Goal: Task Accomplishment & Management: Use online tool/utility

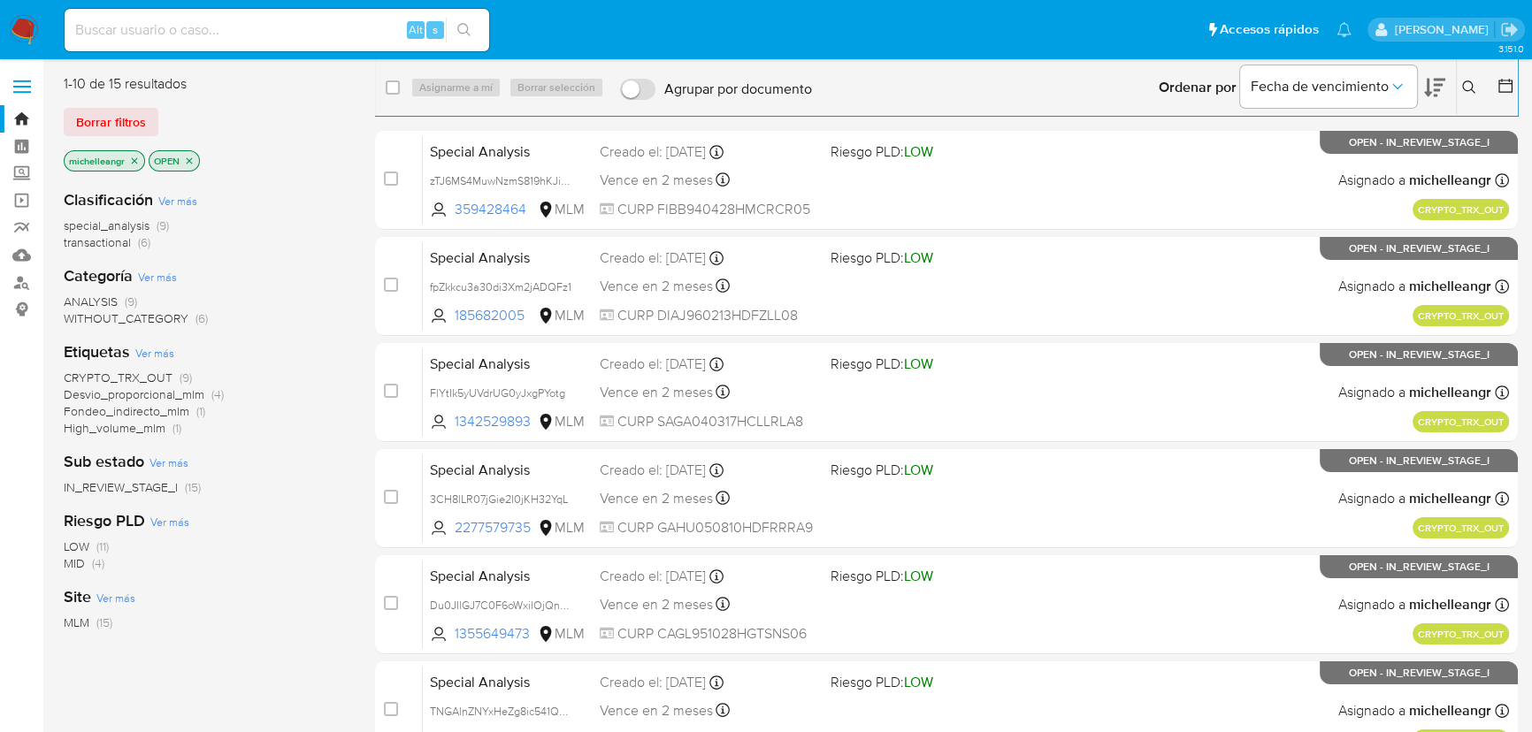
click at [165, 27] on input at bounding box center [277, 30] width 425 height 23
paste input "1842390646"
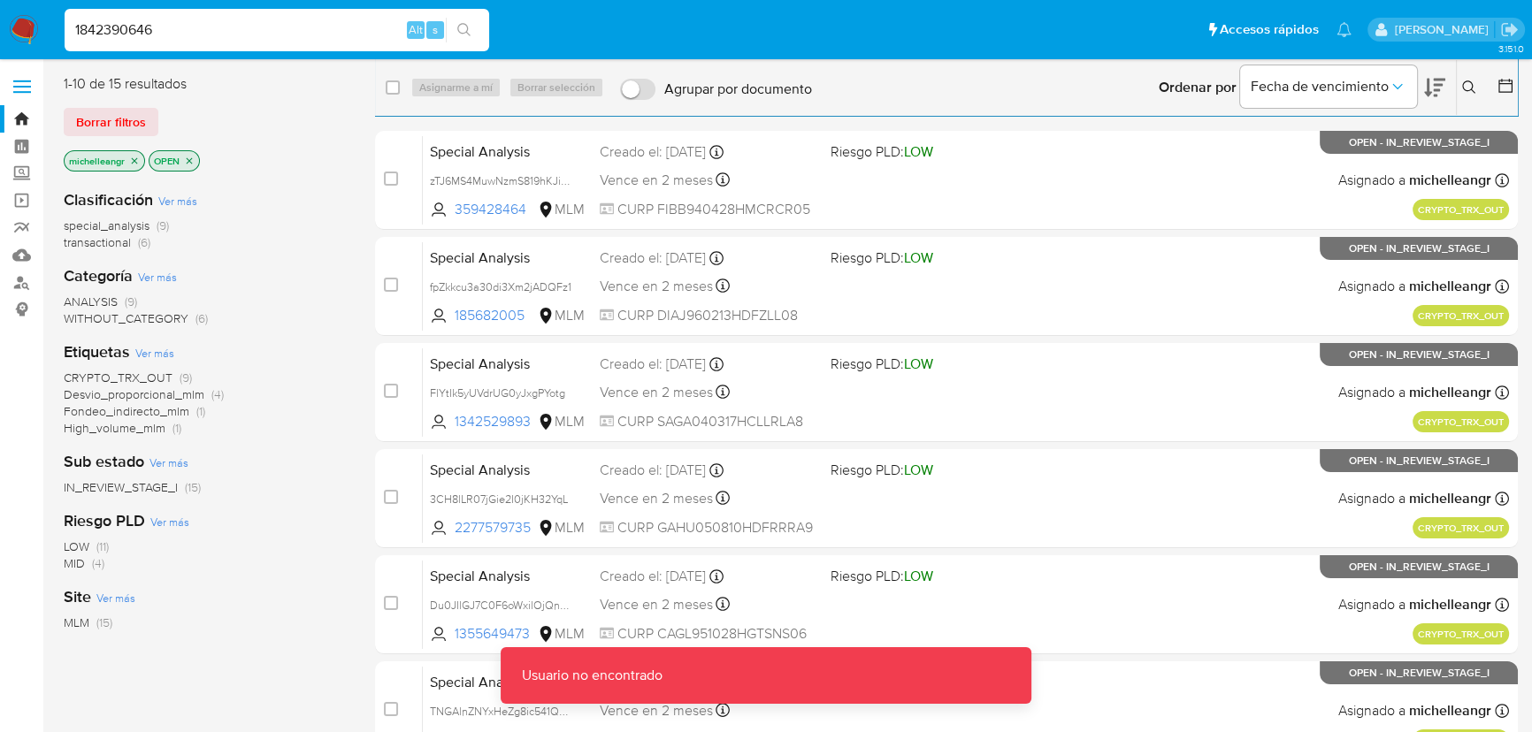
click at [165, 27] on input "1842390646" at bounding box center [277, 30] width 425 height 23
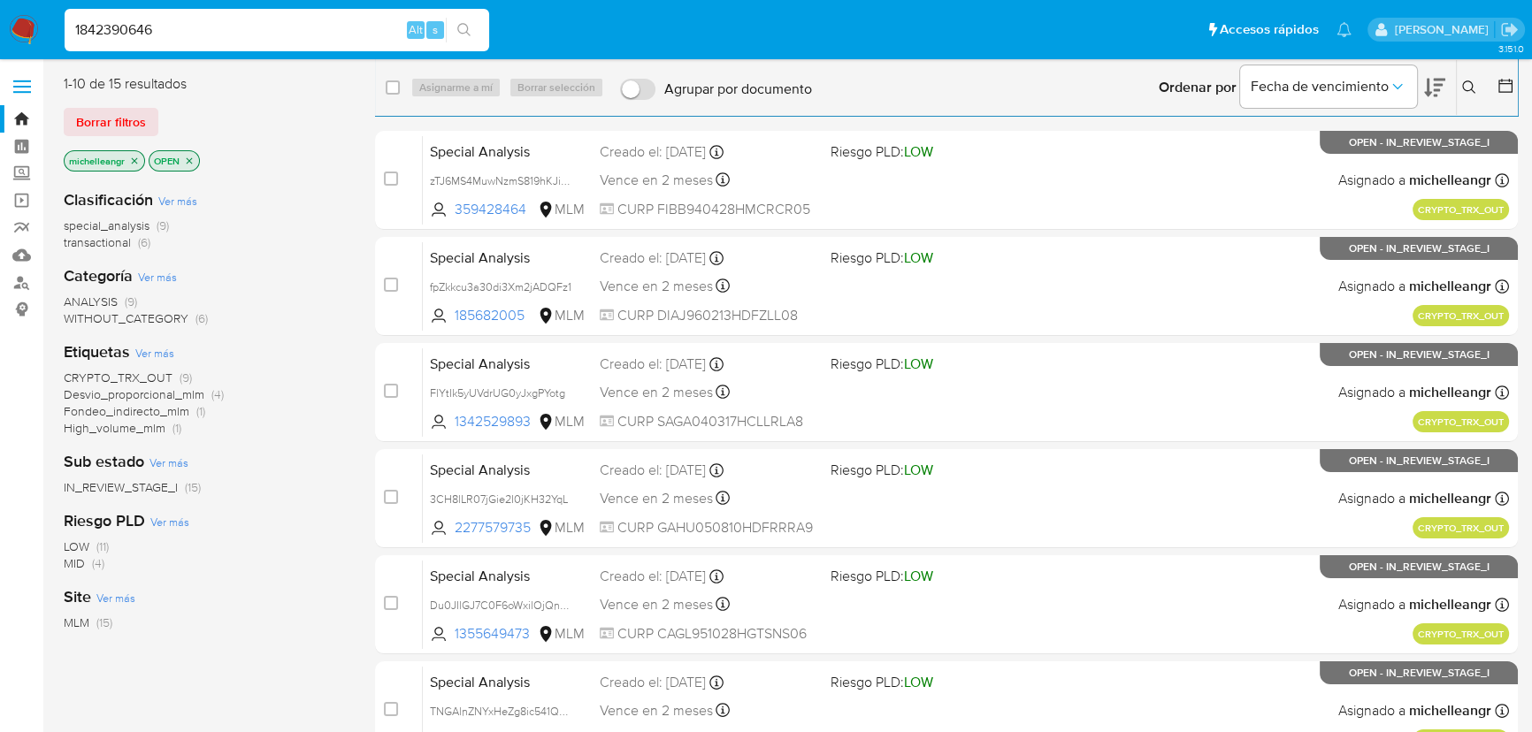
type input "1842390646"
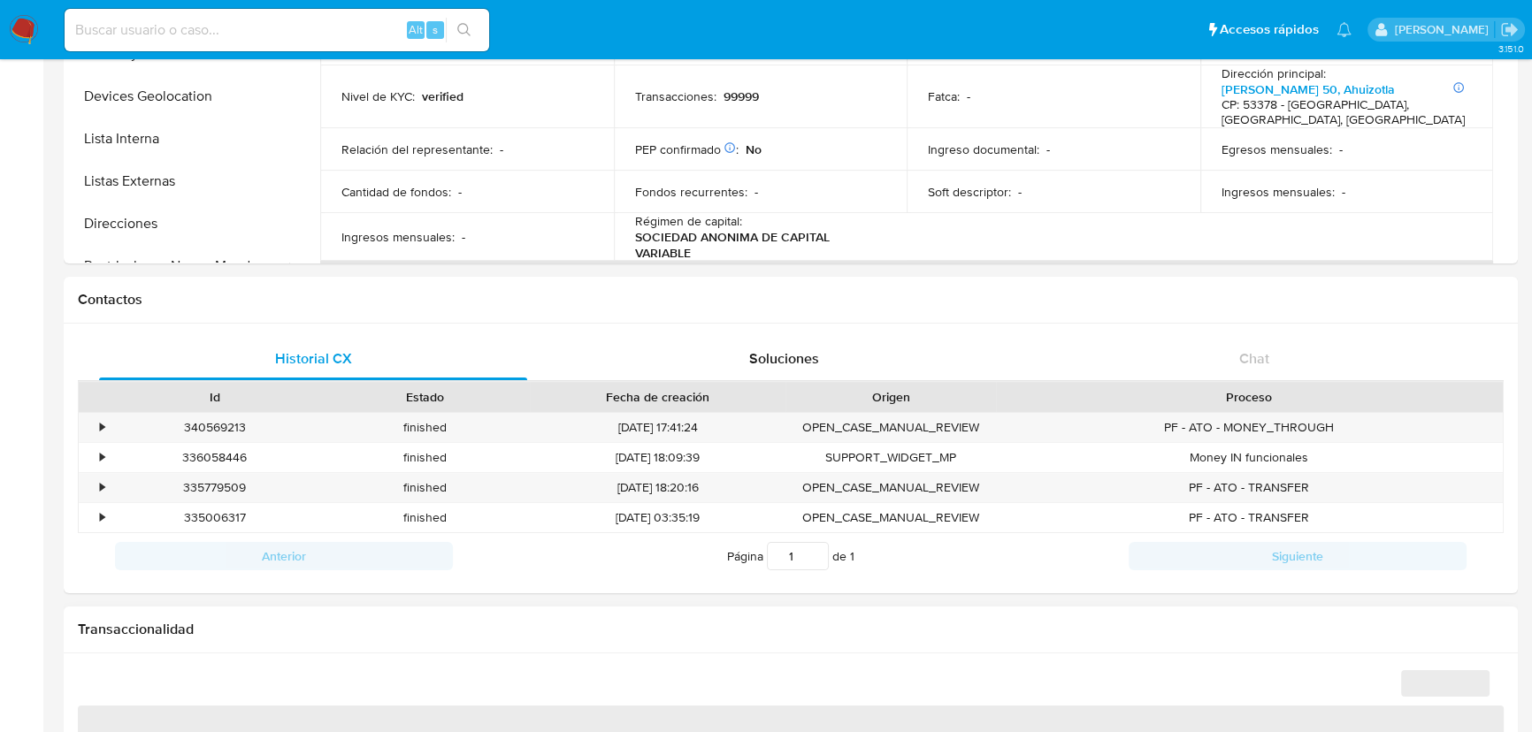
select select "10"
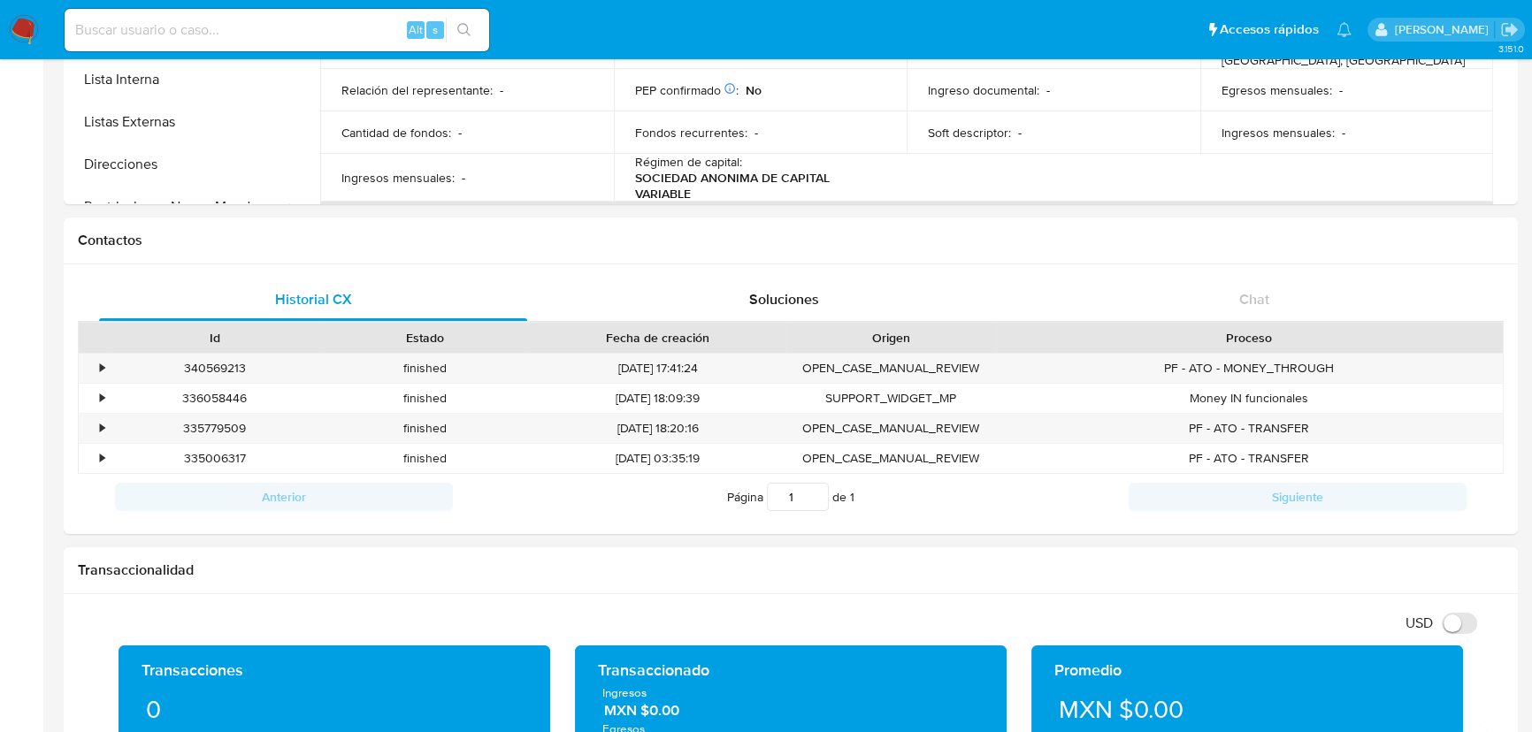
scroll to position [723, 0]
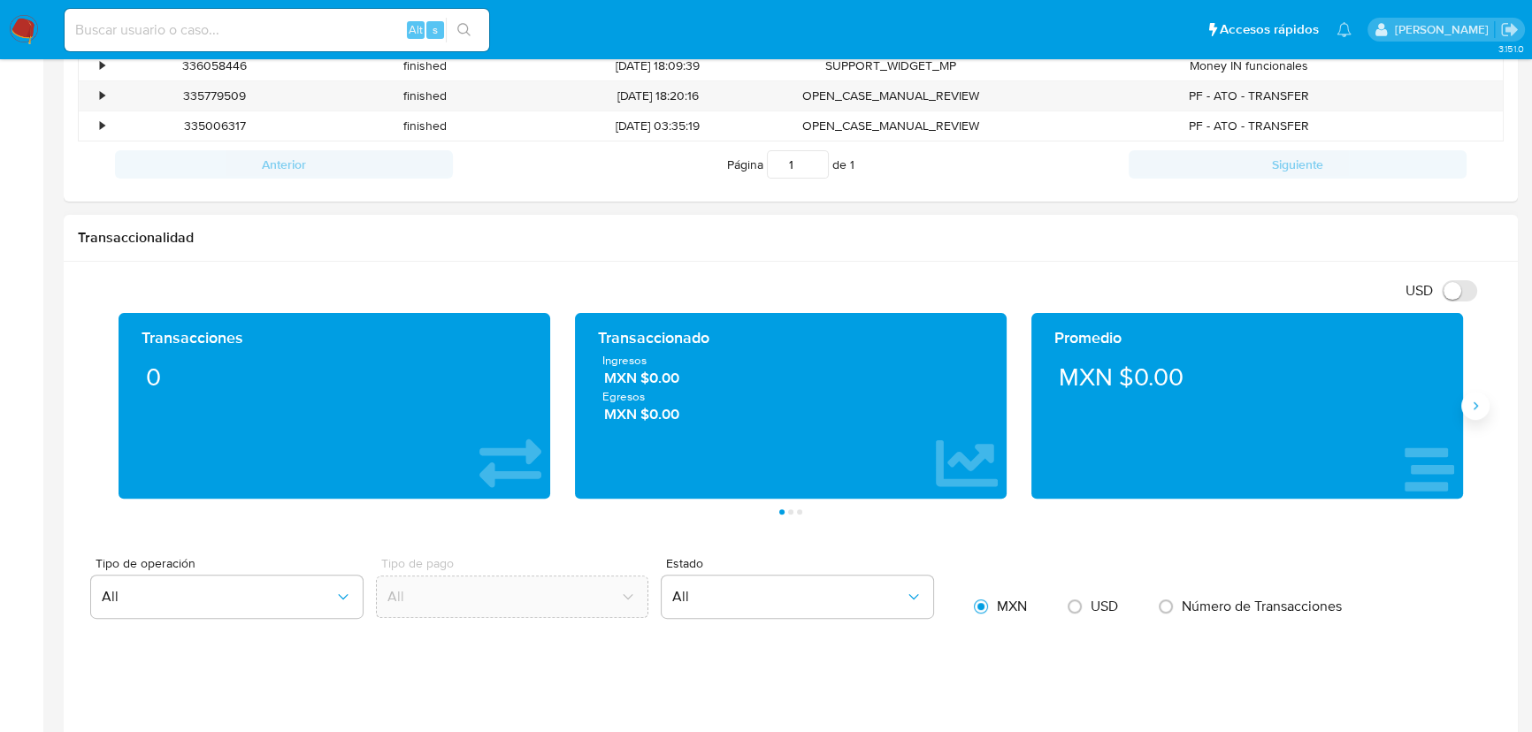
click at [1469, 404] on icon "Siguiente" at bounding box center [1475, 406] width 14 height 14
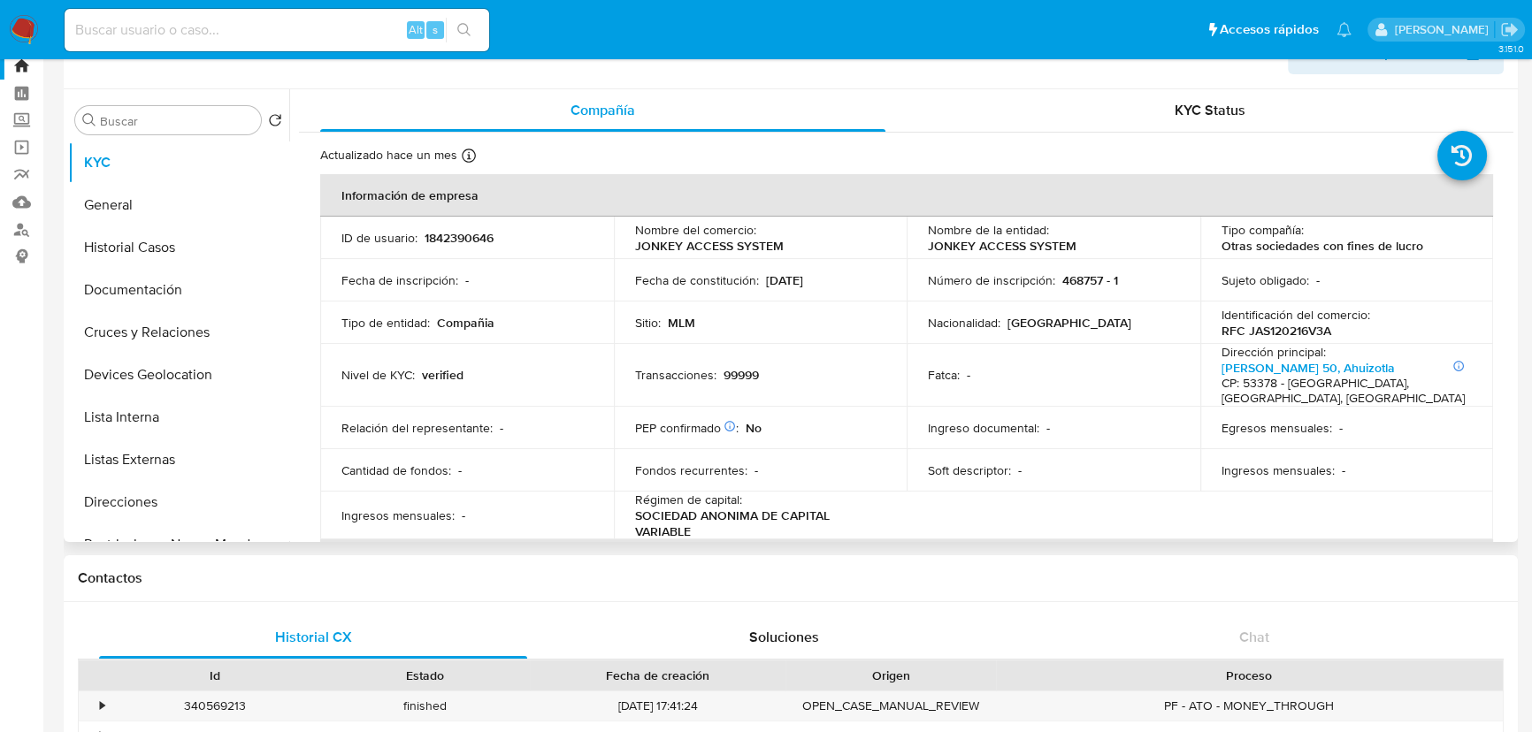
scroll to position [0, 0]
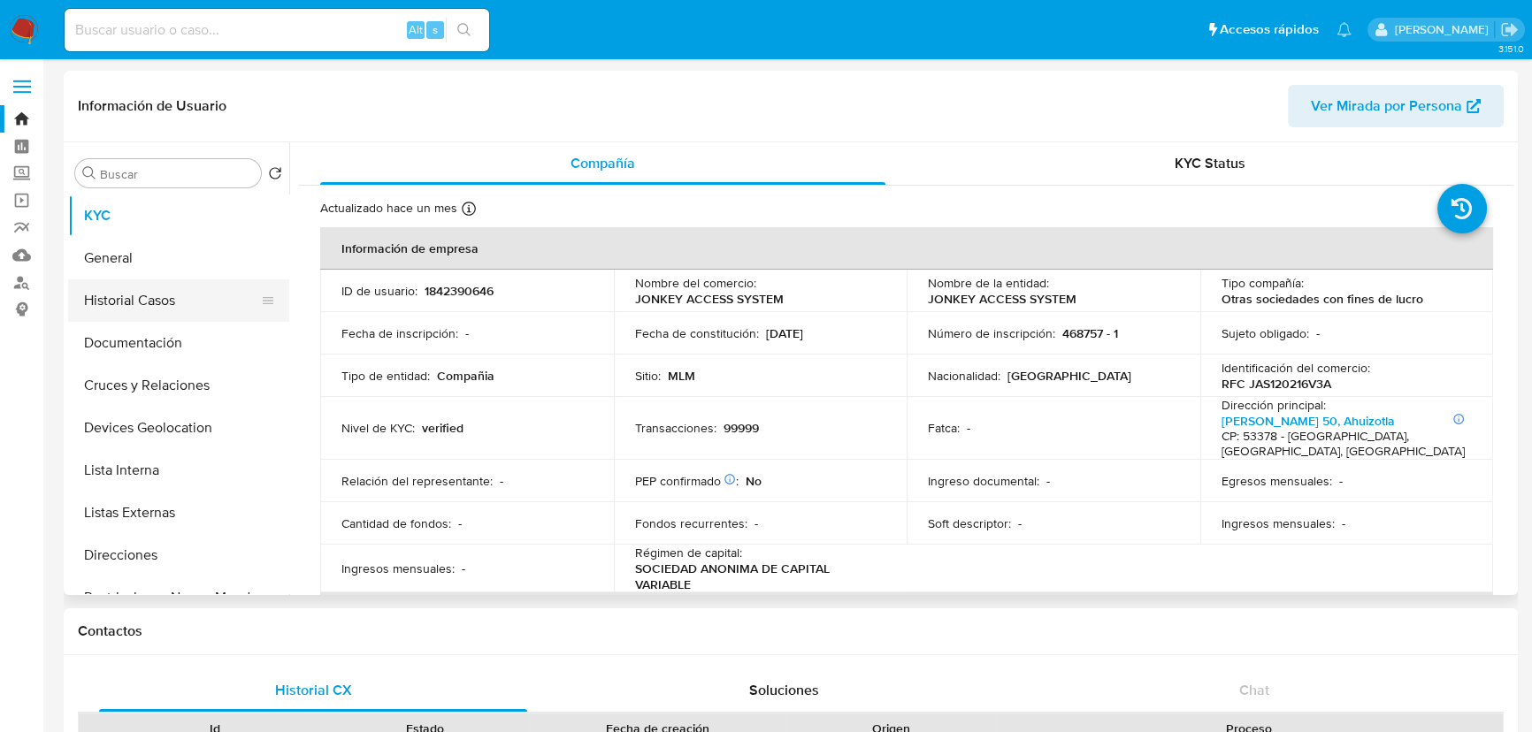
click at [138, 301] on button "Historial Casos" at bounding box center [171, 300] width 207 height 42
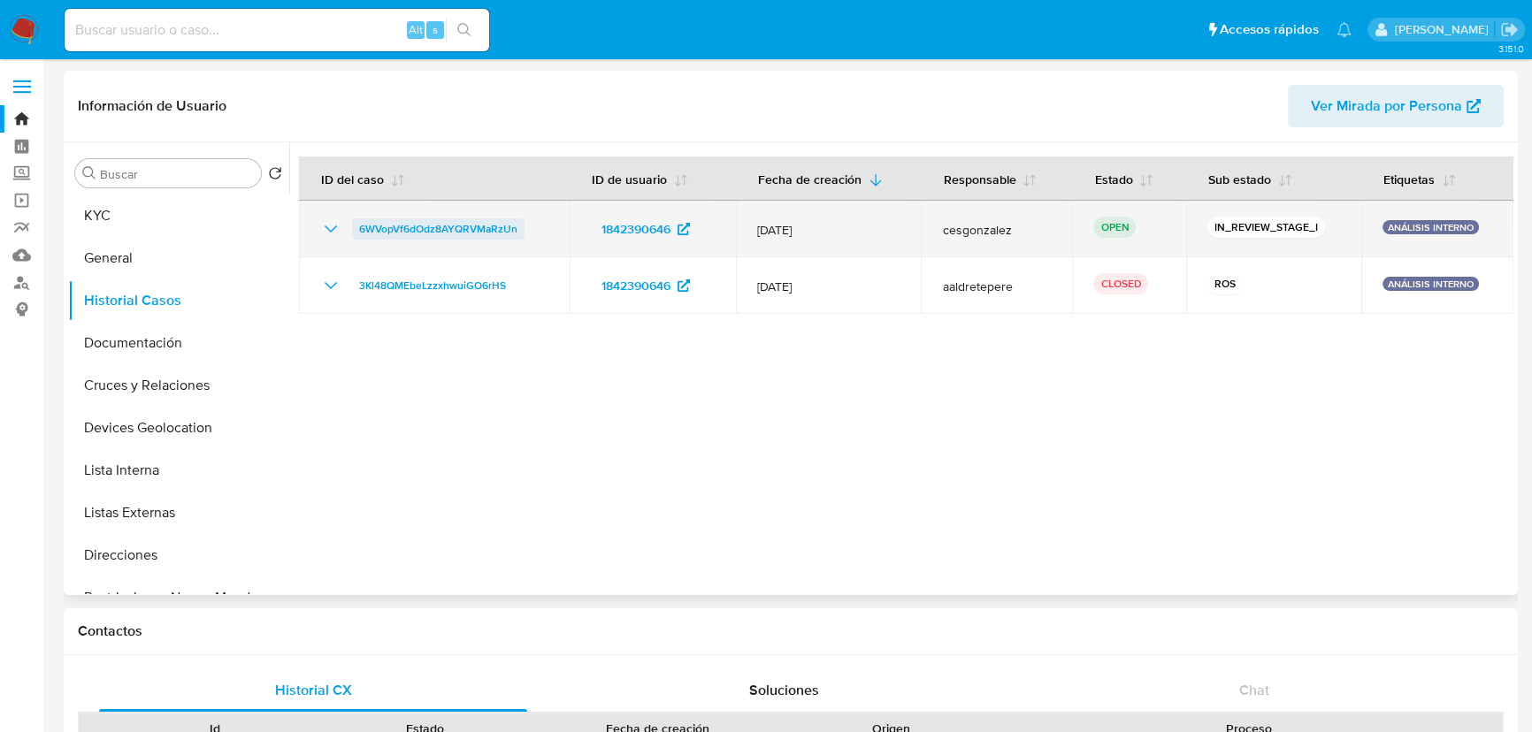
click at [454, 232] on span "6WVopVf6dOdz8AYQRVMaRzUn" at bounding box center [438, 228] width 158 height 21
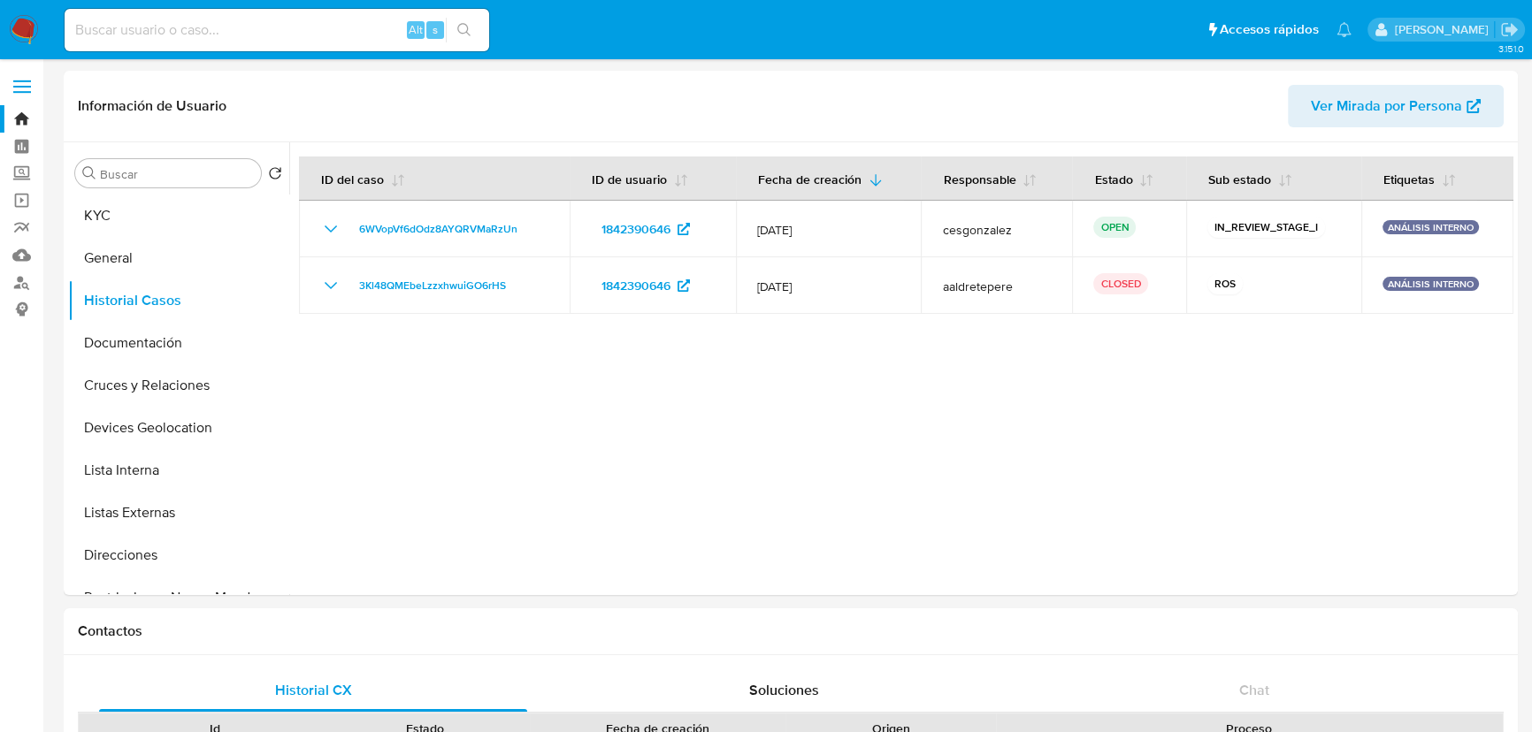
drag, startPoint x: 30, startPoint y: 30, endPoint x: 60, endPoint y: 3, distance: 40.7
click at [30, 30] on img at bounding box center [24, 30] width 30 height 30
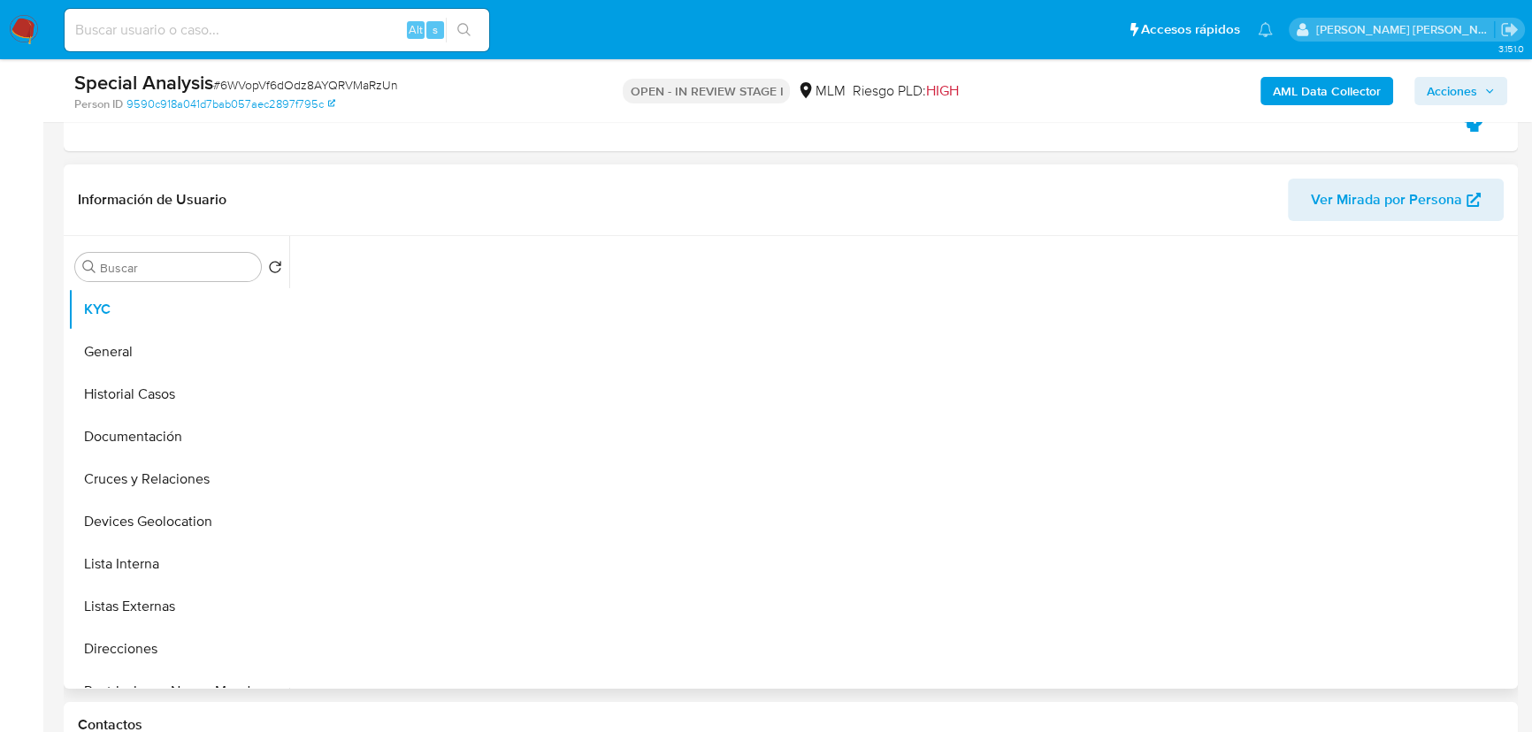
scroll to position [402, 0]
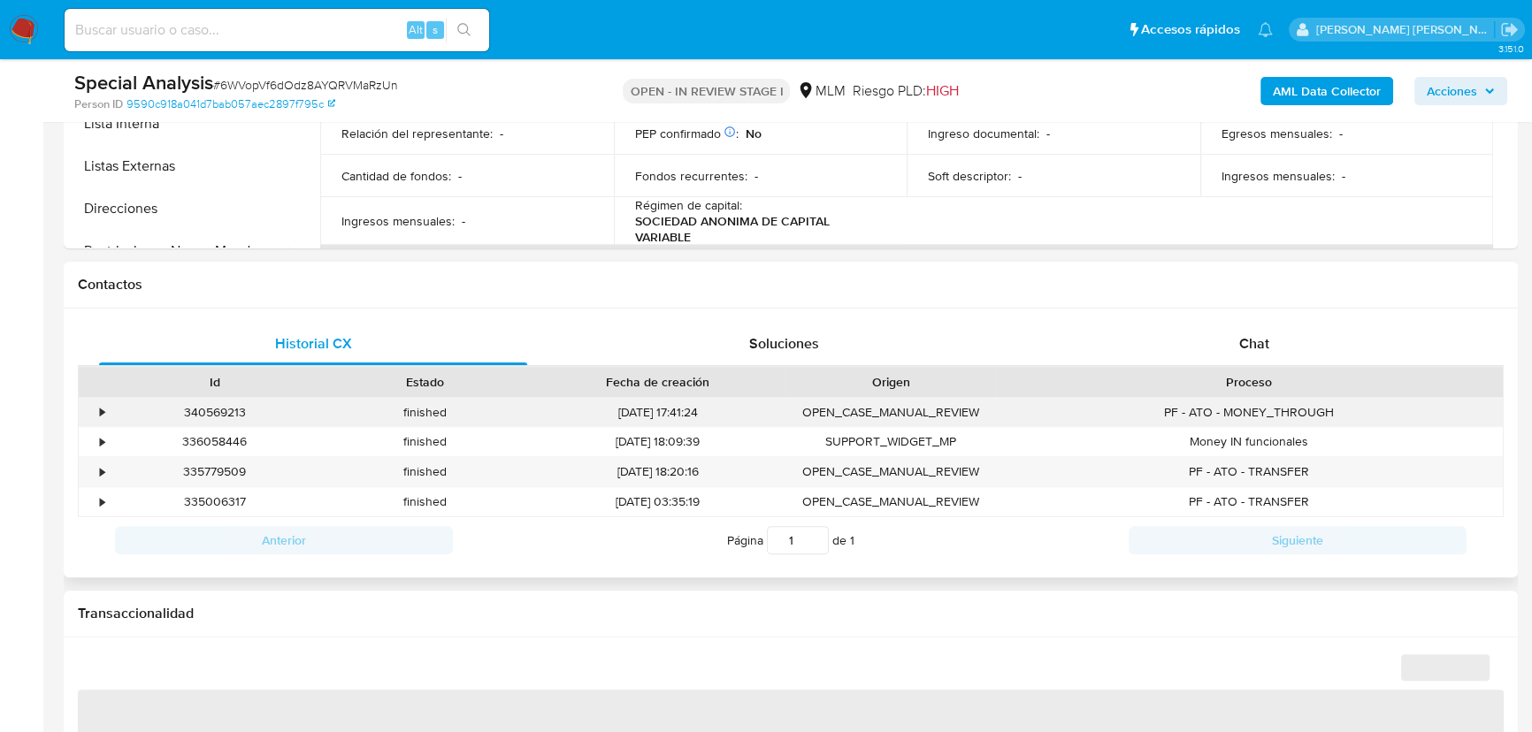
select select "10"
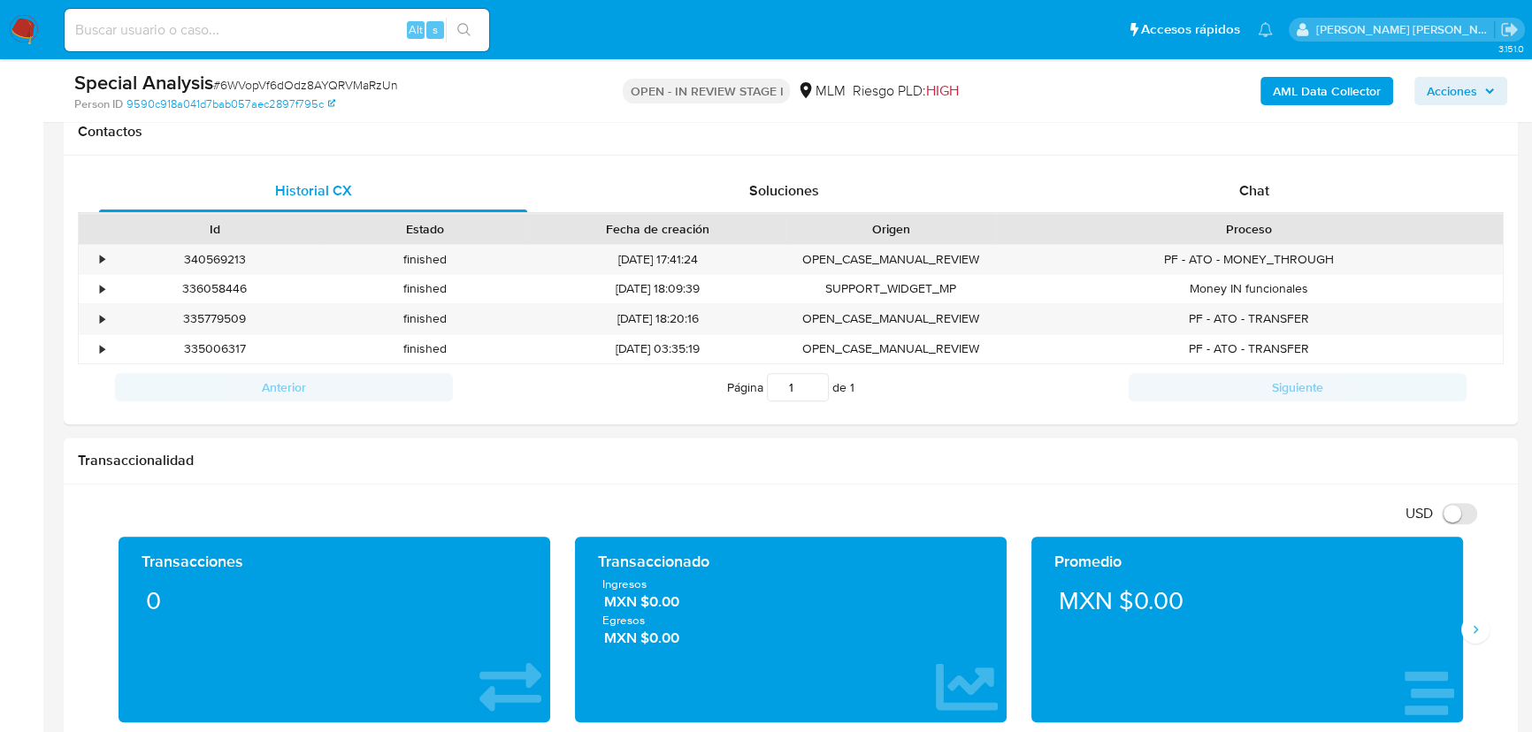
scroll to position [1045, 0]
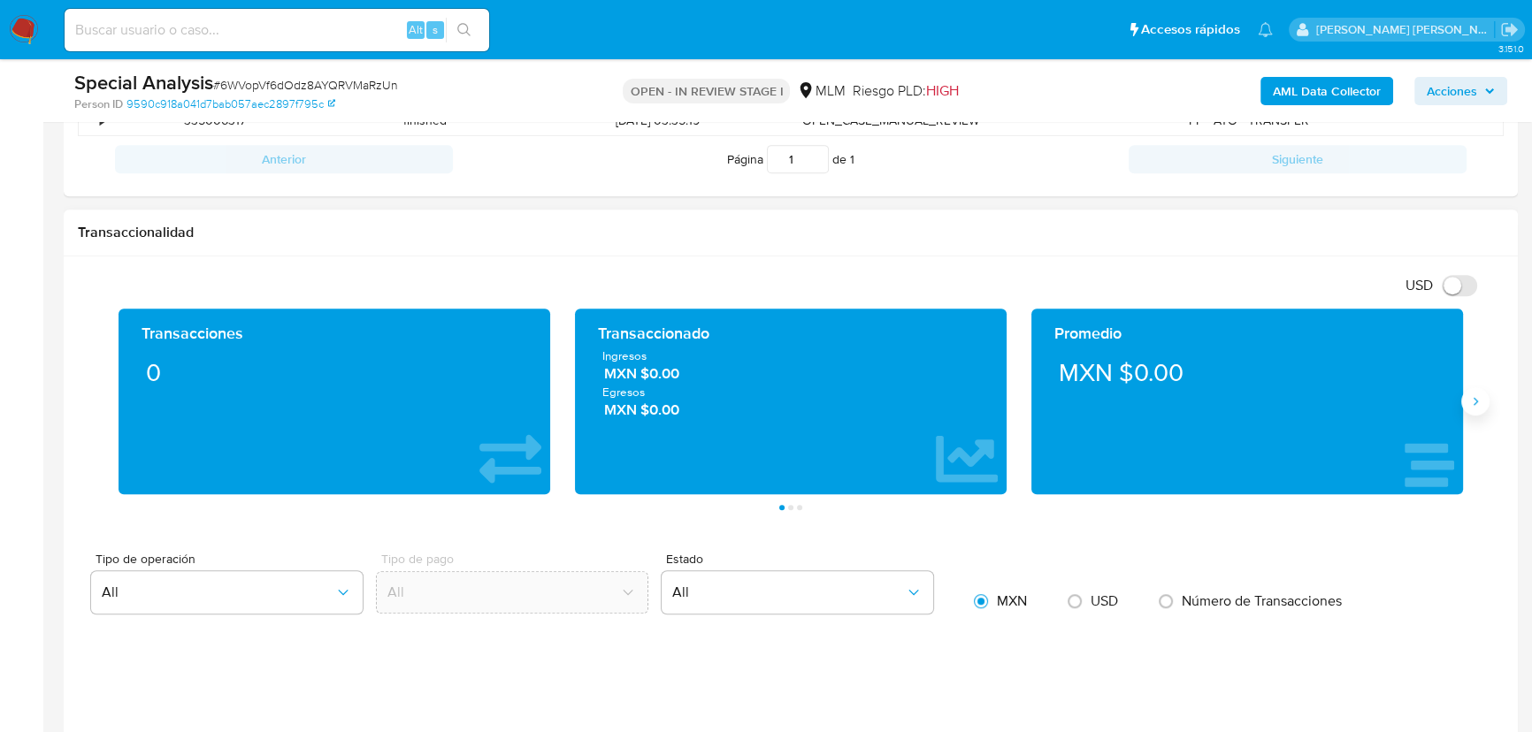
click at [1472, 405] on icon "Siguiente" at bounding box center [1475, 401] width 14 height 14
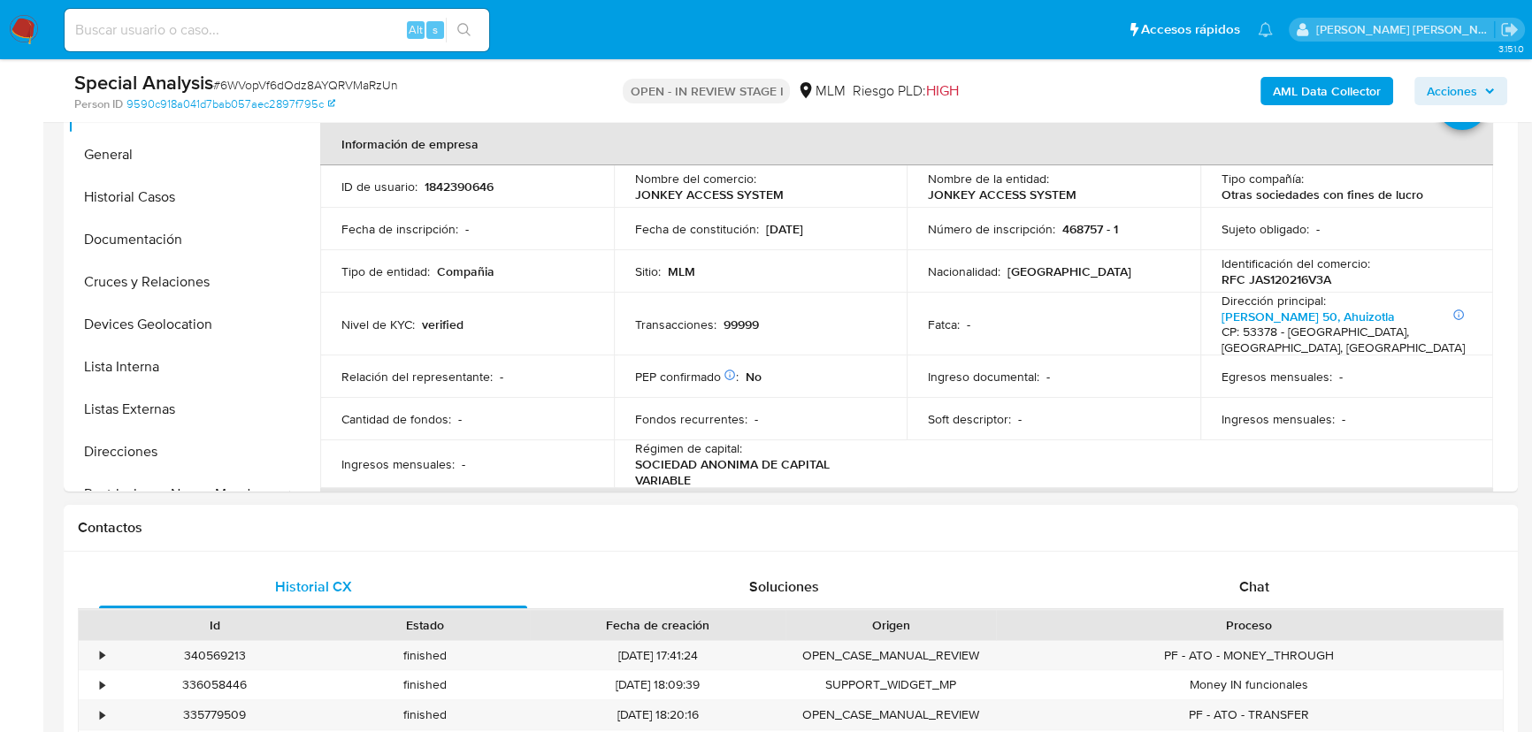
scroll to position [402, 0]
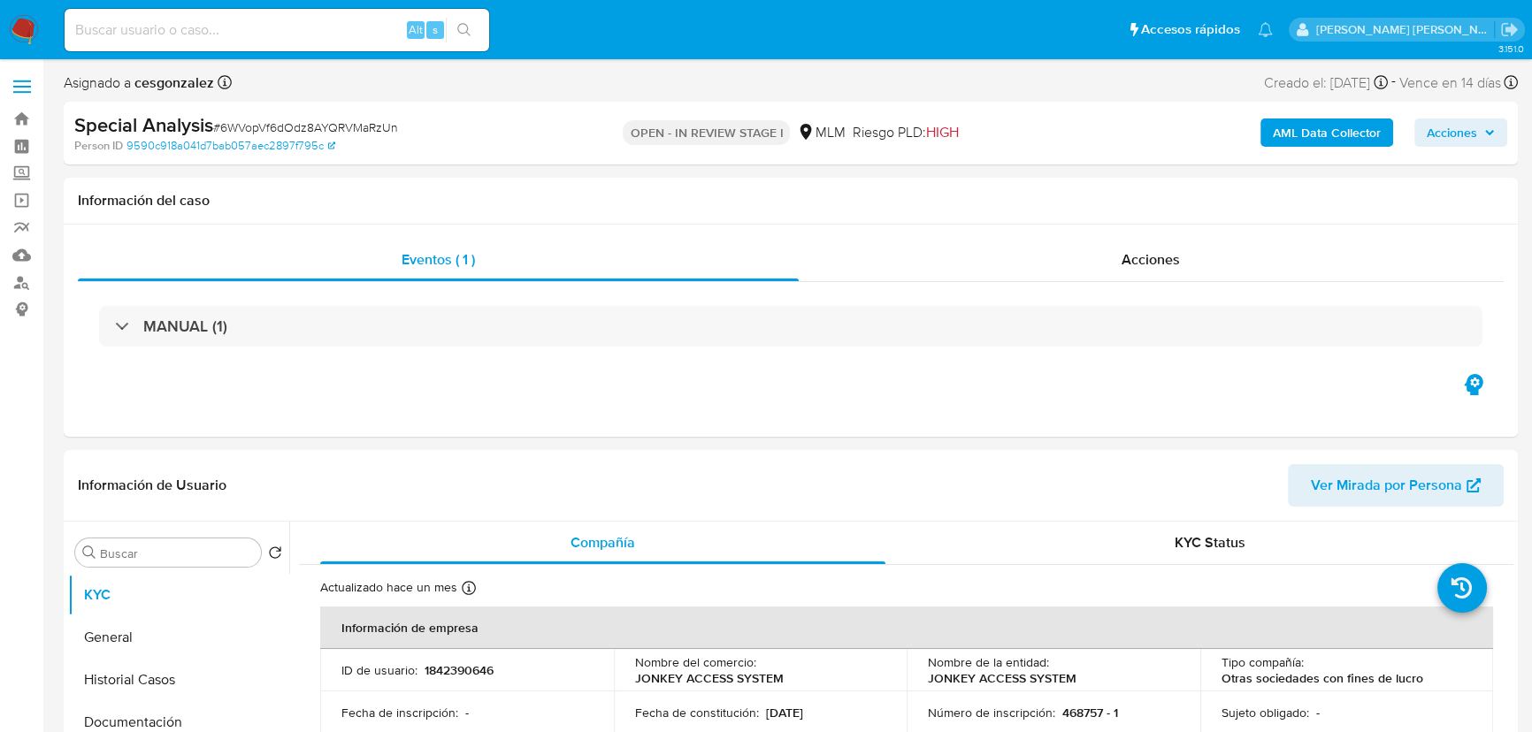
select select "10"
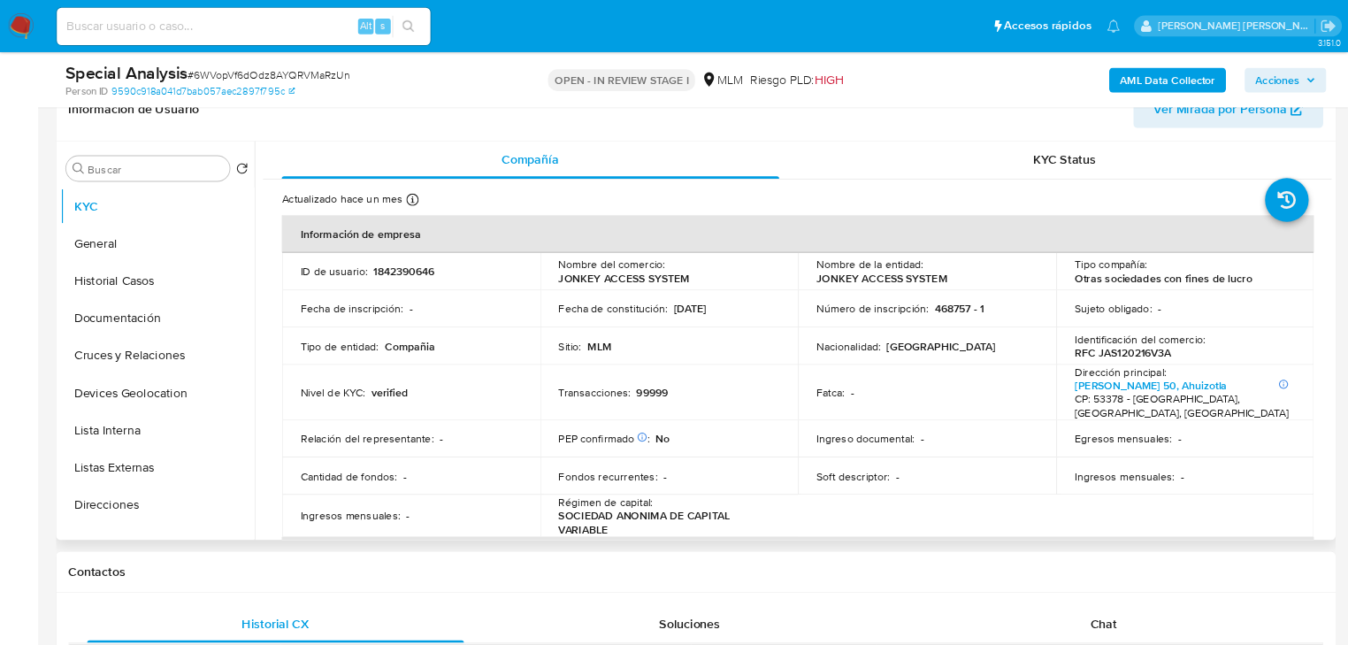
scroll to position [299, 0]
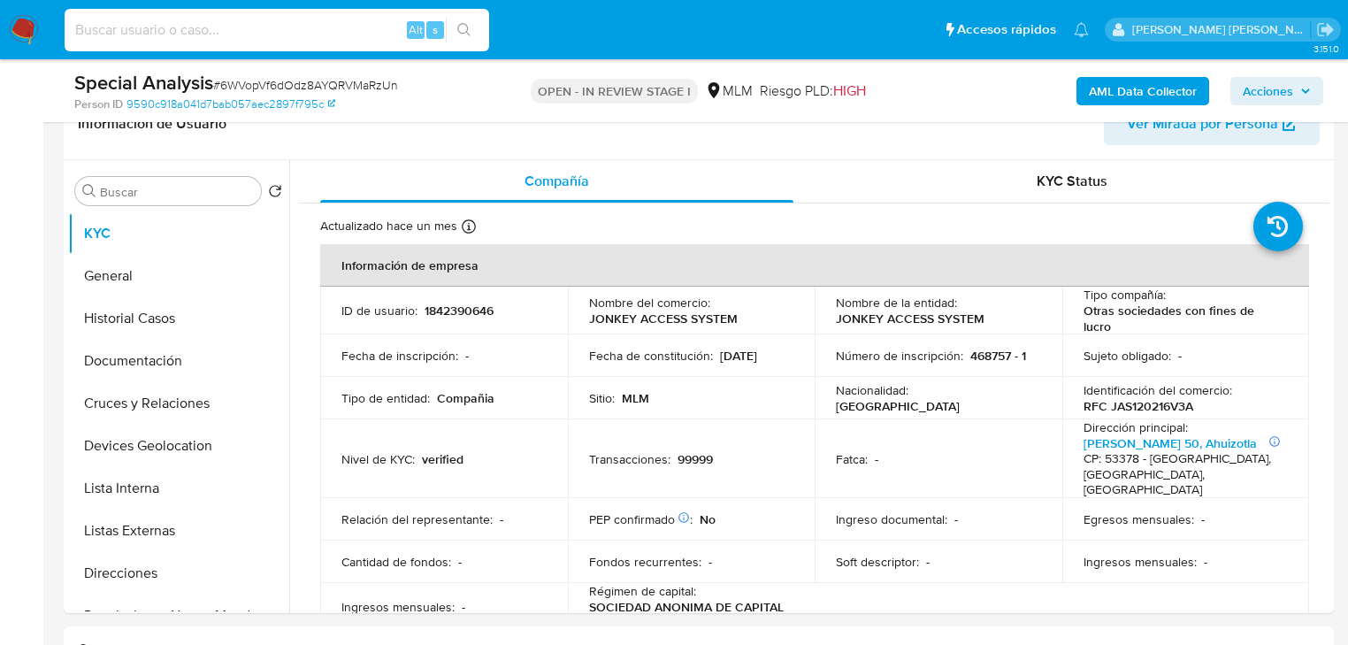
click at [239, 27] on input at bounding box center [277, 30] width 425 height 23
paste input "MHDSCwOxD0tlqFEu5i6uXYQd"
type input "MHDSCwOxD0tlqFEu5i6uXYQd"
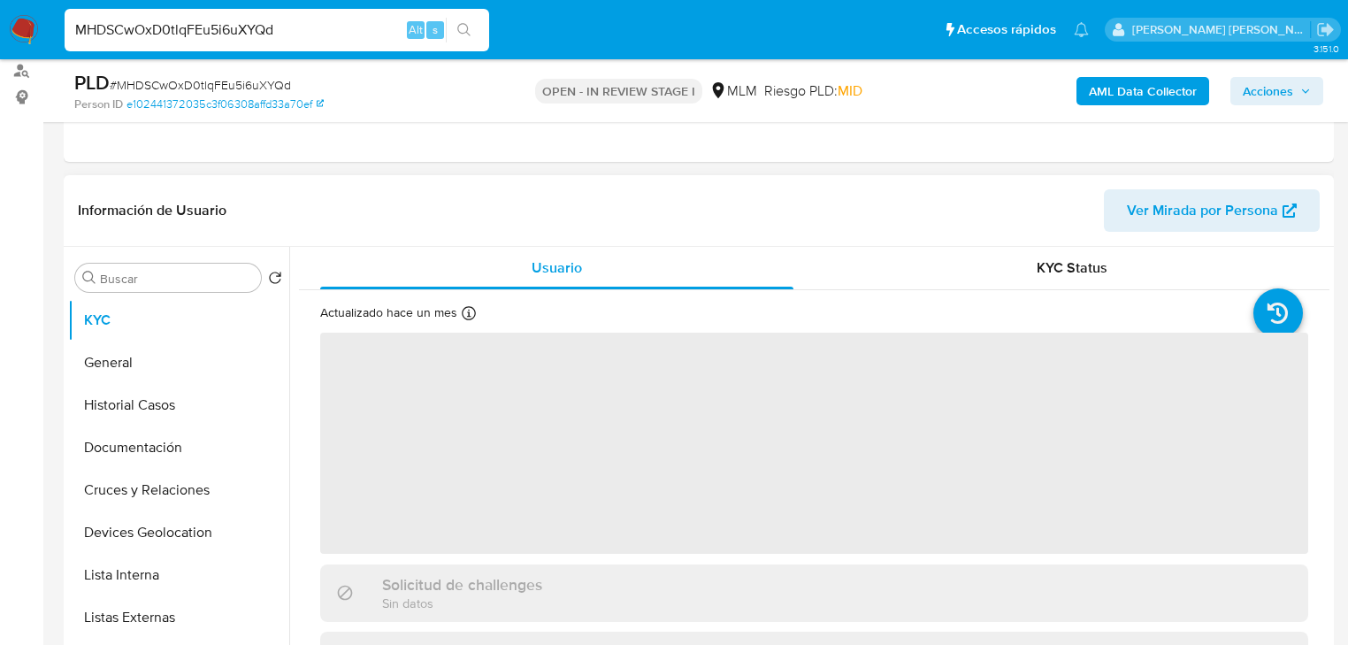
scroll to position [71, 0]
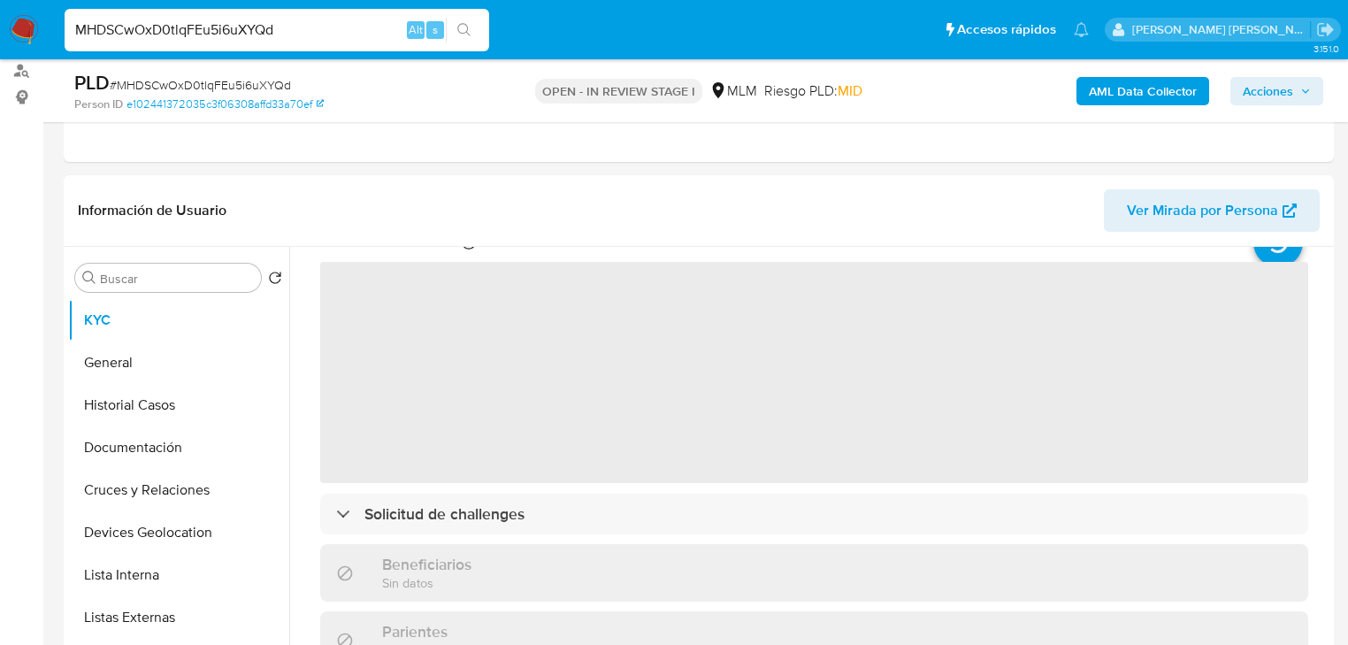
select select "10"
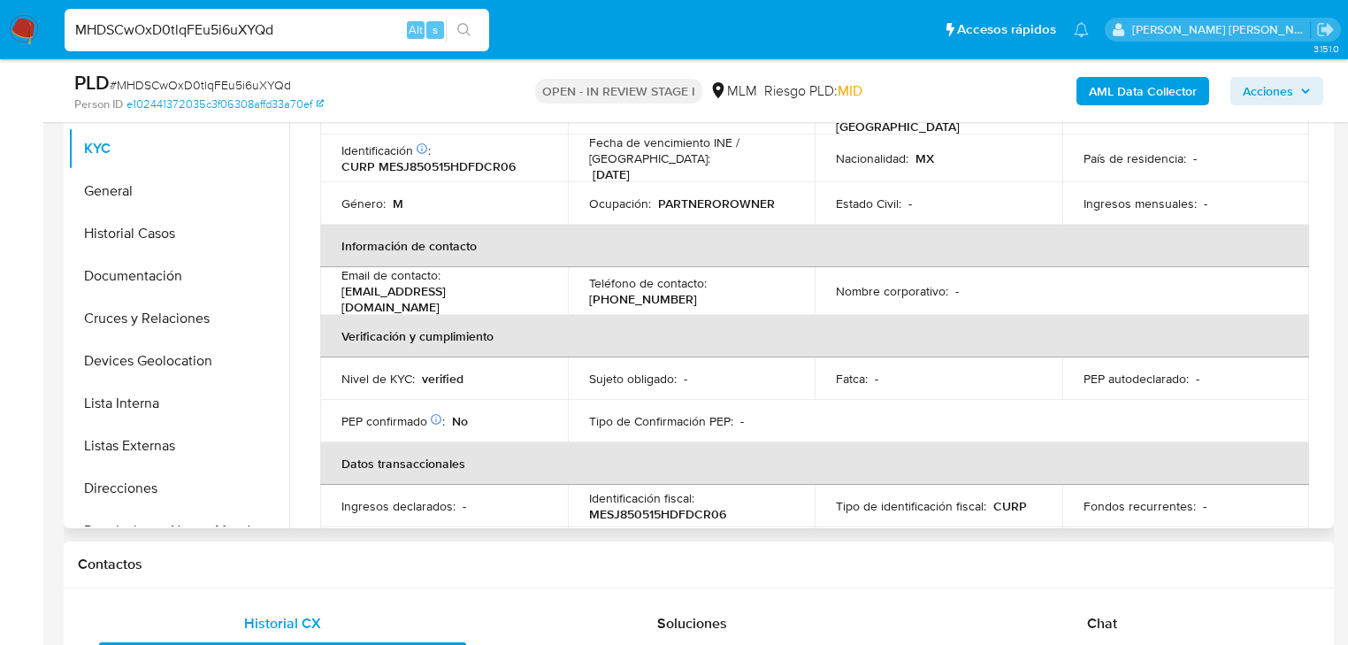
scroll to position [0, 0]
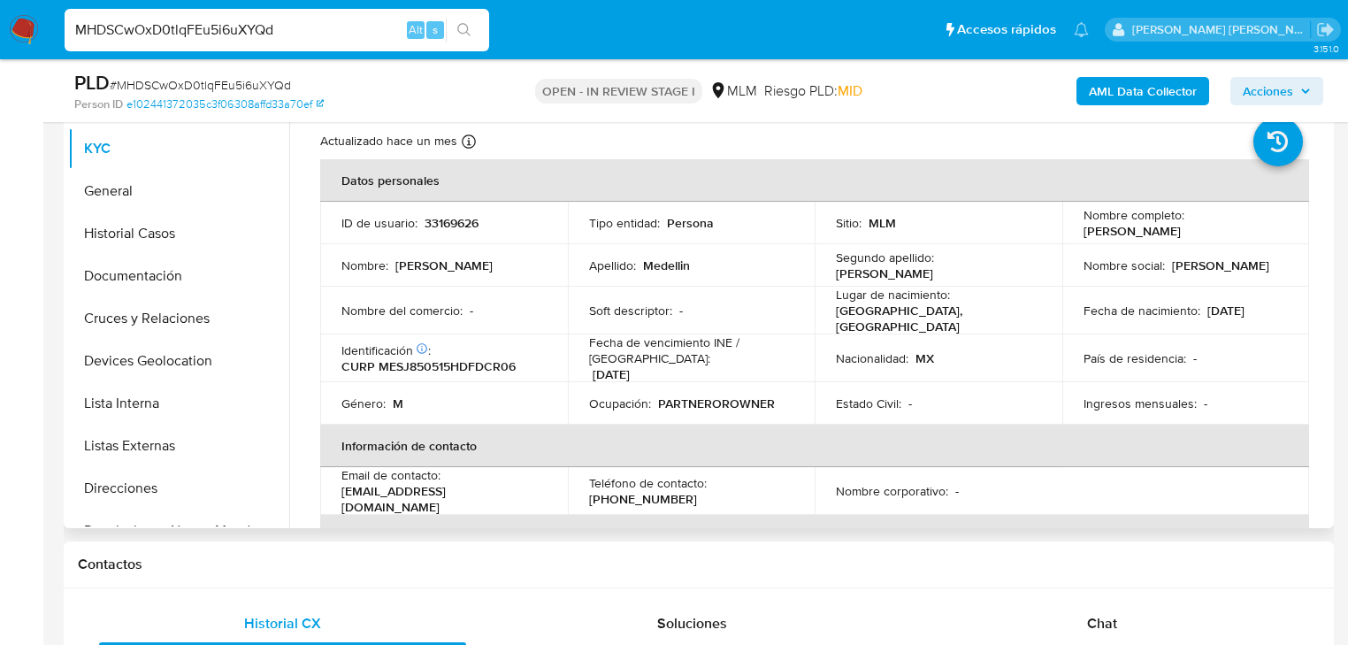
click at [1254, 268] on div "Nombre social : Jorge" at bounding box center [1185, 265] width 205 height 16
click at [1329, 293] on div "Buscar Volver al orden por defecto KYC General Historial Casos Documentación Cr…" at bounding box center [699, 301] width 1270 height 453
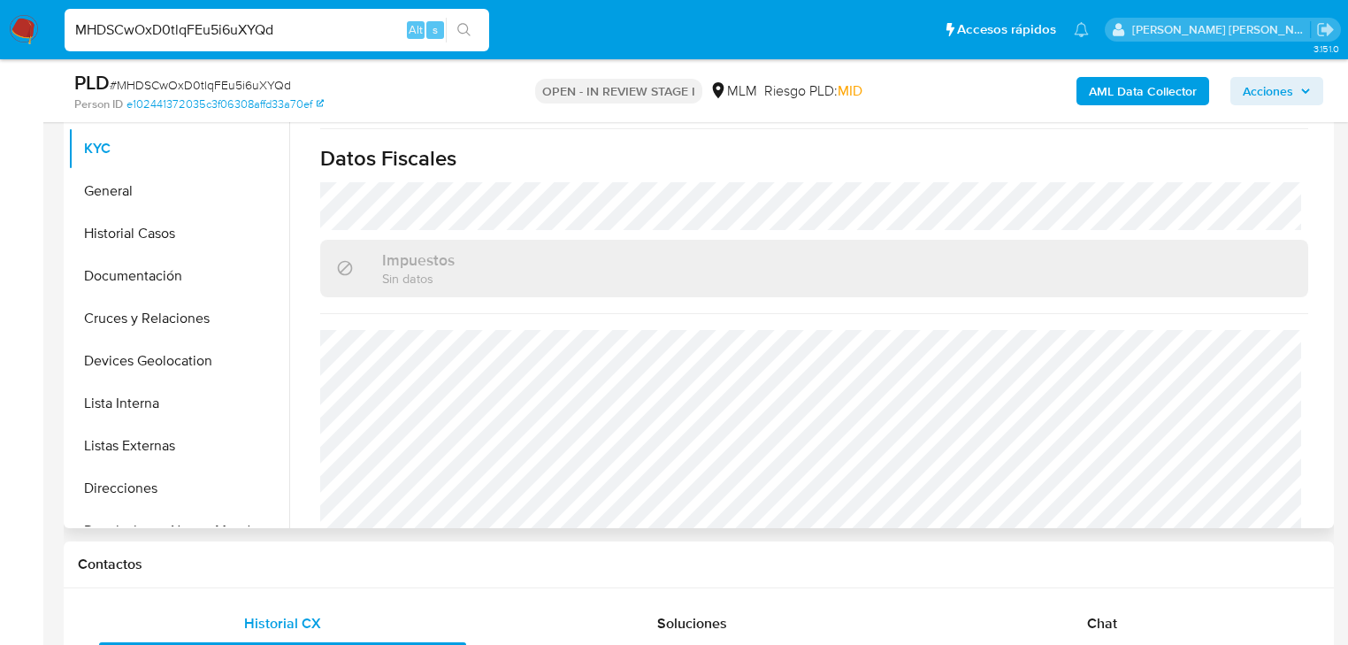
scroll to position [1087, 0]
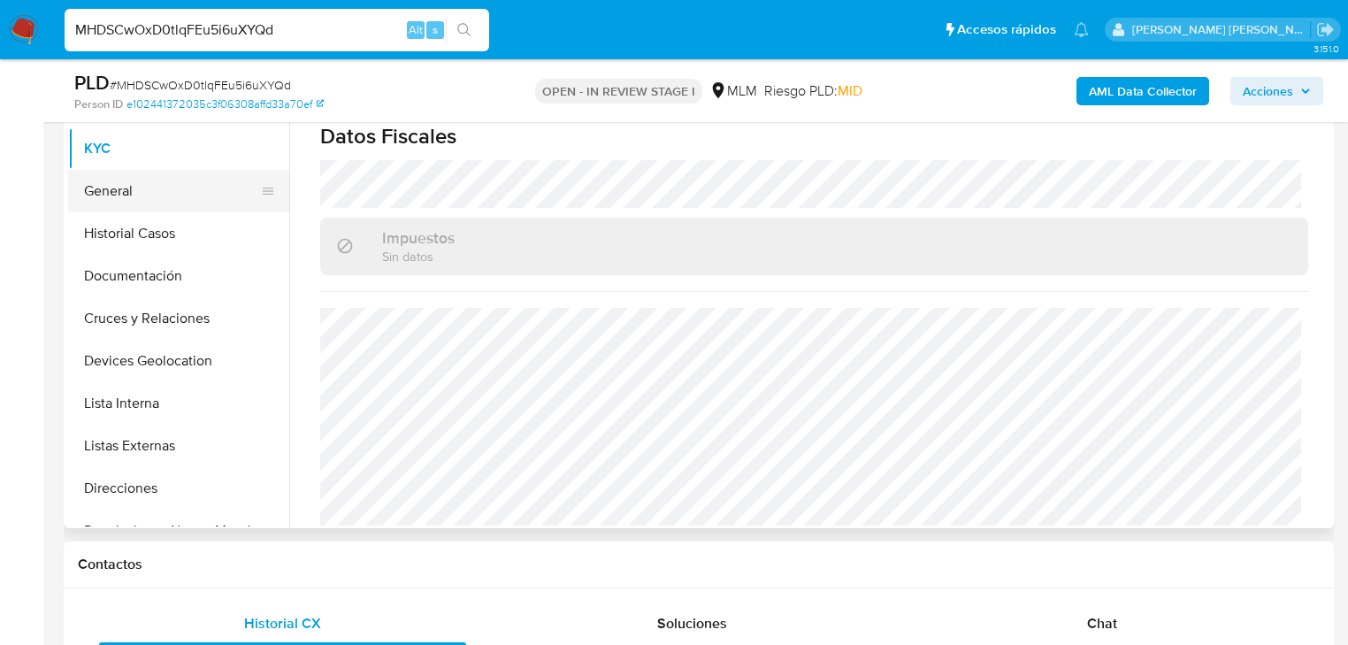
click at [176, 189] on button "General" at bounding box center [171, 191] width 207 height 42
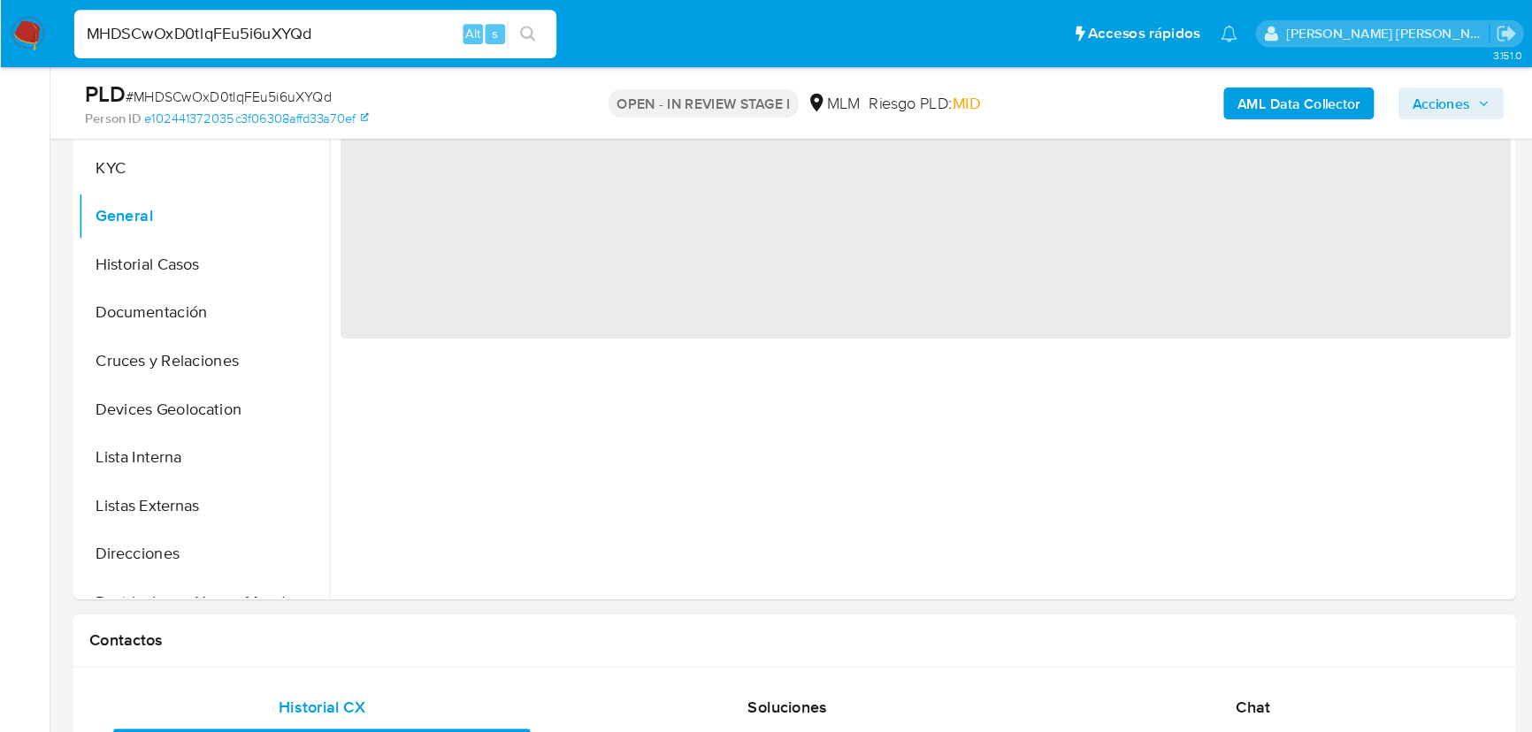
scroll to position [384, 0]
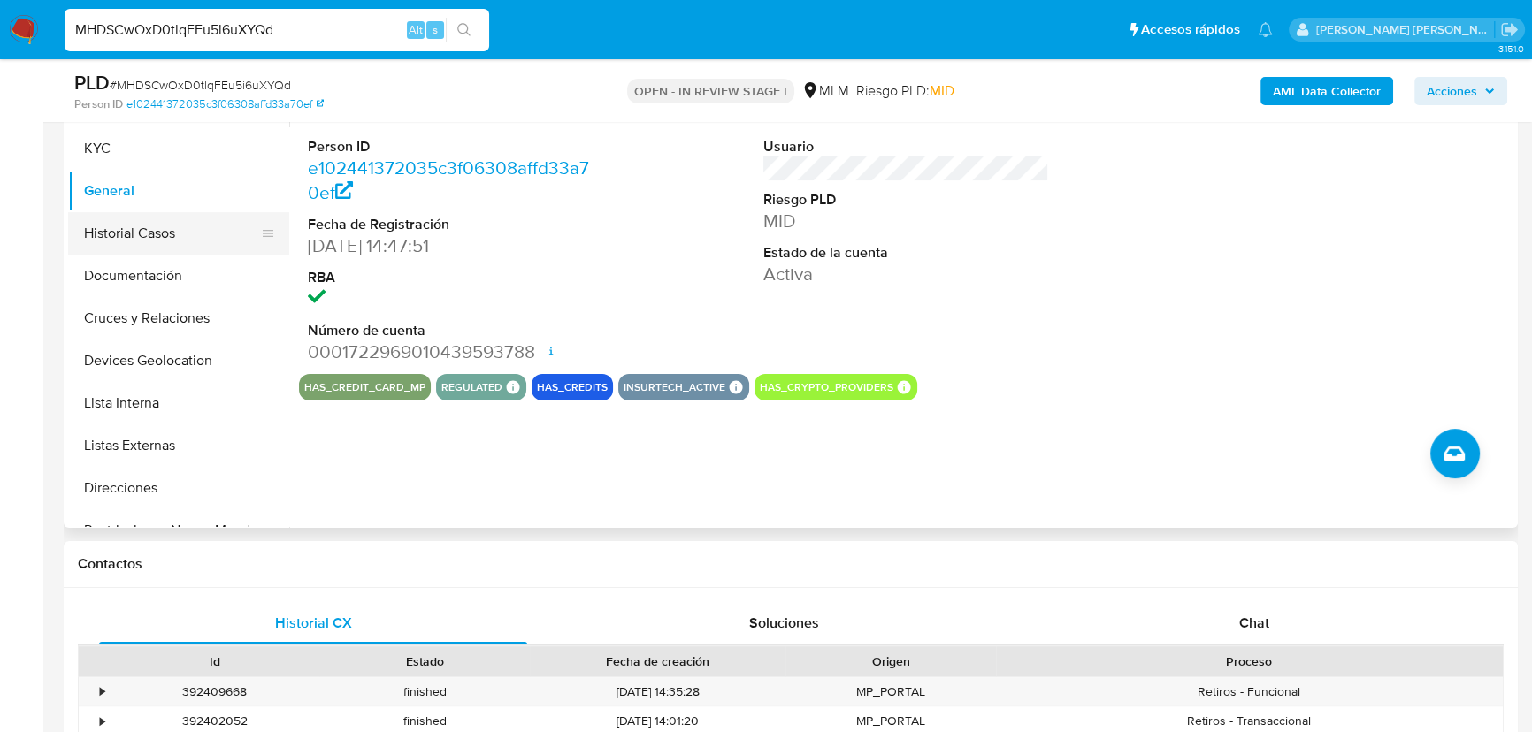
click at [175, 236] on button "Historial Casos" at bounding box center [171, 233] width 207 height 42
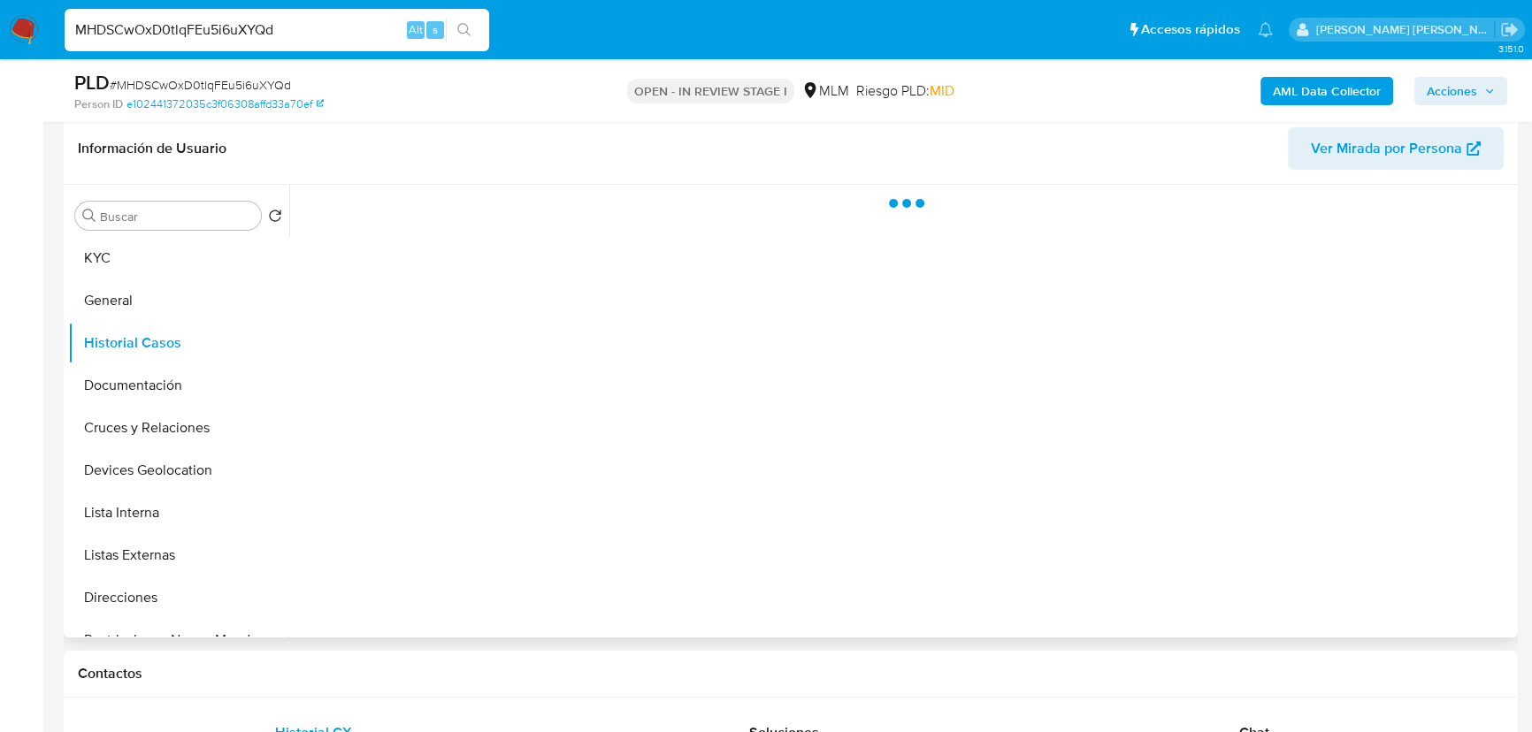
scroll to position [303, 0]
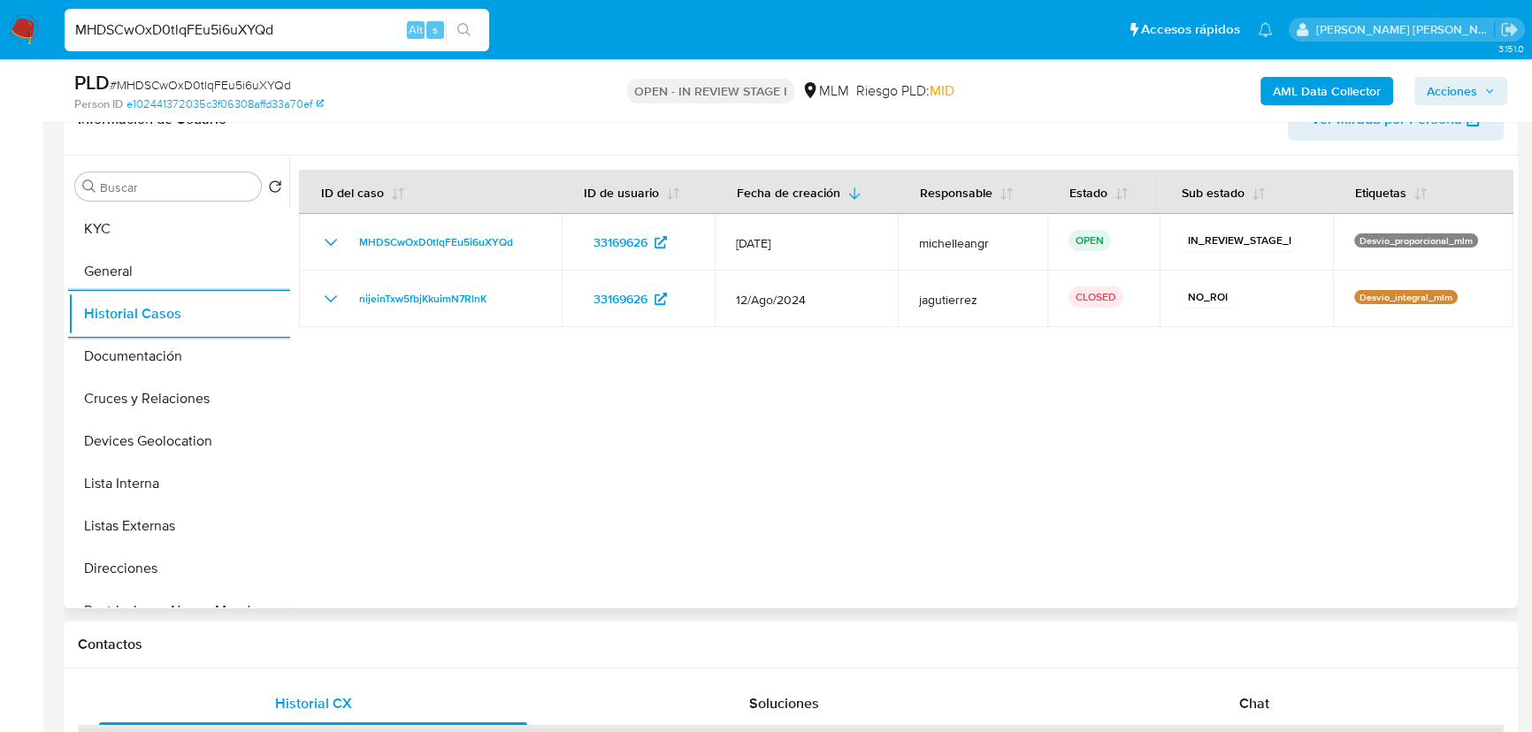
drag, startPoint x: 214, startPoint y: 357, endPoint x: 354, endPoint y: 336, distance: 141.3
click at [214, 356] on button "Documentación" at bounding box center [178, 356] width 221 height 42
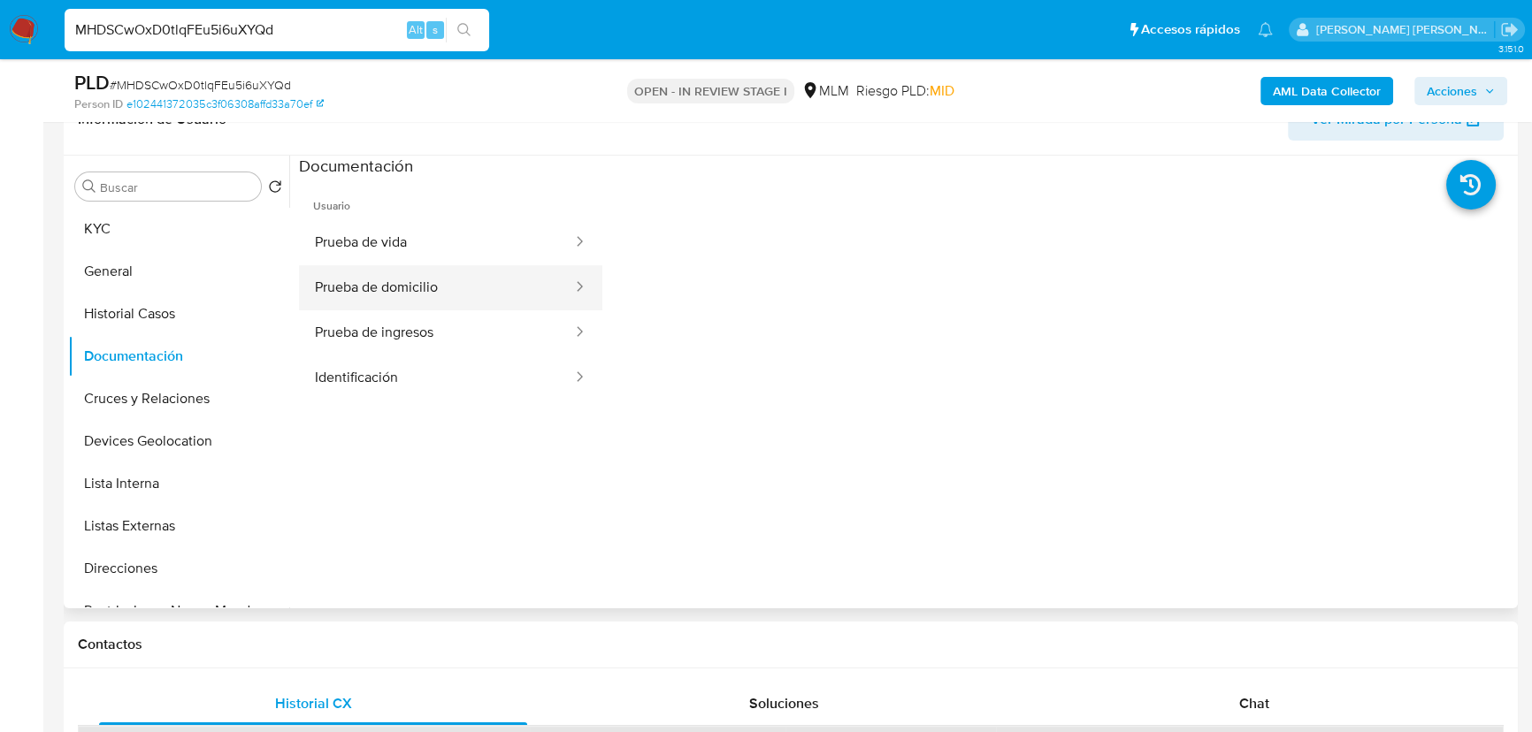
drag, startPoint x: 472, startPoint y: 260, endPoint x: 513, endPoint y: 264, distance: 40.9
click at [478, 256] on button "Prueba de vida" at bounding box center [436, 242] width 275 height 45
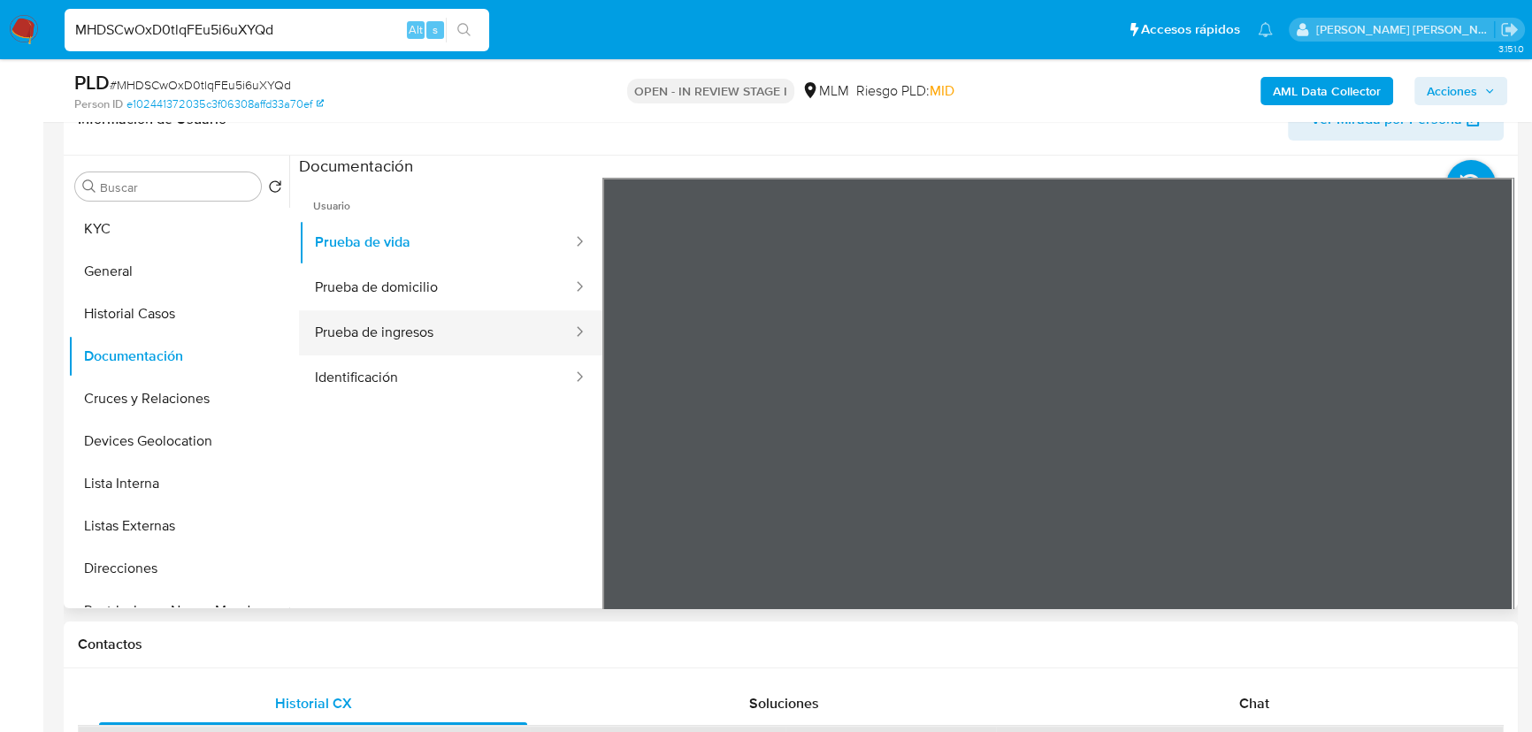
drag, startPoint x: 488, startPoint y: 308, endPoint x: 497, endPoint y: 310, distance: 9.2
click at [495, 302] on button "Prueba de domicilio" at bounding box center [436, 287] width 275 height 45
click at [529, 333] on button "Prueba de ingresos" at bounding box center [436, 332] width 275 height 45
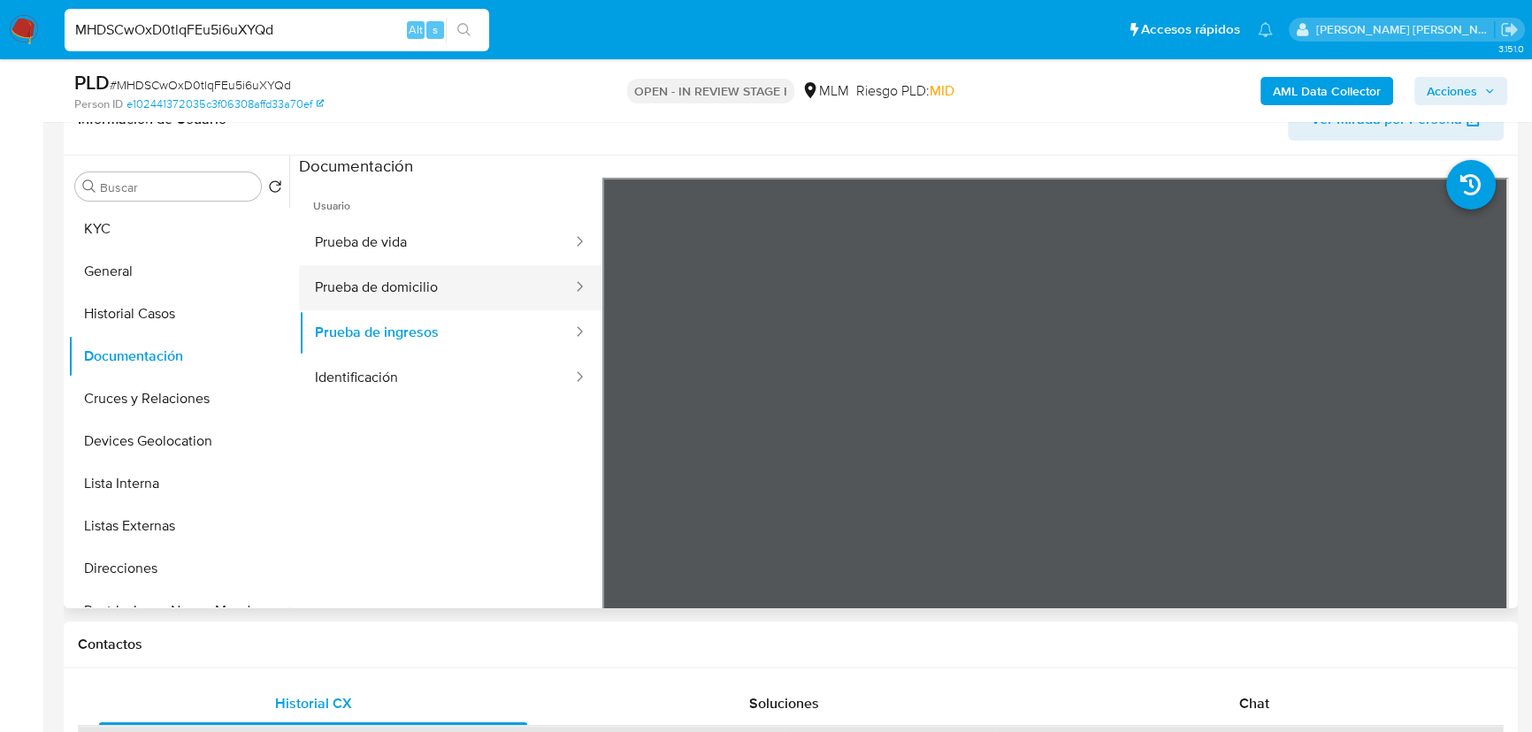
drag, startPoint x: 433, startPoint y: 272, endPoint x: 457, endPoint y: 278, distance: 24.5
click at [434, 272] on button "Prueba de domicilio" at bounding box center [436, 287] width 275 height 45
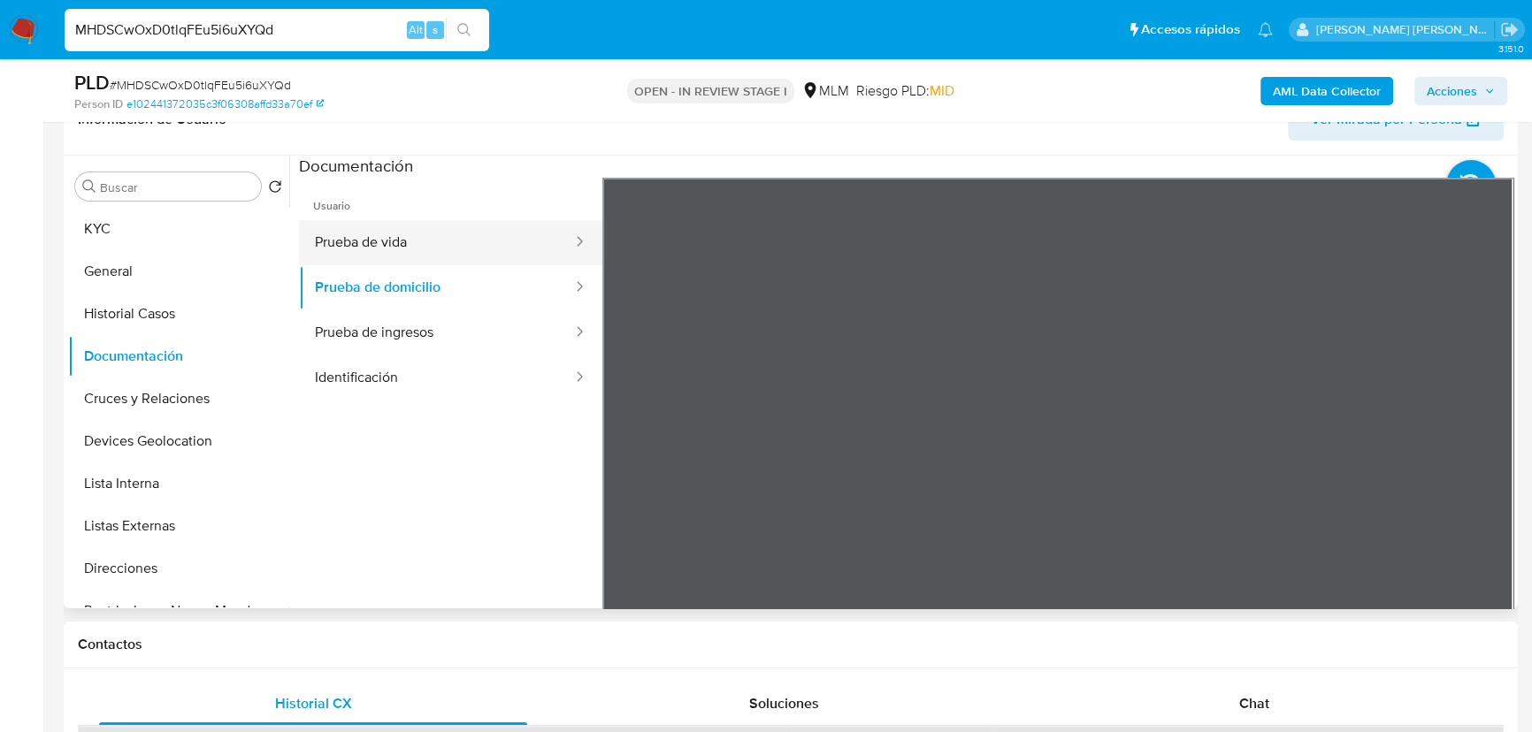
drag, startPoint x: 409, startPoint y: 225, endPoint x: 417, endPoint y: 230, distance: 9.6
click at [410, 225] on button "Prueba de vida" at bounding box center [436, 242] width 275 height 45
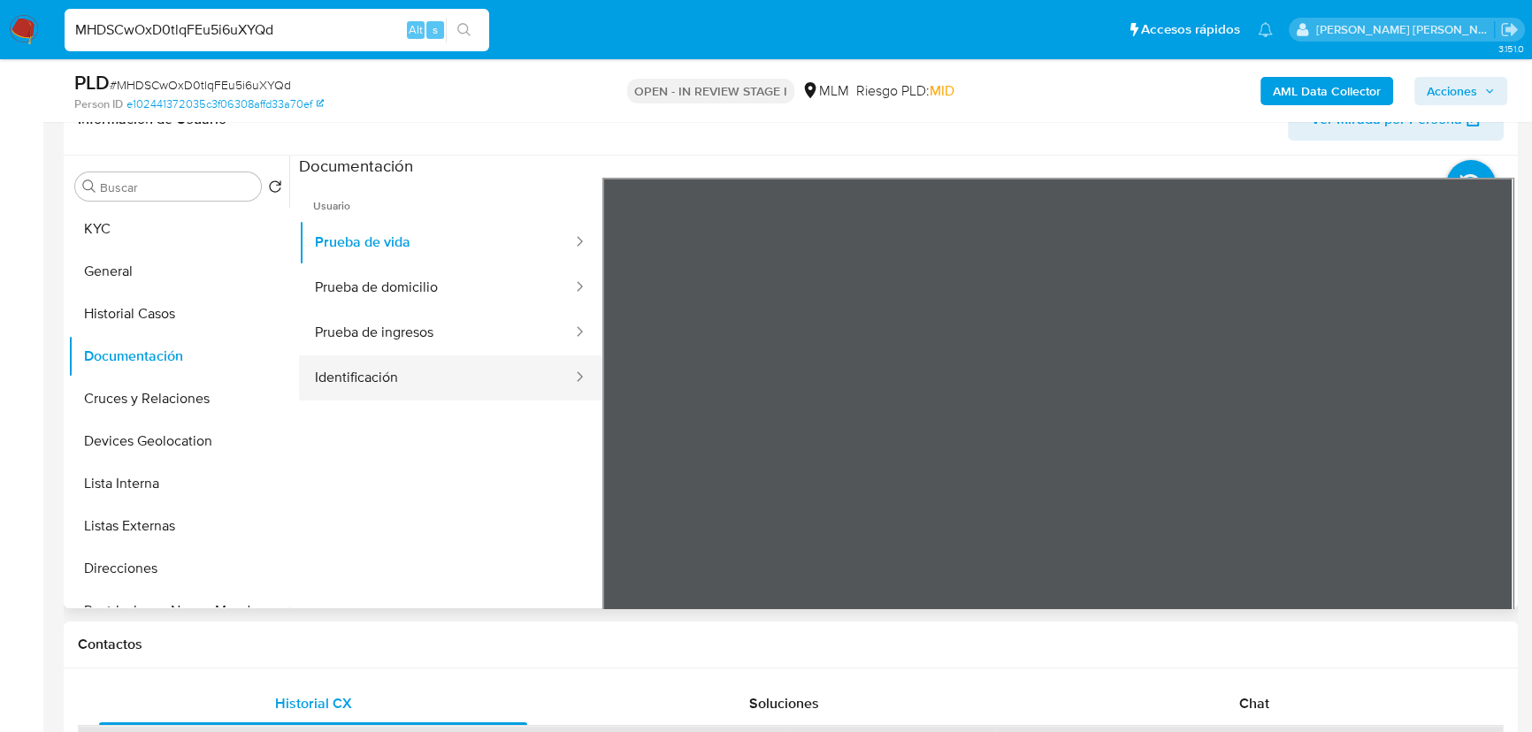
click at [487, 386] on button "Identificación" at bounding box center [436, 378] width 275 height 45
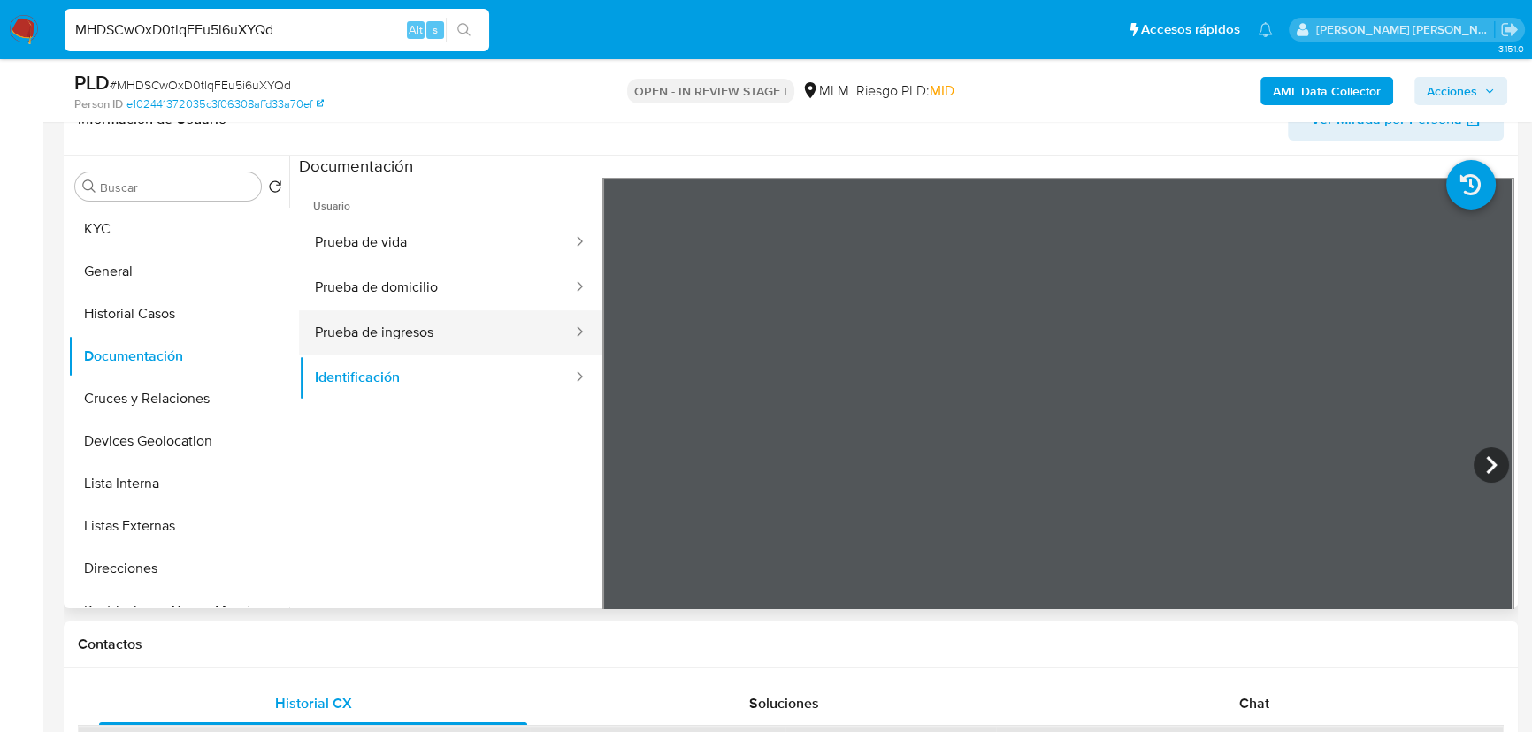
click at [560, 332] on div at bounding box center [574, 333] width 28 height 20
click at [197, 405] on button "Cruces y Relaciones" at bounding box center [171, 399] width 207 height 42
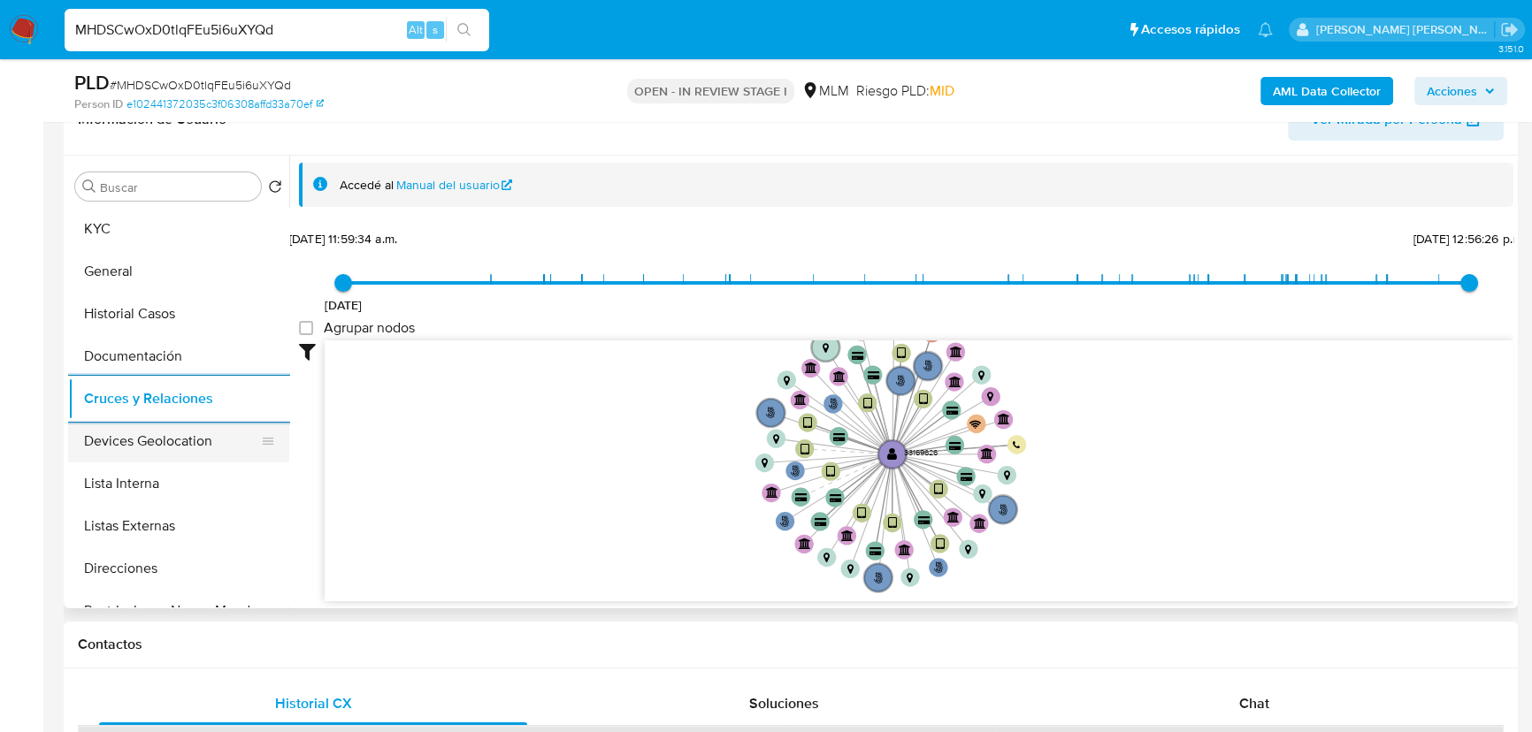
click at [157, 433] on button "Devices Geolocation" at bounding box center [171, 441] width 207 height 42
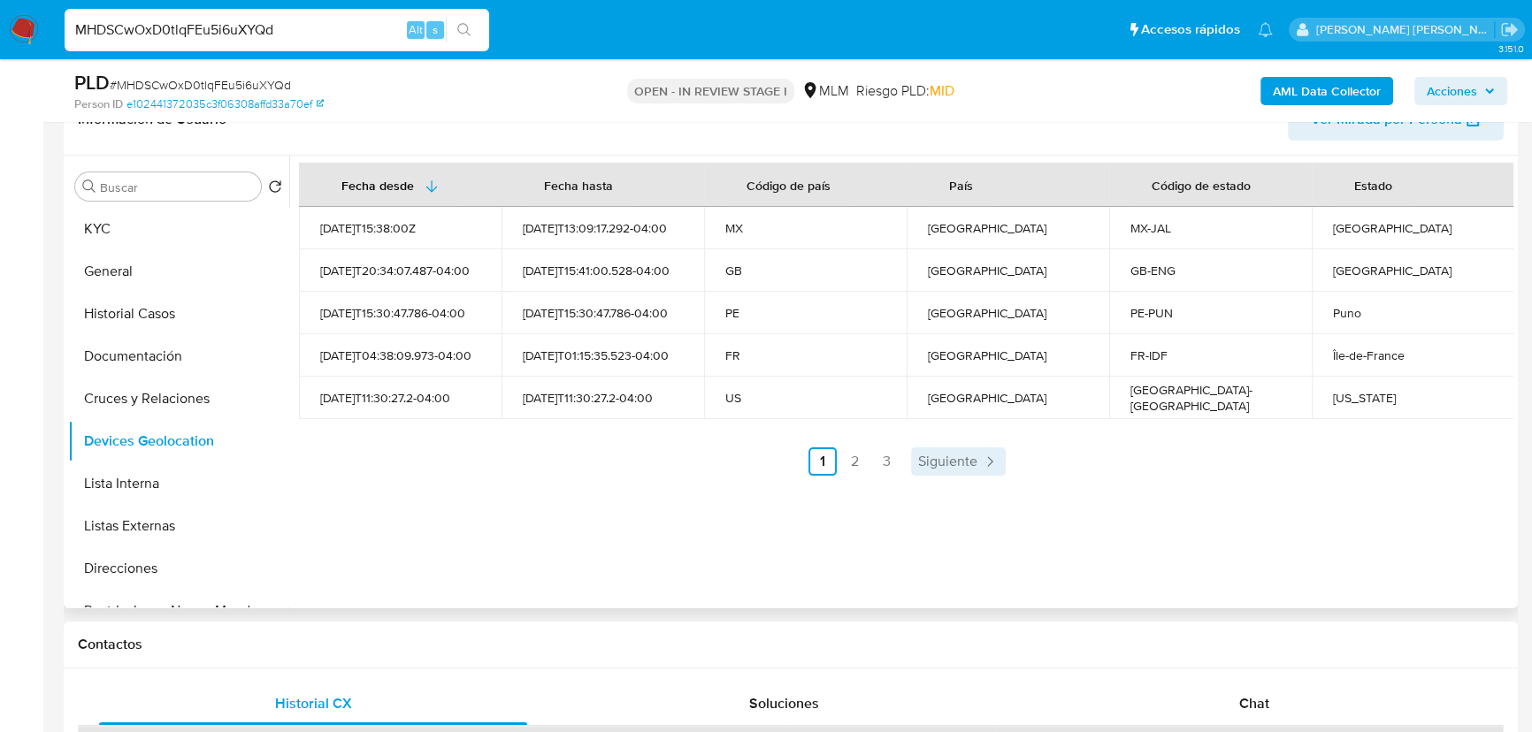
click at [911, 456] on link "Siguiente" at bounding box center [958, 462] width 95 height 28
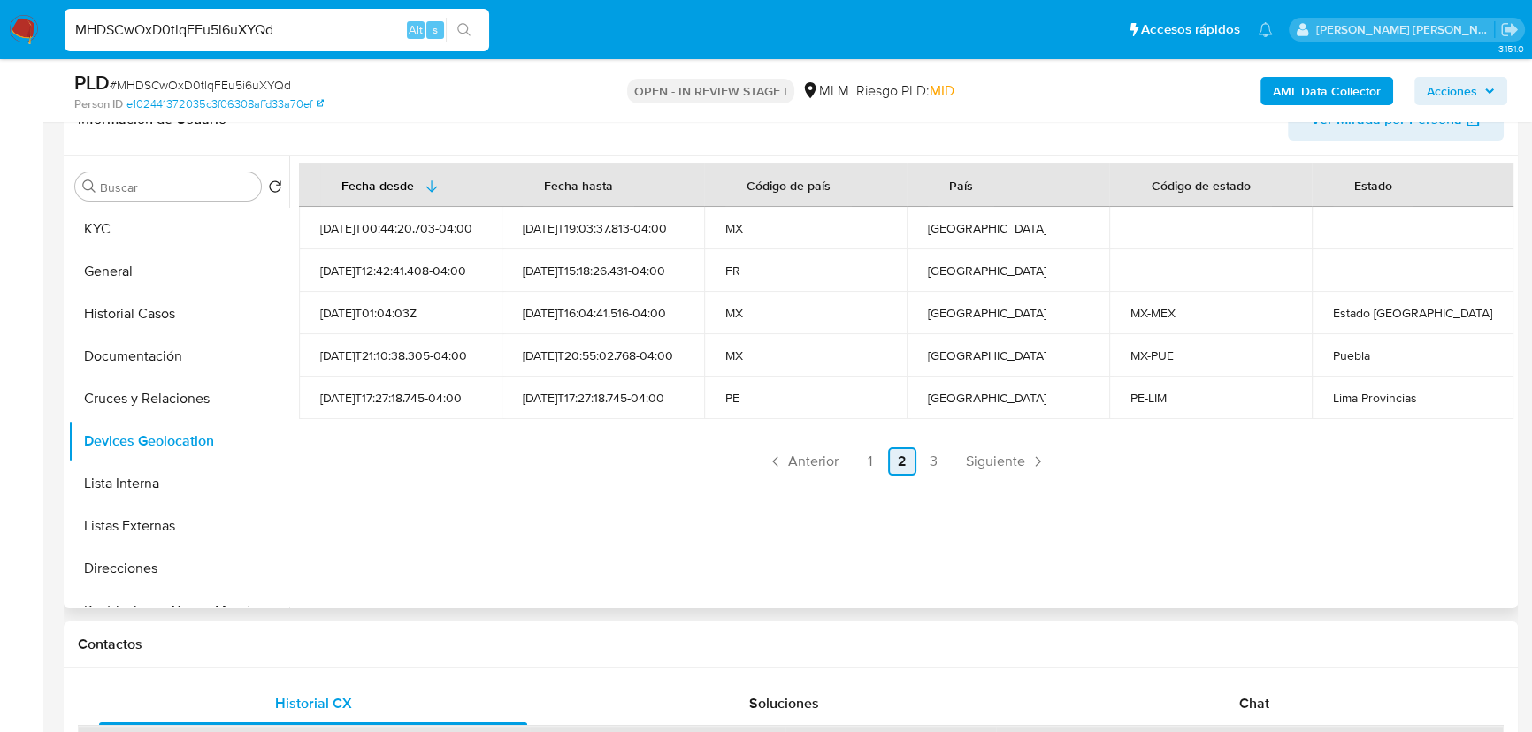
click at [911, 456] on link "2" at bounding box center [902, 462] width 28 height 28
click at [1004, 468] on span "Siguiente" at bounding box center [995, 462] width 59 height 14
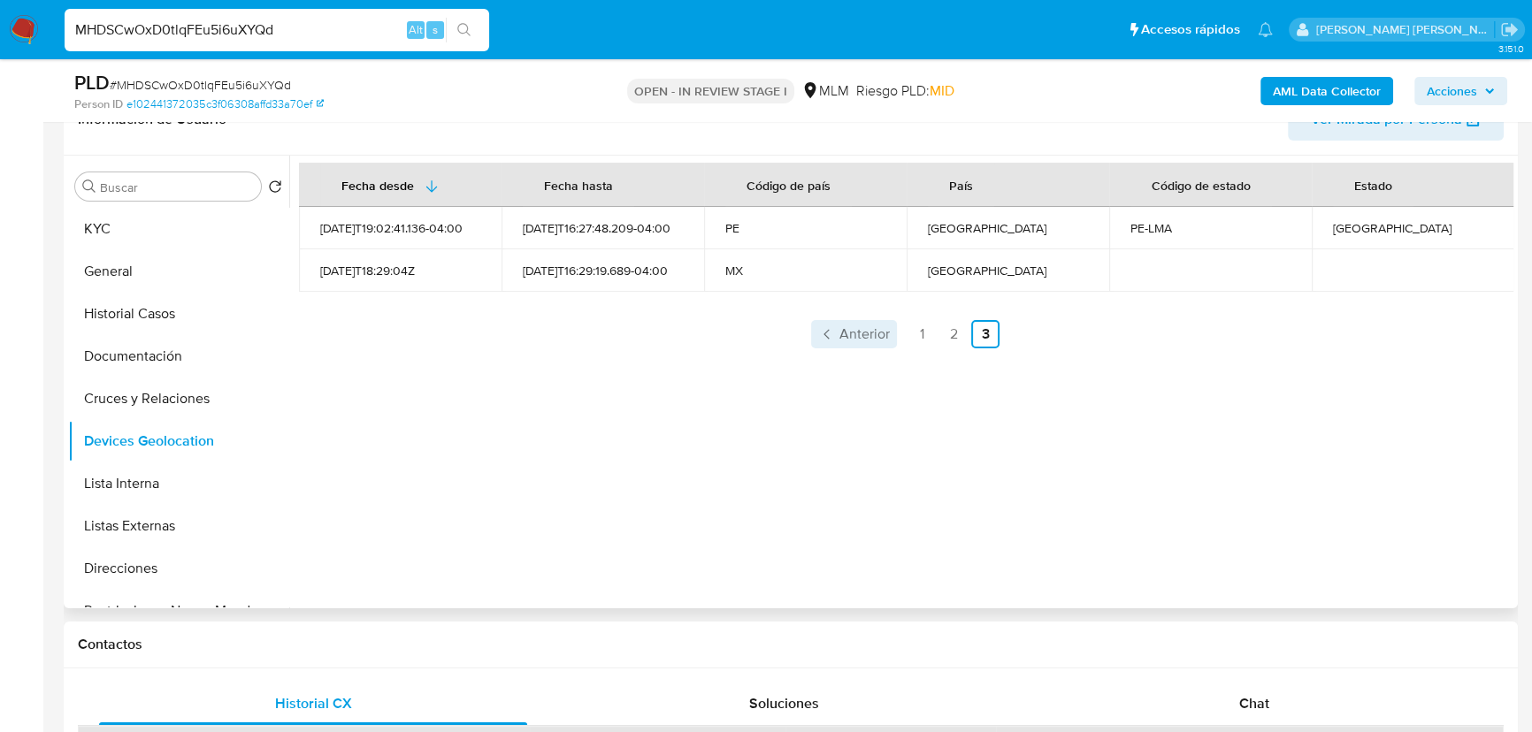
click at [877, 335] on span "Anterior" at bounding box center [864, 334] width 50 height 14
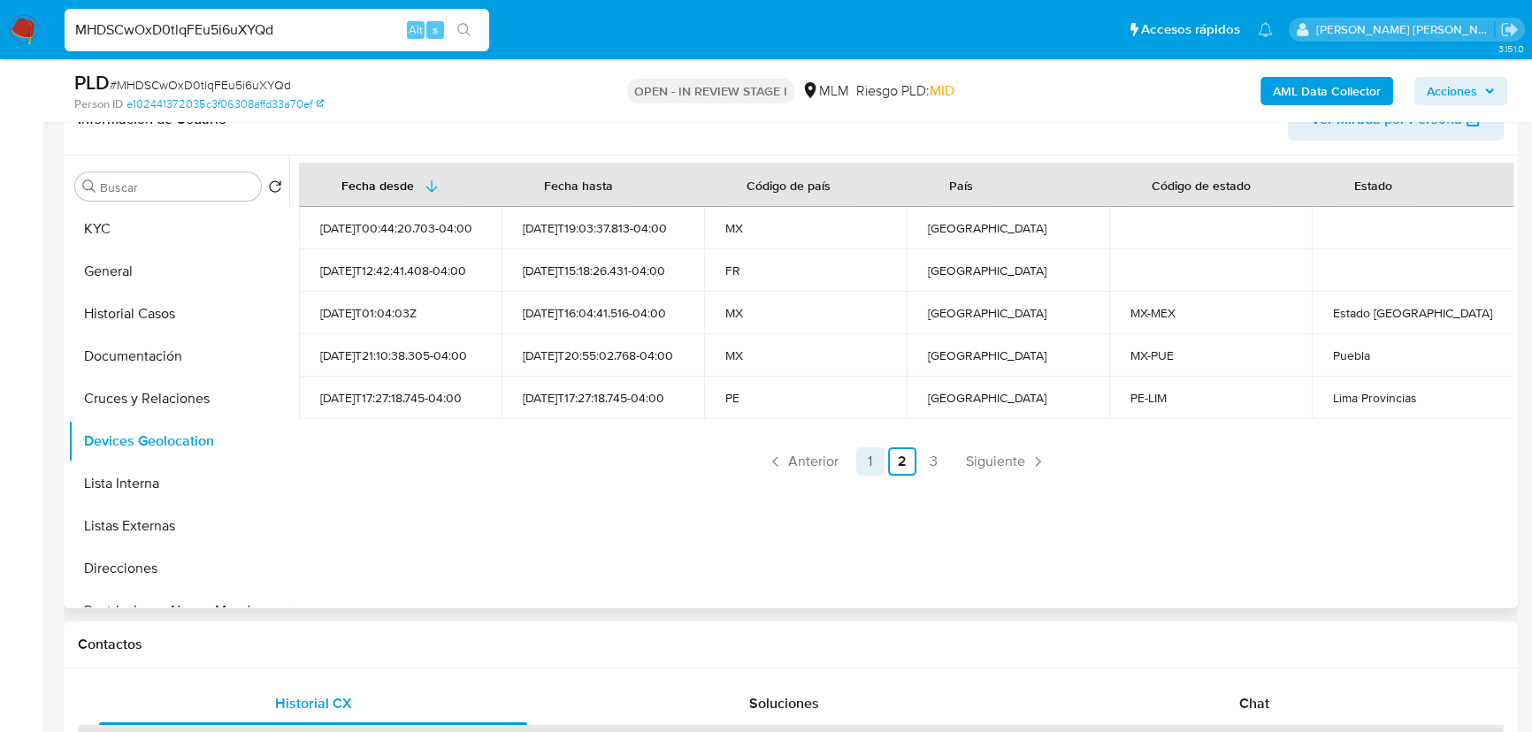
click at [860, 461] on link "1" at bounding box center [870, 462] width 28 height 28
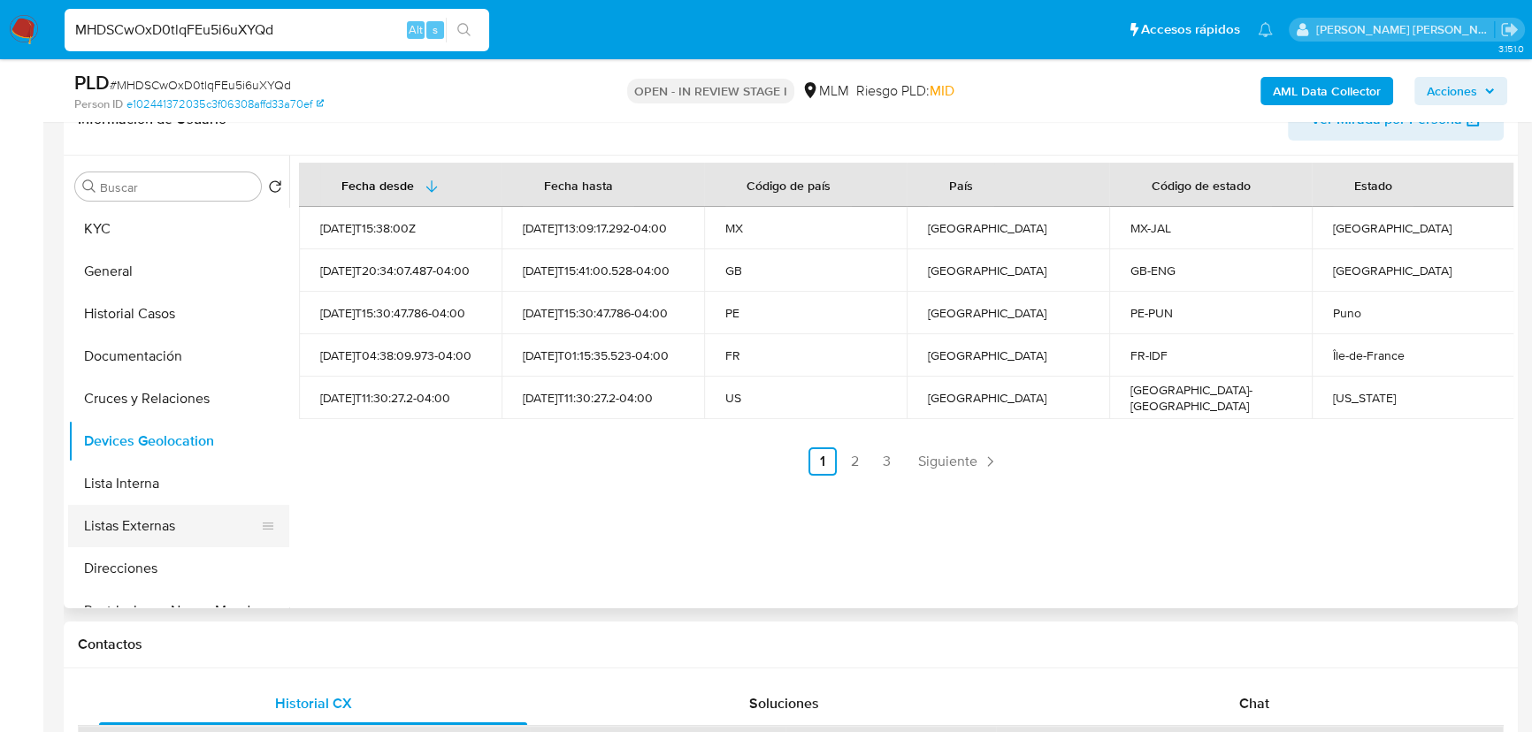
drag, startPoint x: 170, startPoint y: 517, endPoint x: 647, endPoint y: 429, distance: 484.7
click at [170, 515] on button "Listas Externas" at bounding box center [178, 526] width 221 height 42
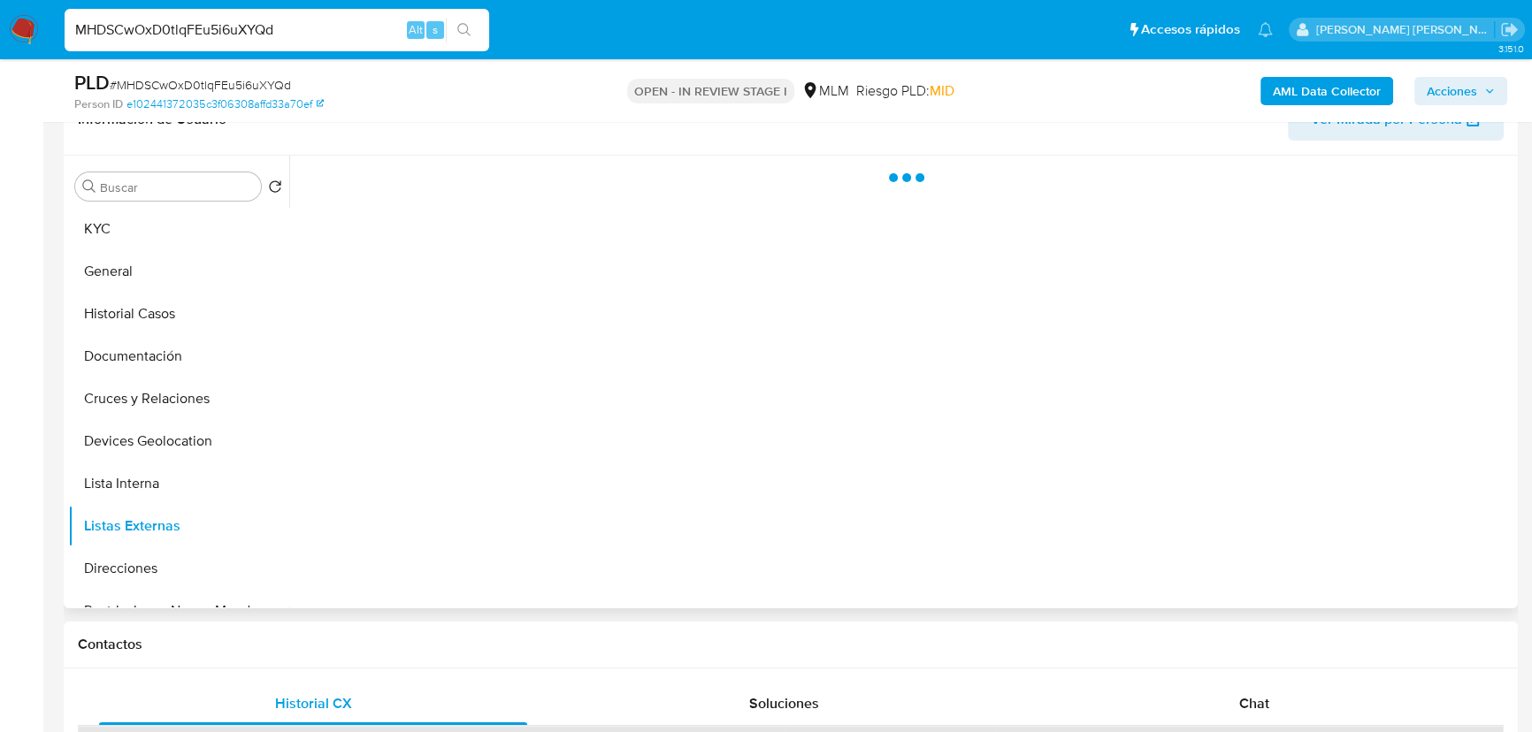
click at [660, 423] on div at bounding box center [901, 382] width 1224 height 453
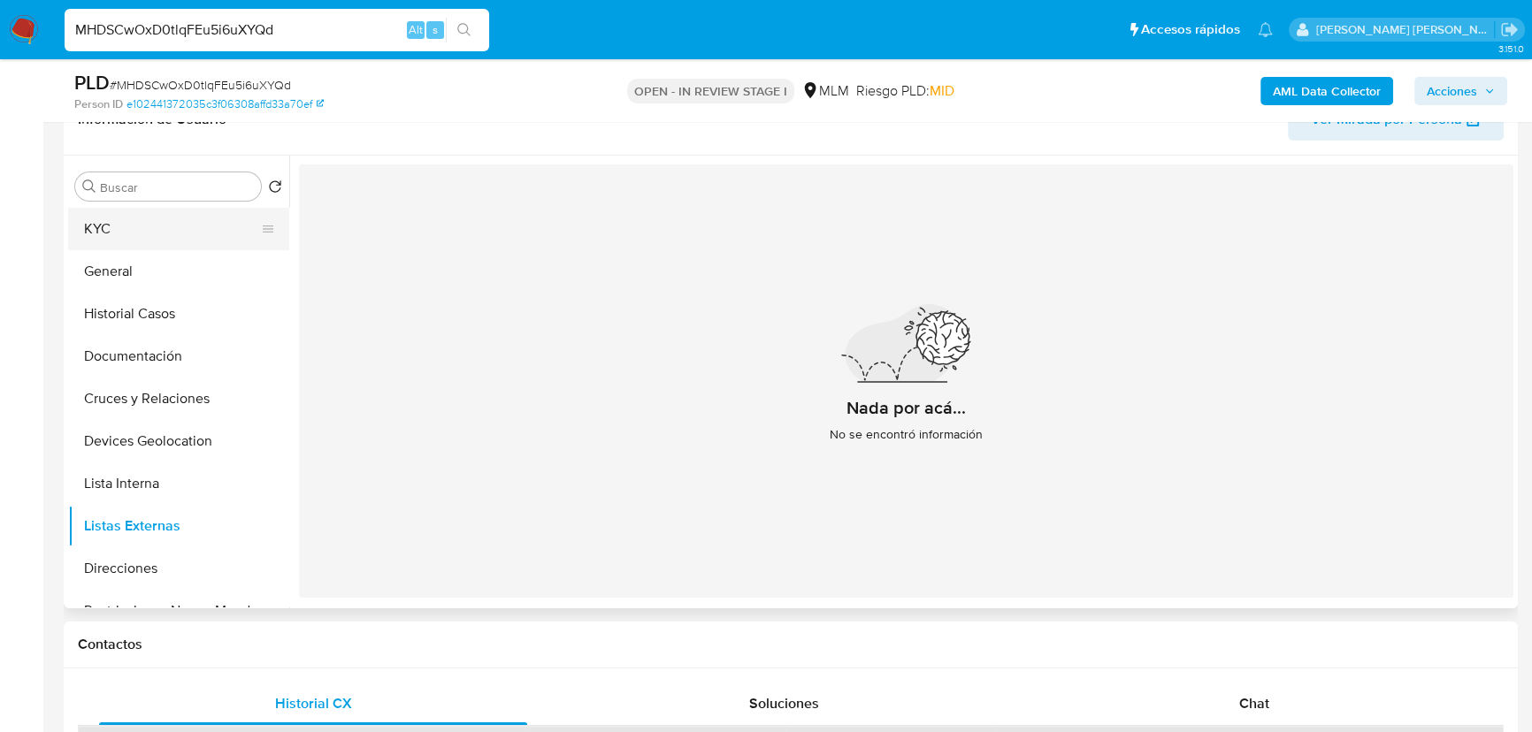
click at [127, 239] on button "KYC" at bounding box center [171, 229] width 207 height 42
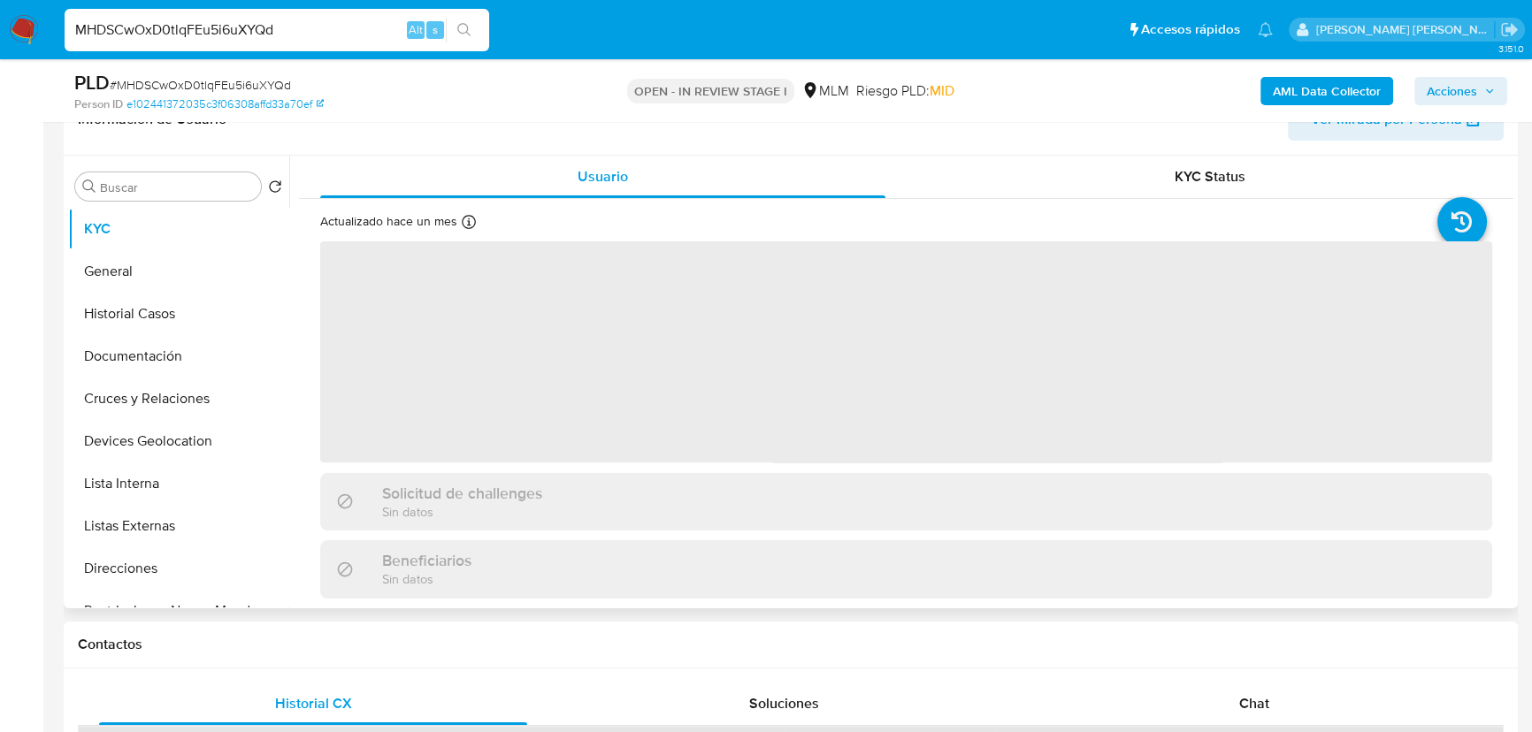
click at [708, 394] on span "‌" at bounding box center [906, 351] width 1172 height 221
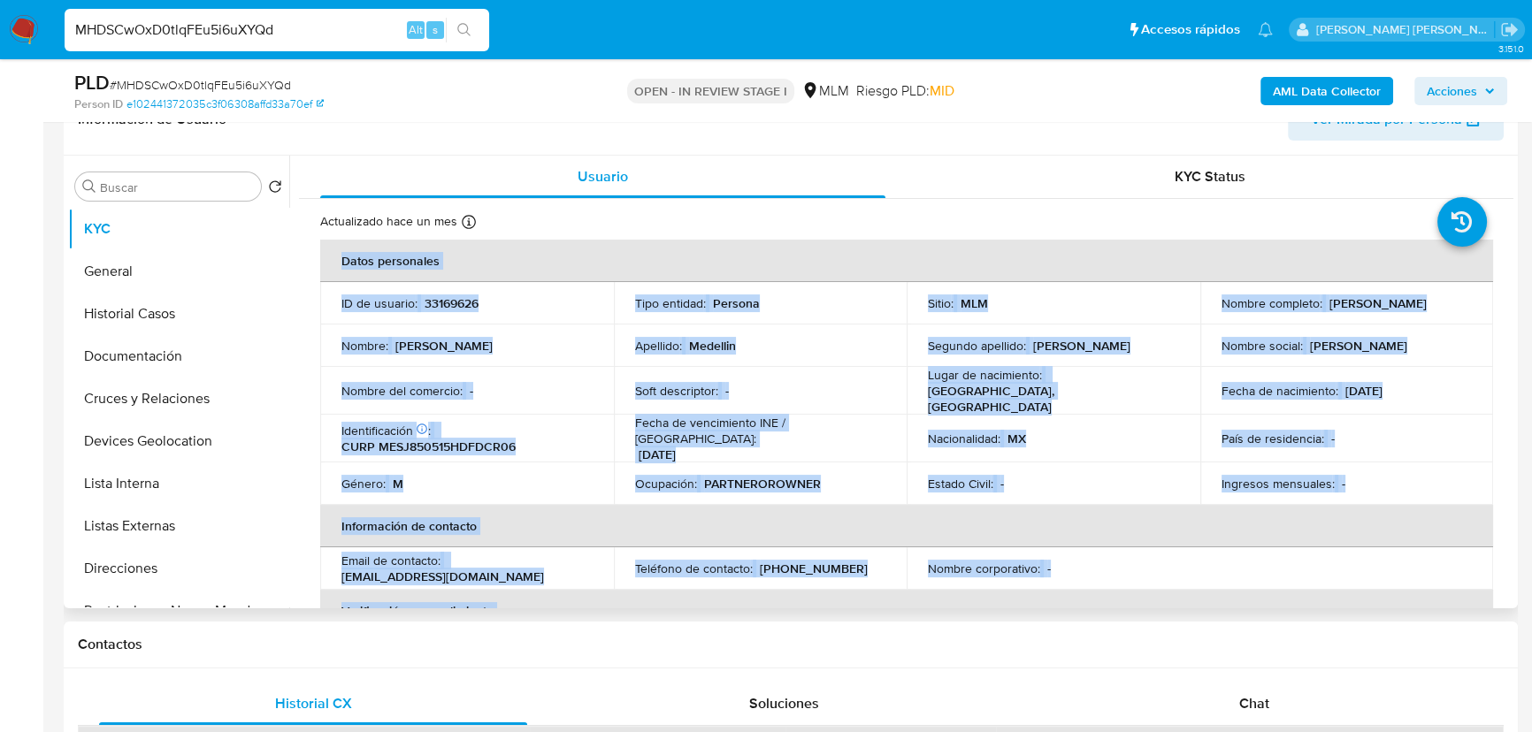
click at [667, 476] on p "Ocupación :" at bounding box center [666, 484] width 62 height 16
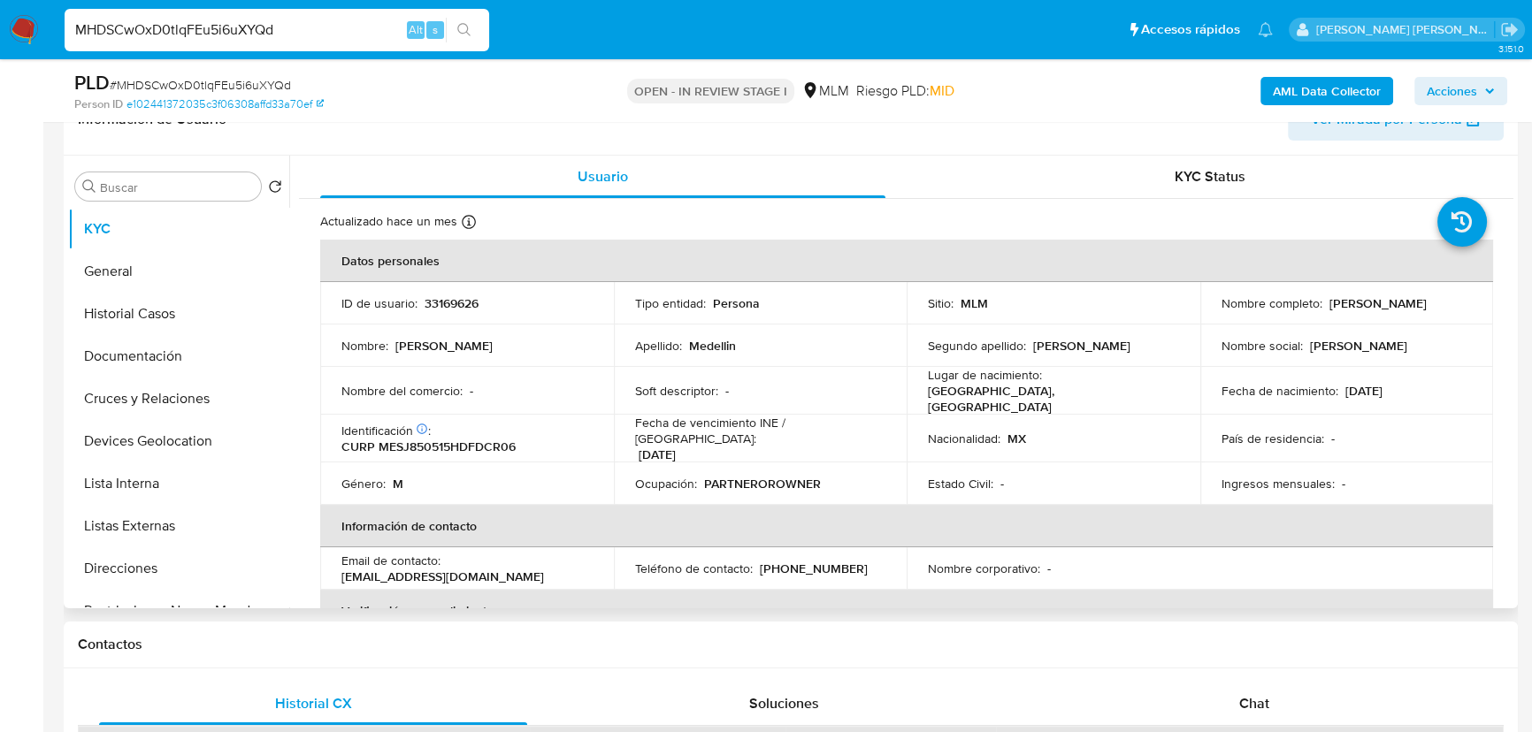
click at [486, 480] on td "Género : M" at bounding box center [467, 484] width 294 height 42
drag, startPoint x: 443, startPoint y: 561, endPoint x: 608, endPoint y: 562, distance: 164.5
click at [608, 562] on td "Email de contacto : j.medellin85@gmail.com" at bounding box center [467, 568] width 294 height 42
copy div "[EMAIL_ADDRESS][DOMAIN_NAME]"
click at [796, 561] on p "[PHONE_NUMBER]" at bounding box center [814, 569] width 108 height 16
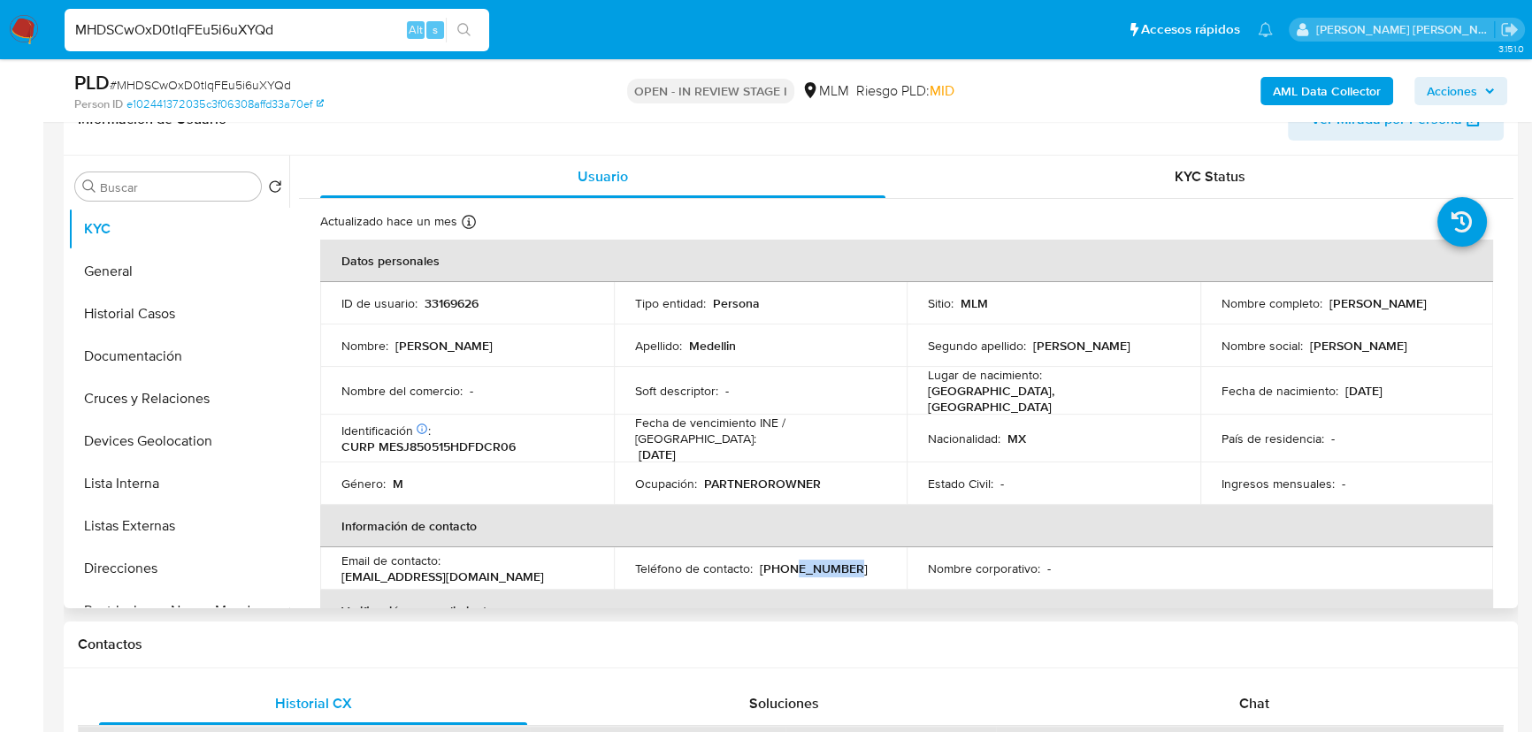
click at [796, 561] on p "[PHONE_NUMBER]" at bounding box center [814, 569] width 108 height 16
copy p "91964623"
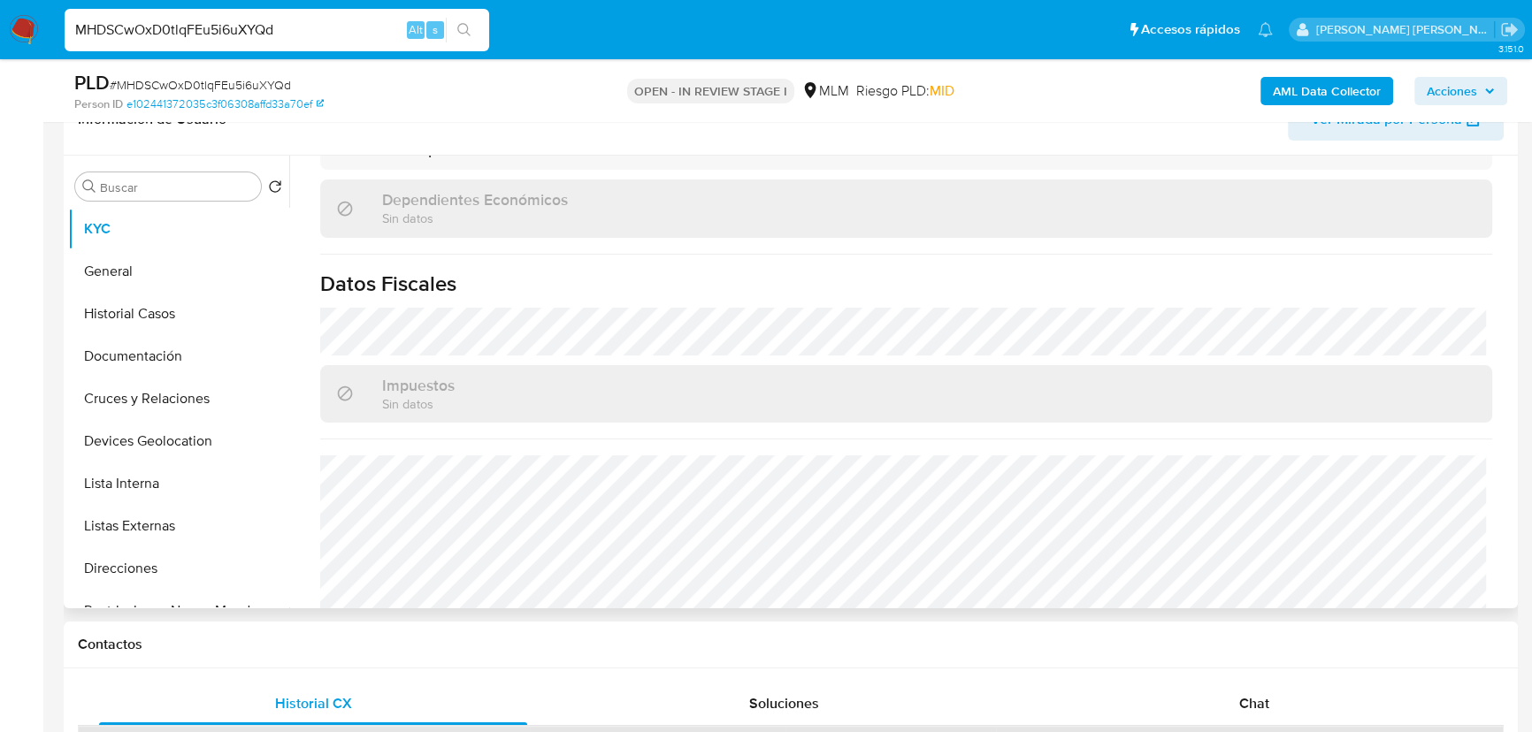
scroll to position [1216, 0]
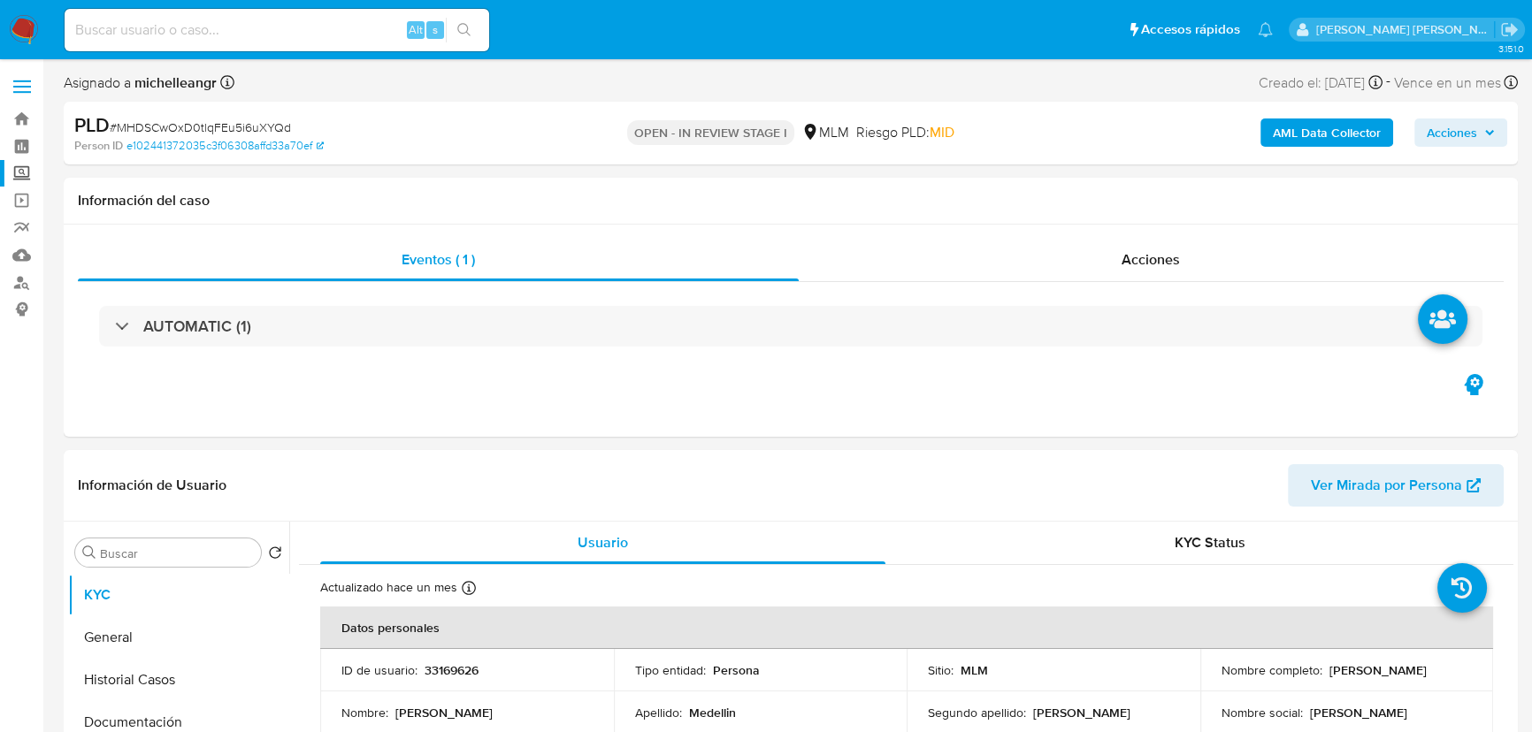
click at [26, 166] on label "Screening" at bounding box center [105, 173] width 210 height 27
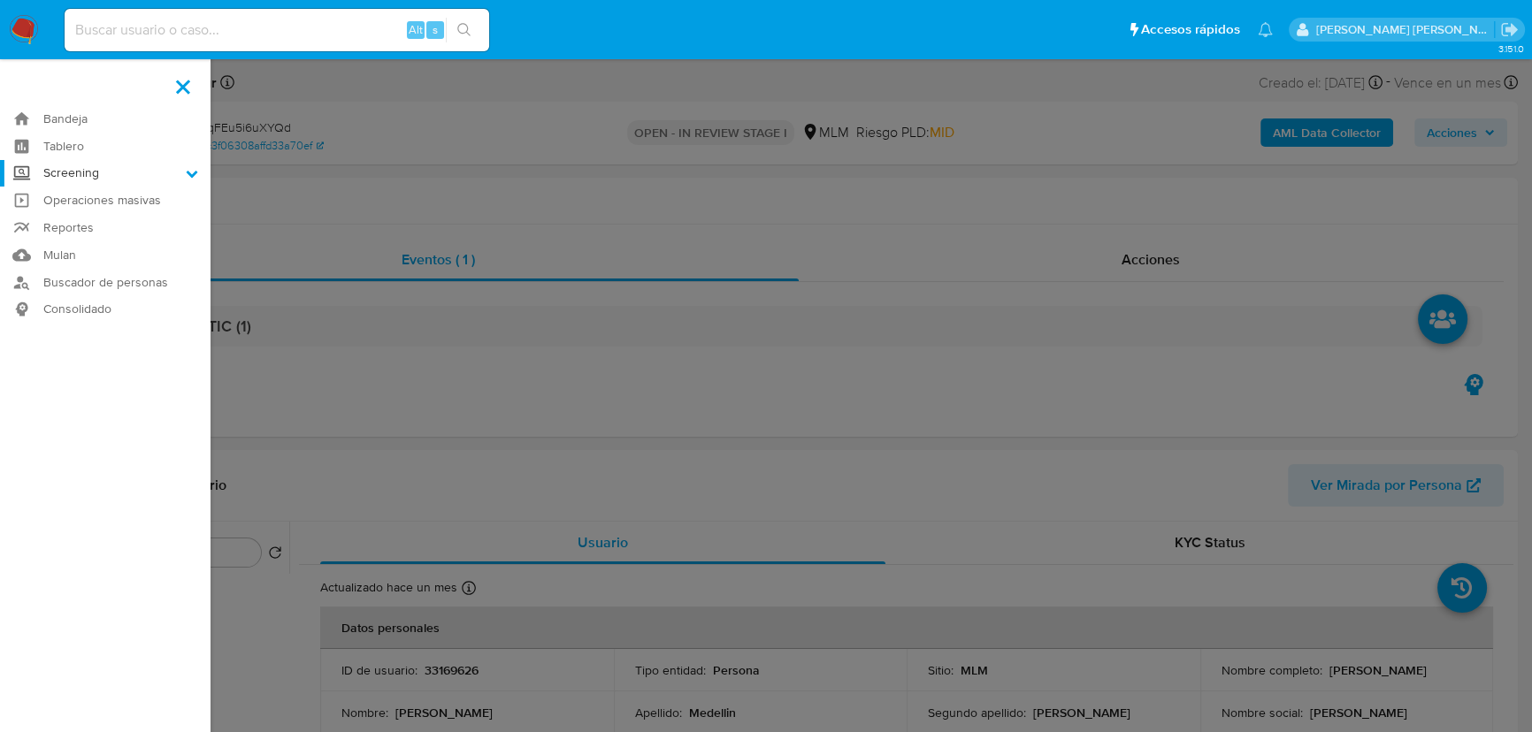
click at [0, 0] on input "Screening" at bounding box center [0, 0] width 0 height 0
click at [90, 246] on link "Herramientas" at bounding box center [105, 243] width 210 height 22
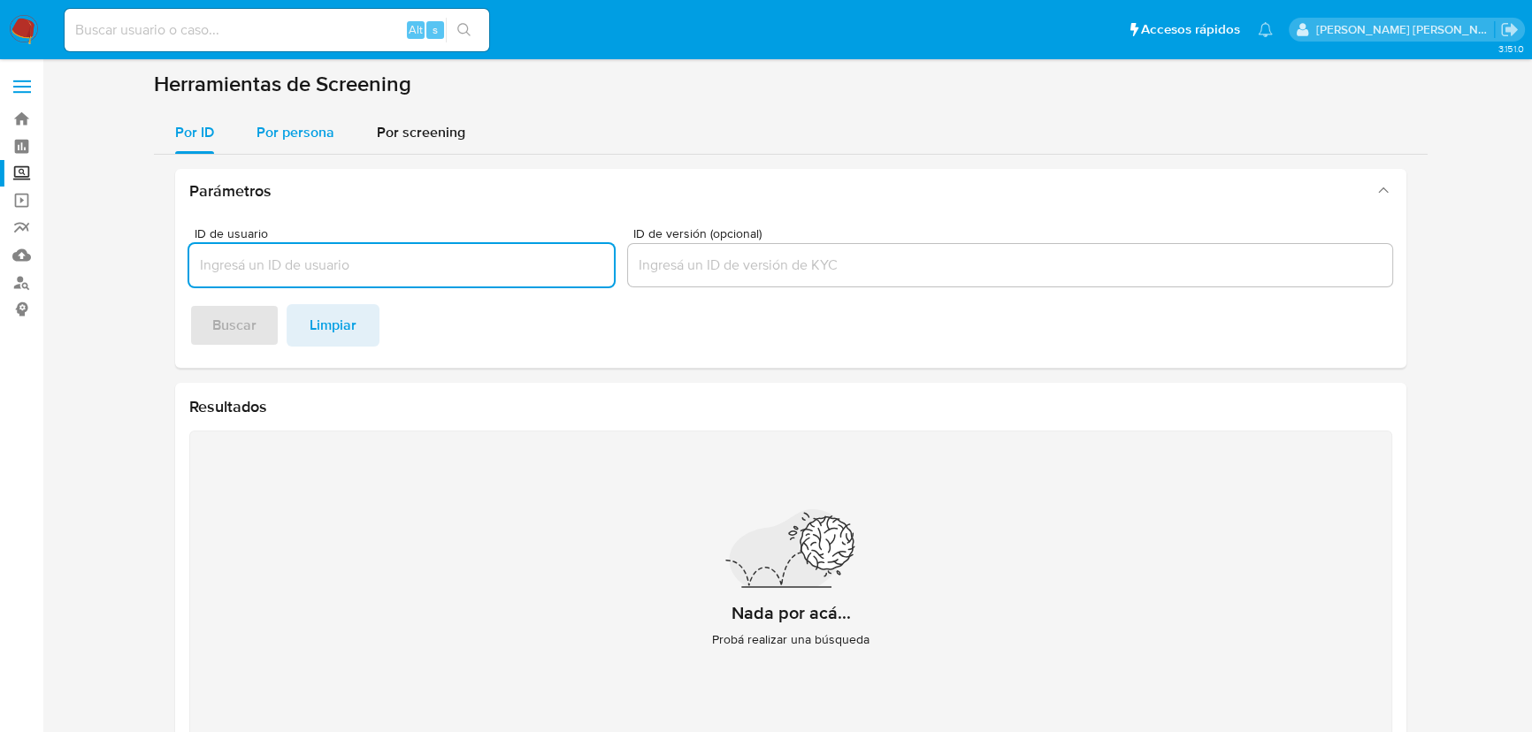
click at [321, 134] on span "Por persona" at bounding box center [295, 132] width 78 height 20
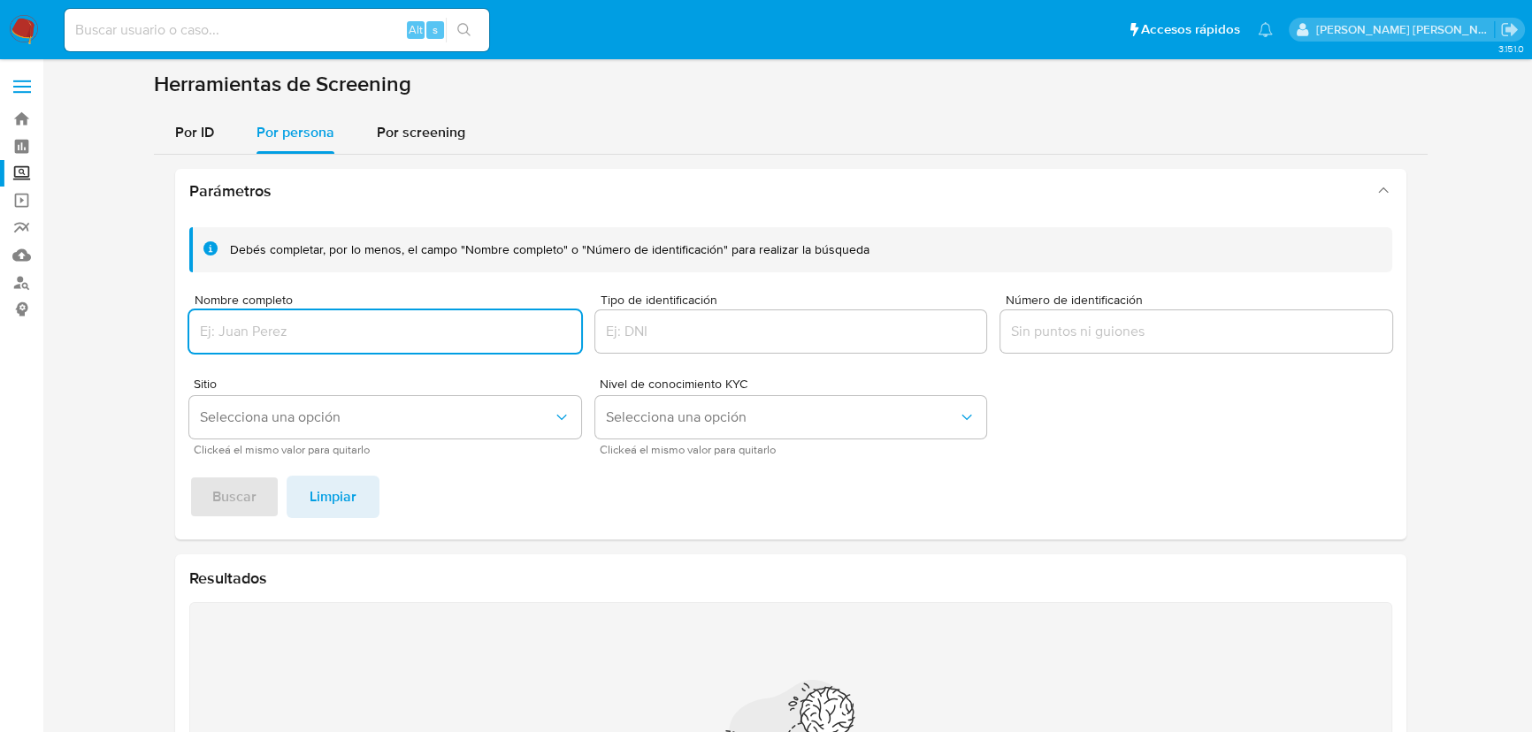
click at [300, 323] on input "Nombre completo" at bounding box center [385, 331] width 392 height 23
type input "TECFAR FRS SAPI DE CV SOFOM ENR"
click at [258, 506] on button "Buscar" at bounding box center [234, 497] width 90 height 42
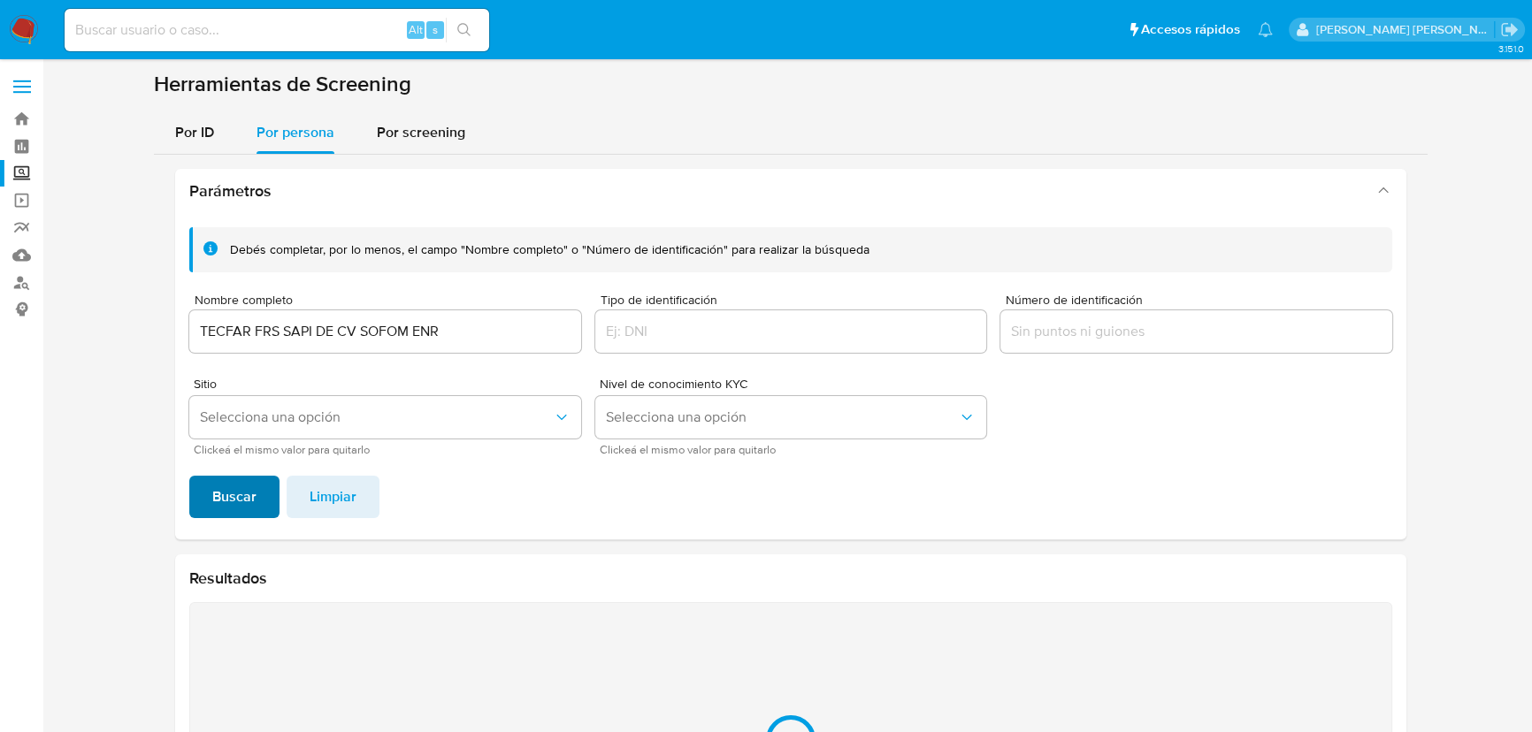
scroll to position [218, 0]
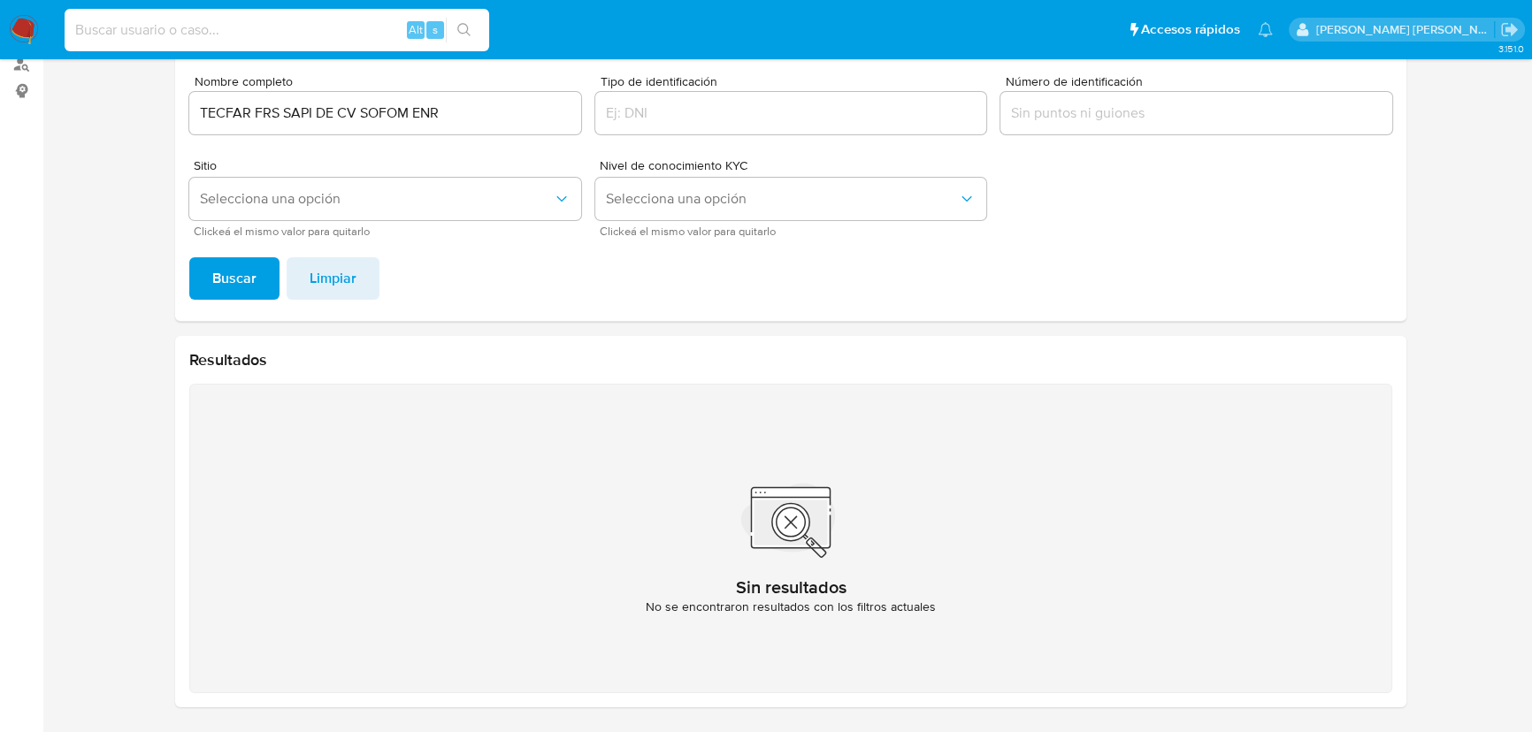
click at [286, 31] on input at bounding box center [277, 30] width 425 height 23
paste input "MHDSCwOxD0tlqFEu5i6uXYQd"
type input "MHDSCwOxD0tlqFEu5i6uXYQd"
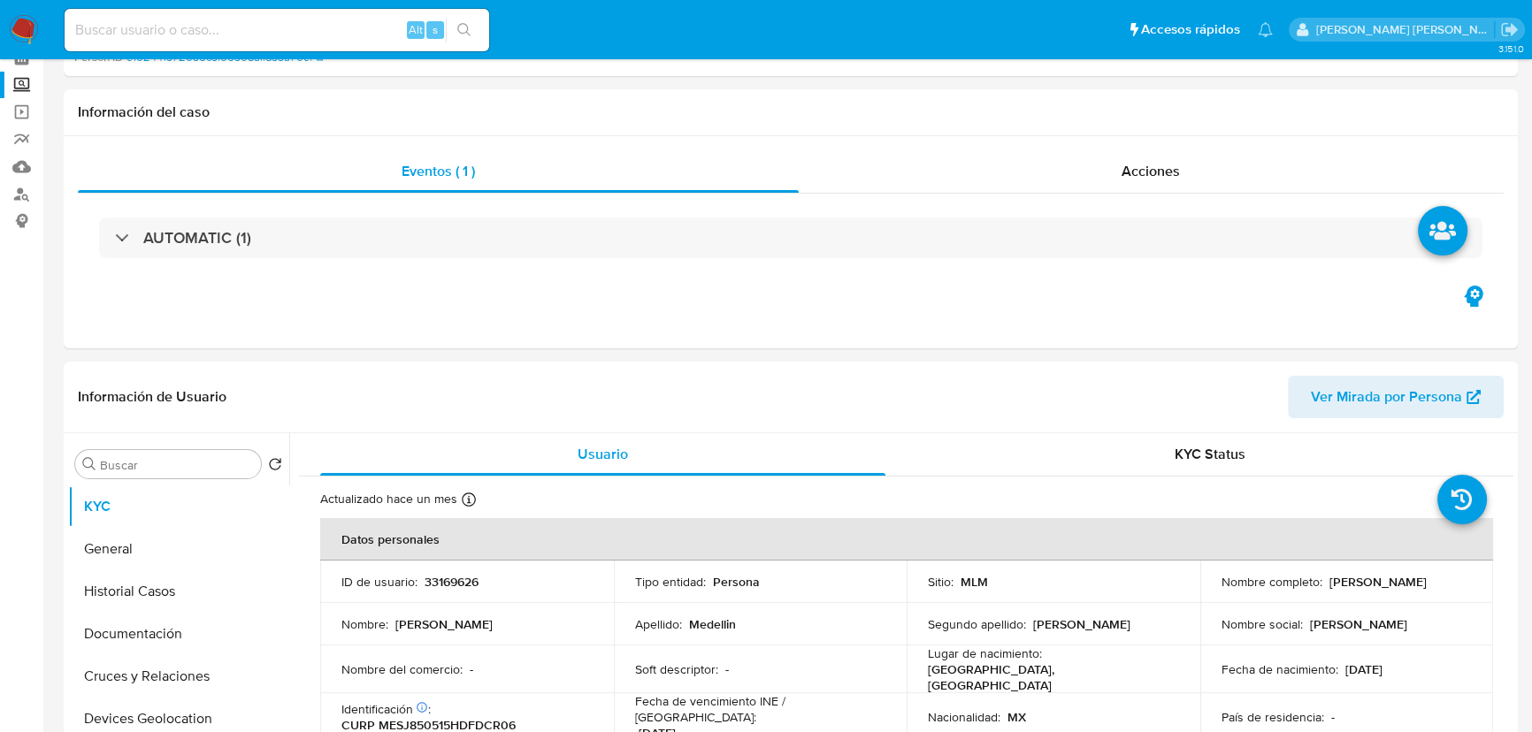
select select "10"
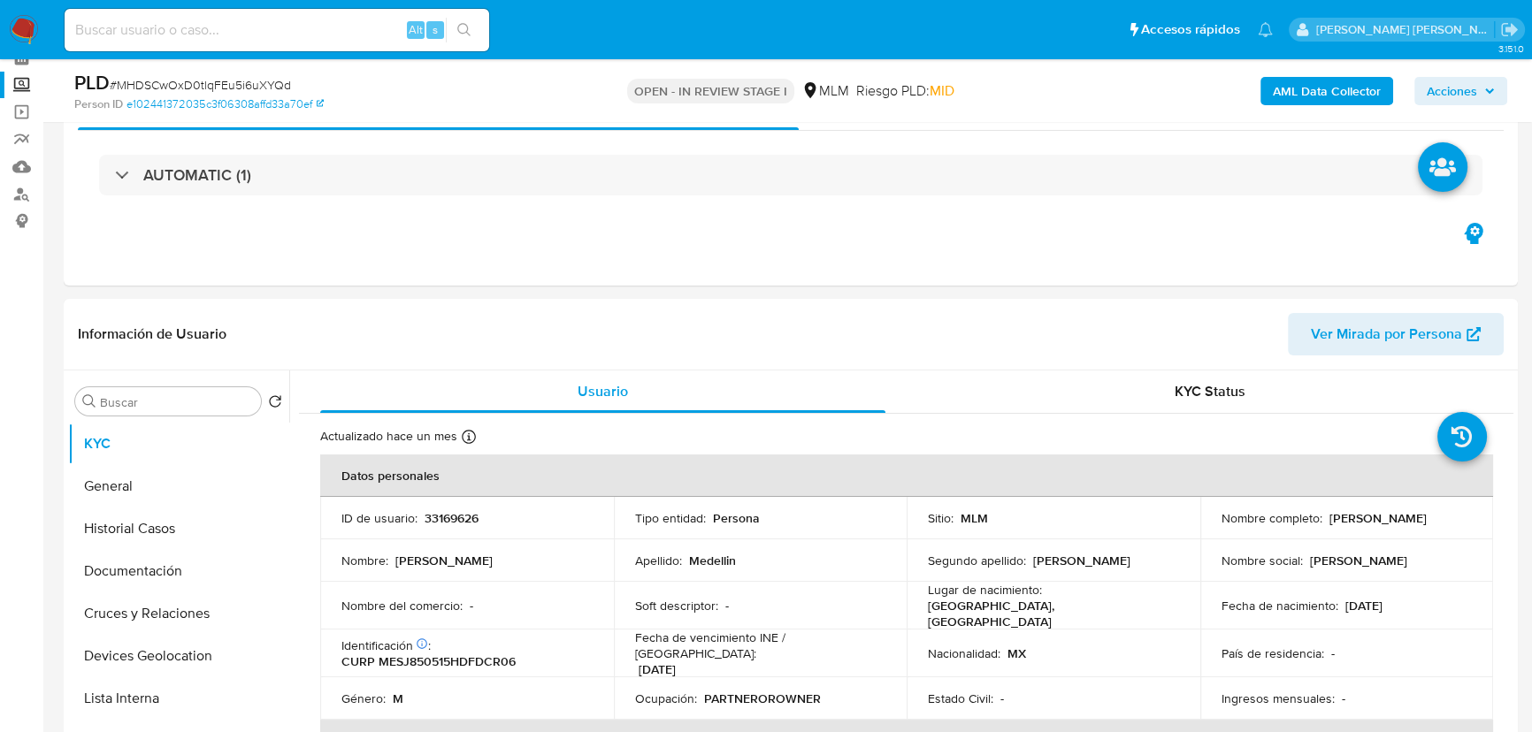
scroll to position [241, 0]
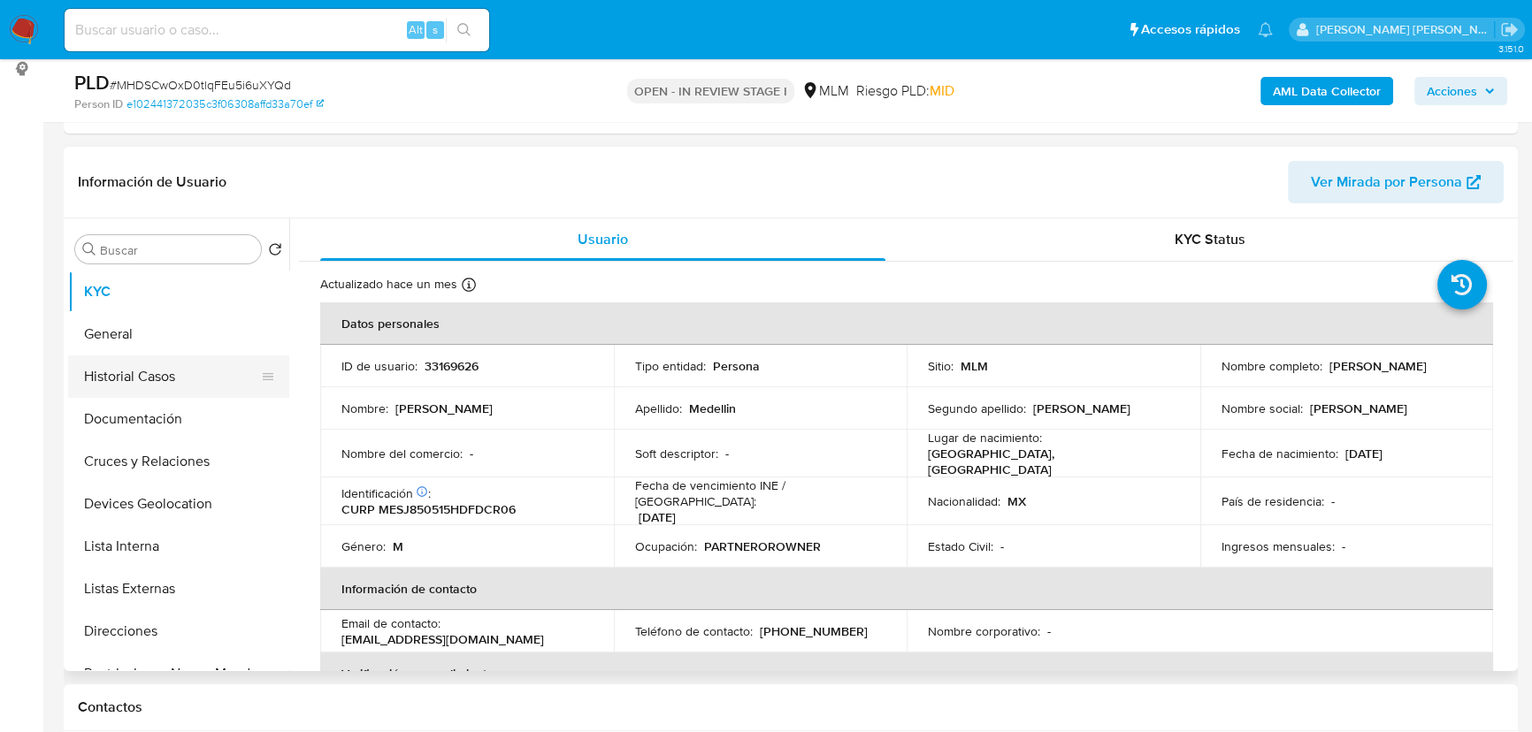
click at [194, 379] on button "Historial Casos" at bounding box center [171, 377] width 207 height 42
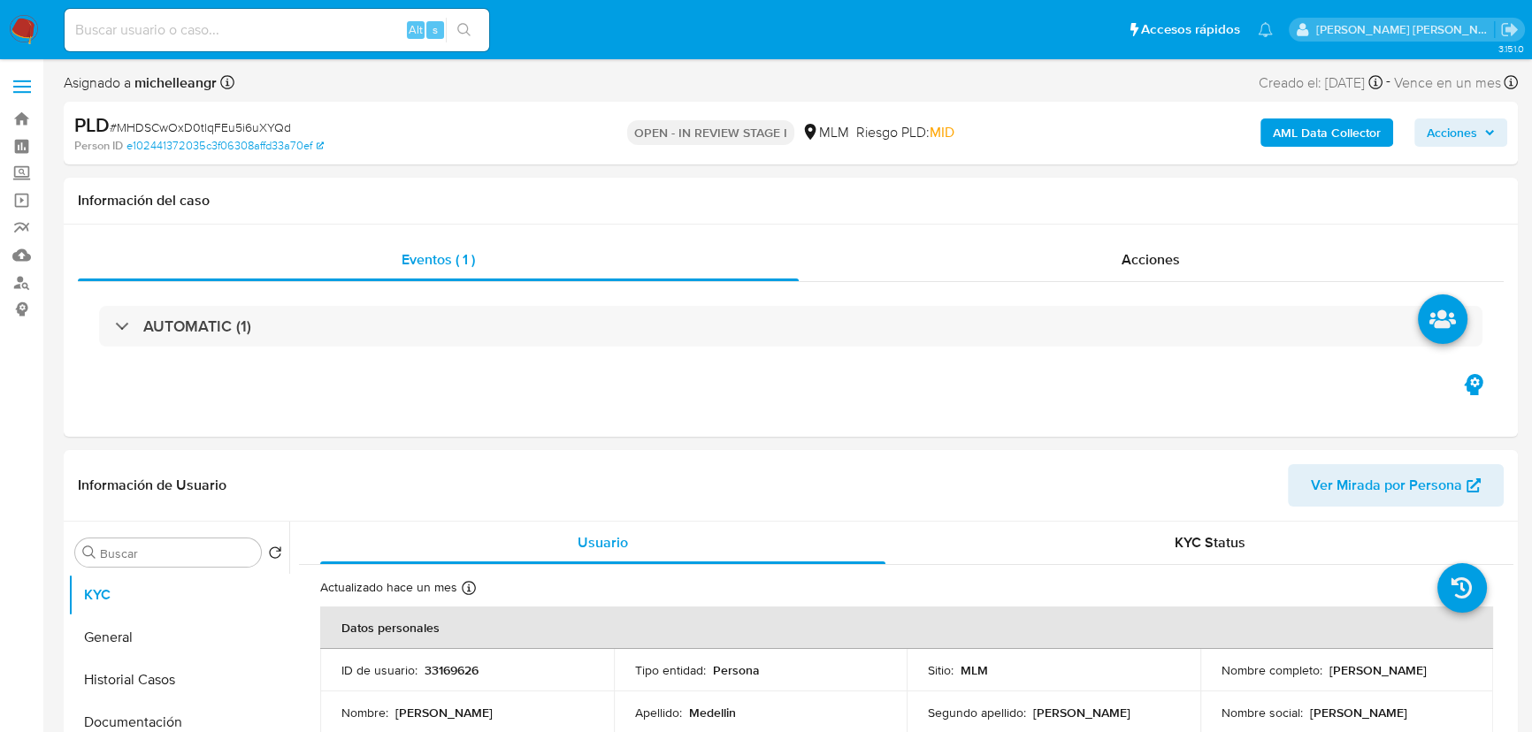
select select "10"
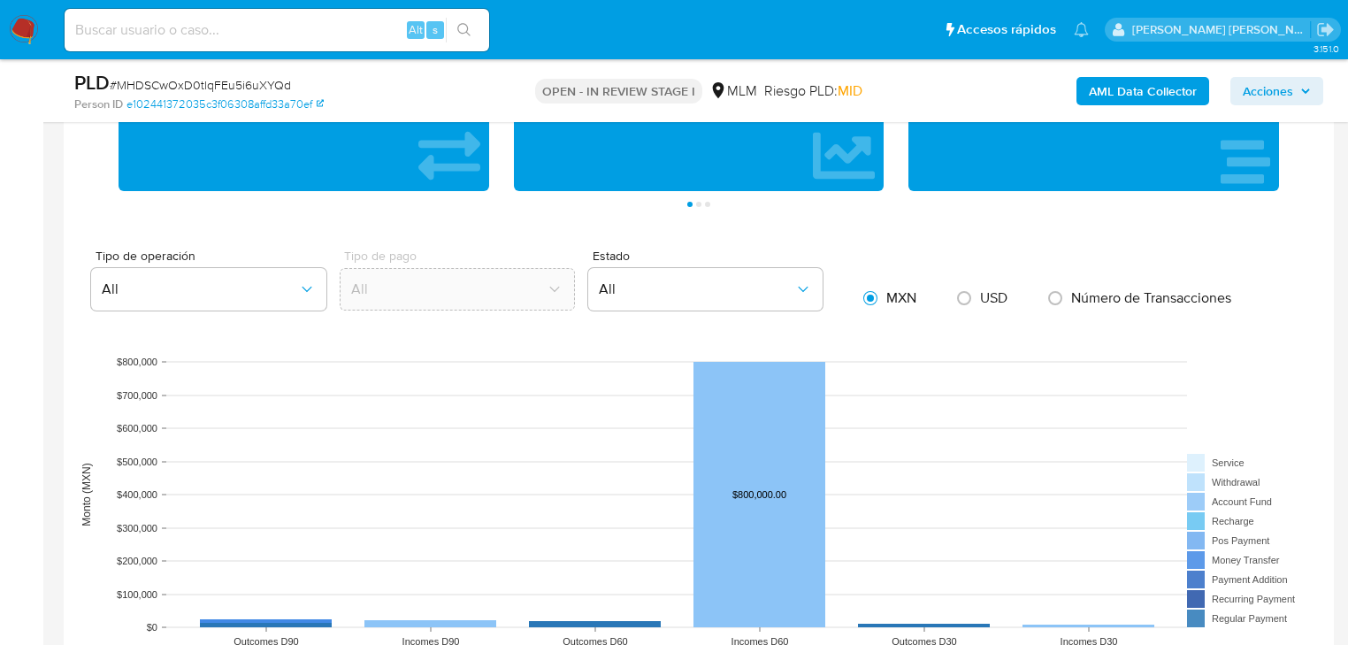
scroll to position [1171, 0]
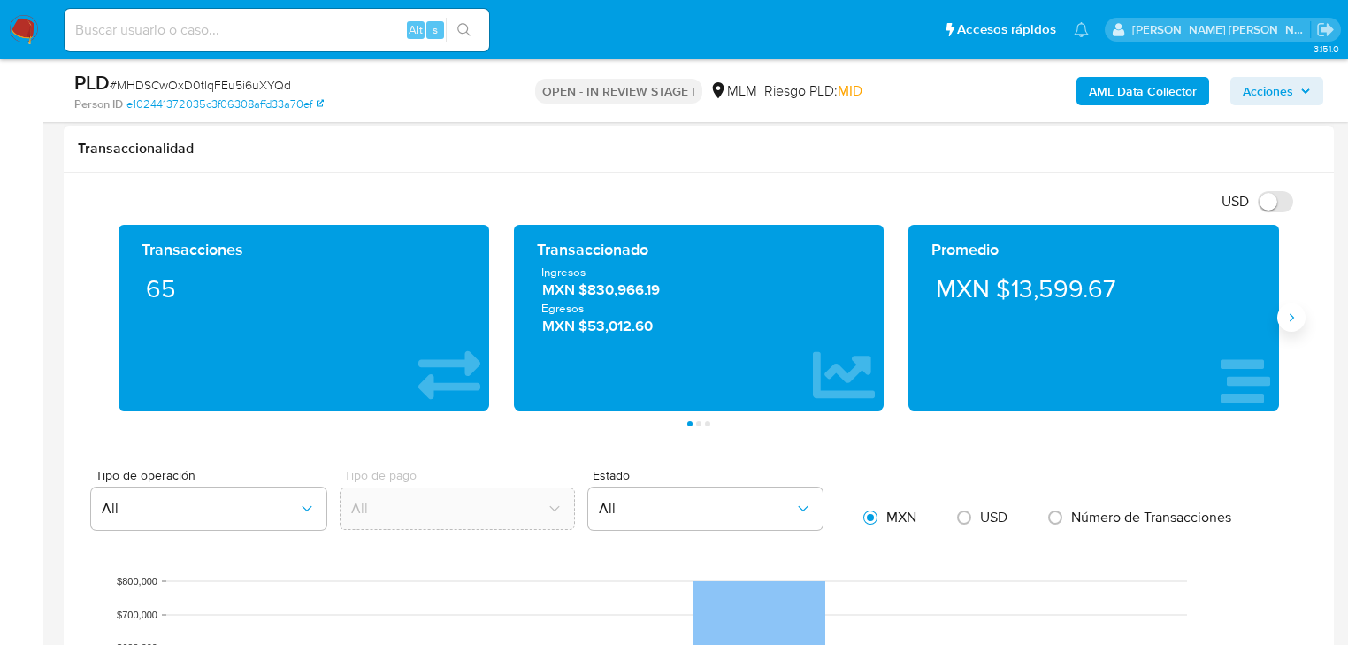
click at [1289, 318] on icon "Siguiente" at bounding box center [1291, 317] width 14 height 14
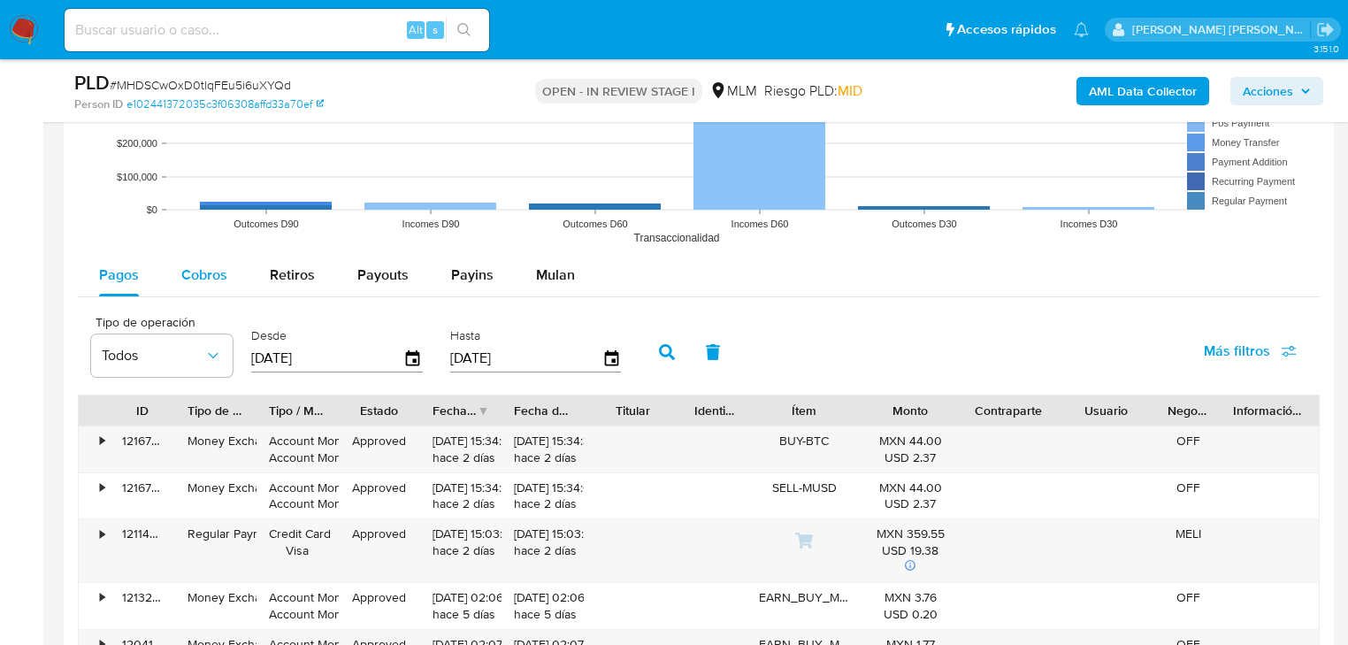
click at [191, 272] on span "Cobros" at bounding box center [204, 274] width 46 height 20
select select "10"
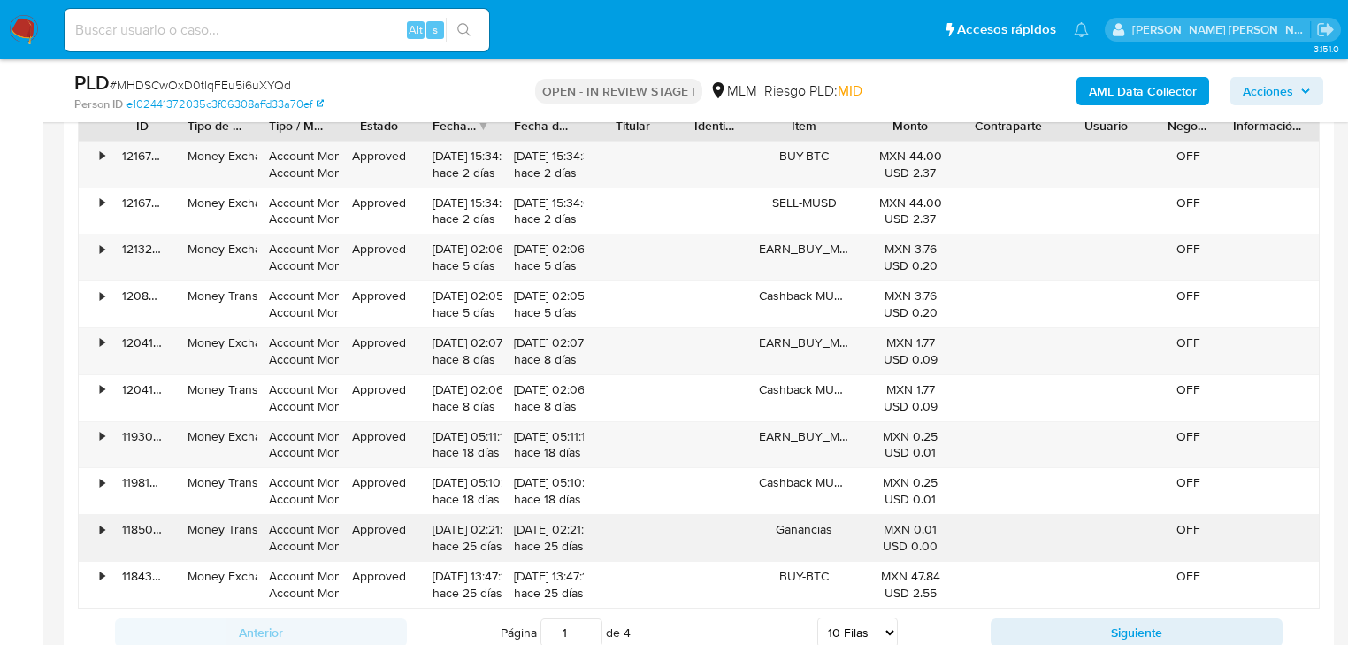
scroll to position [2162, 0]
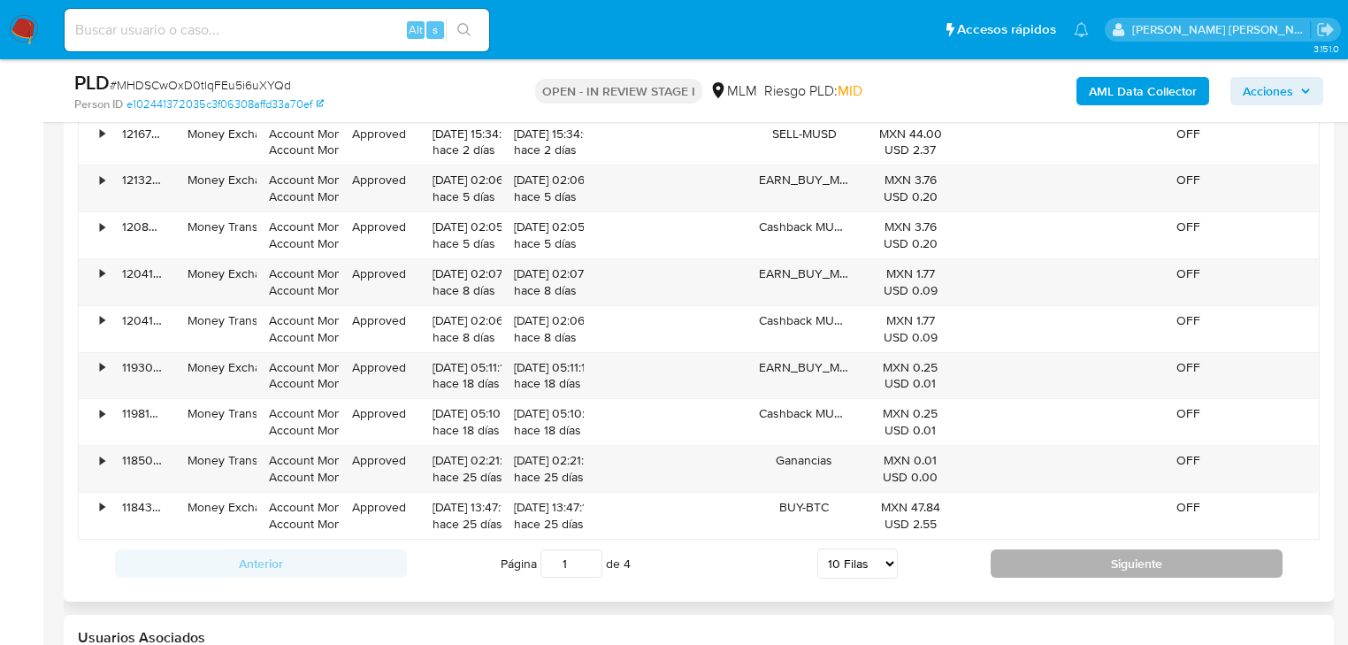
click at [1056, 549] on button "Siguiente" at bounding box center [1137, 563] width 292 height 28
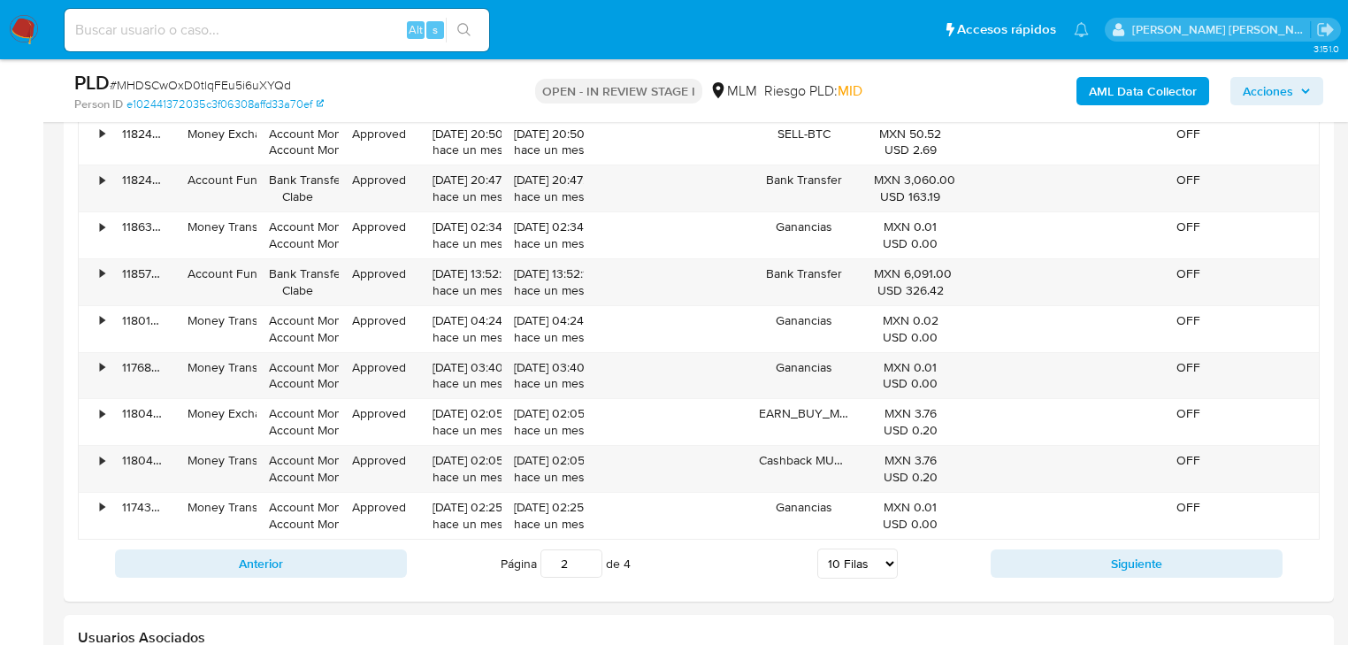
click at [1059, 551] on button "Siguiente" at bounding box center [1137, 563] width 292 height 28
type input "3"
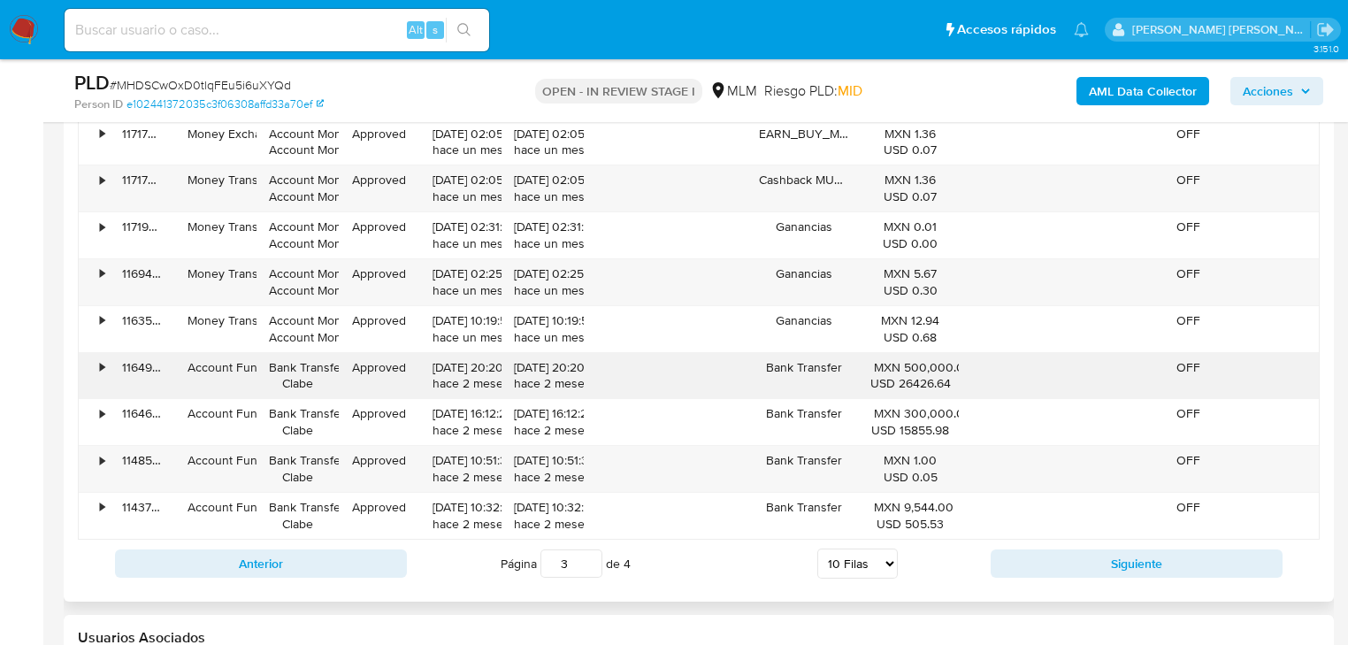
drag, startPoint x: 474, startPoint y: 368, endPoint x: 807, endPoint y: 369, distance: 332.6
click at [807, 369] on div "• 116491189674 Account Fund Bank Transfer Clabe Approved 26/06/2025 20:20:25 ha…" at bounding box center [699, 376] width 1240 height 46
click at [911, 362] on div "MXN 500,000.00 USD 26426.64" at bounding box center [910, 376] width 73 height 34
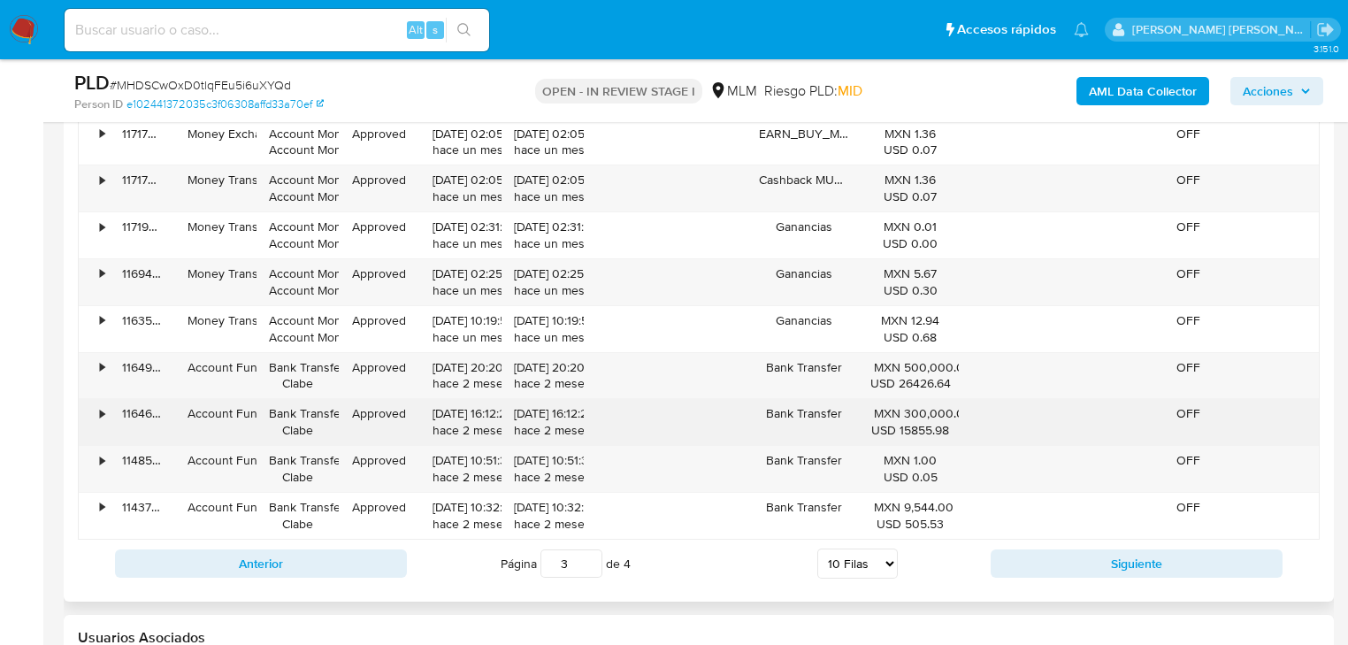
click at [907, 416] on div "MXN 300,000.00 USD 15855.98" at bounding box center [910, 422] width 73 height 34
click at [908, 416] on div "MXN 300,000.00 USD 15855.98" at bounding box center [910, 422] width 73 height 34
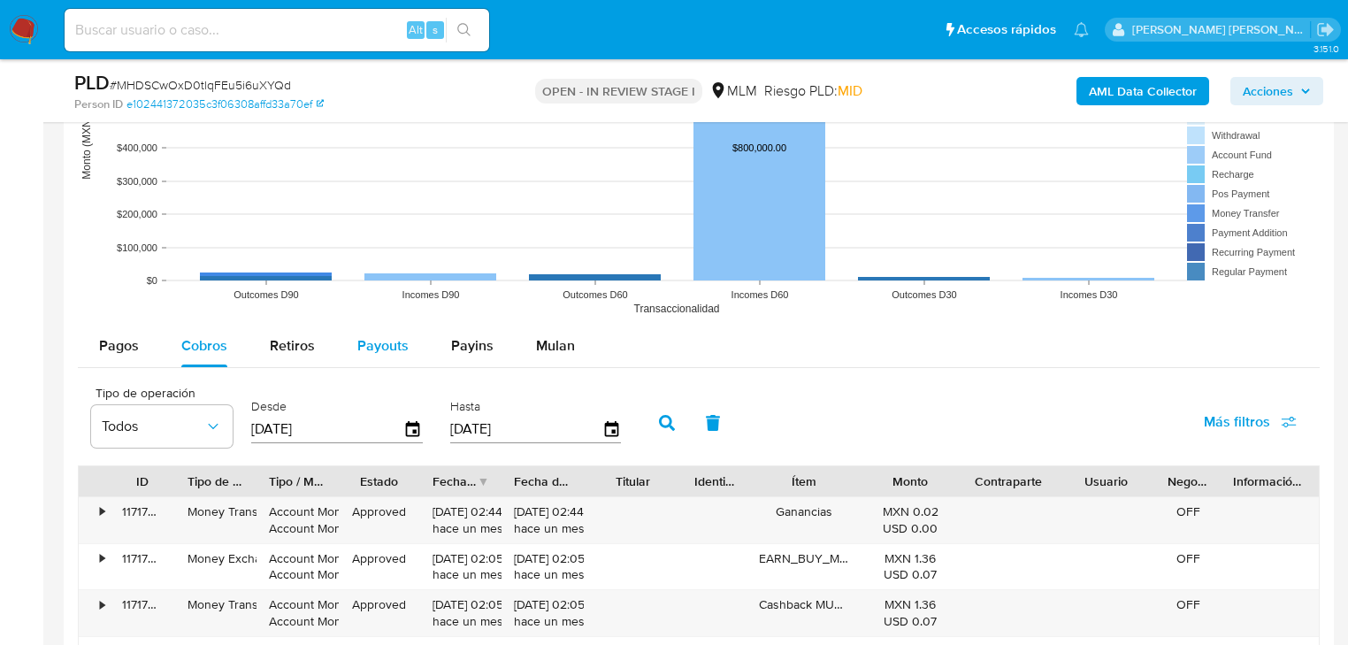
click at [394, 357] on div "Payouts" at bounding box center [382, 346] width 51 height 42
select select "10"
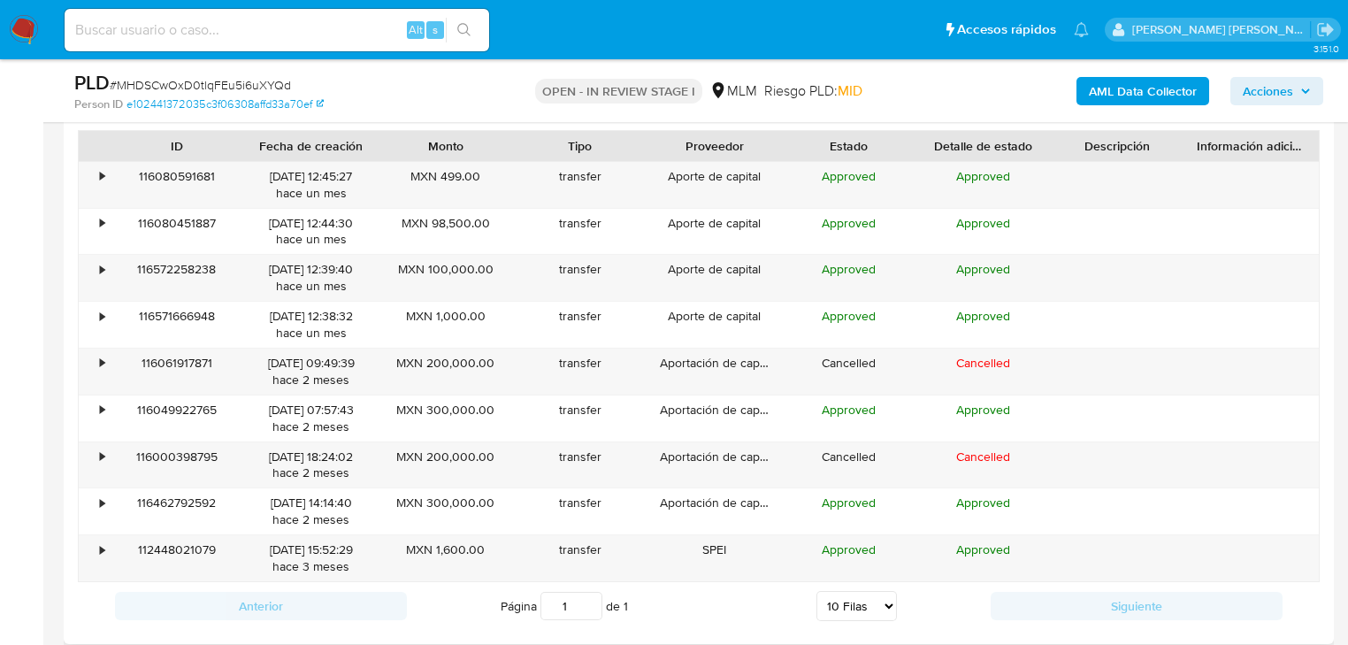
scroll to position [2091, 0]
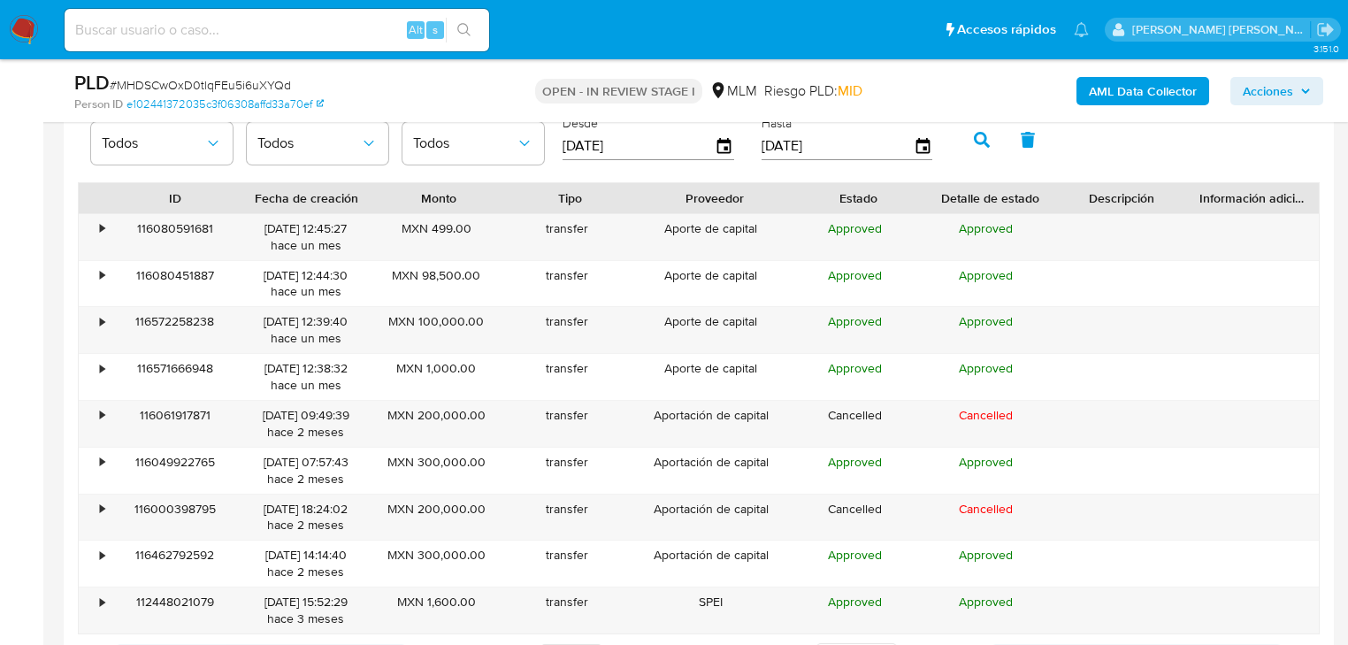
drag, startPoint x: 775, startPoint y: 192, endPoint x: 787, endPoint y: 198, distance: 13.8
click at [809, 190] on div at bounding box center [793, 198] width 32 height 30
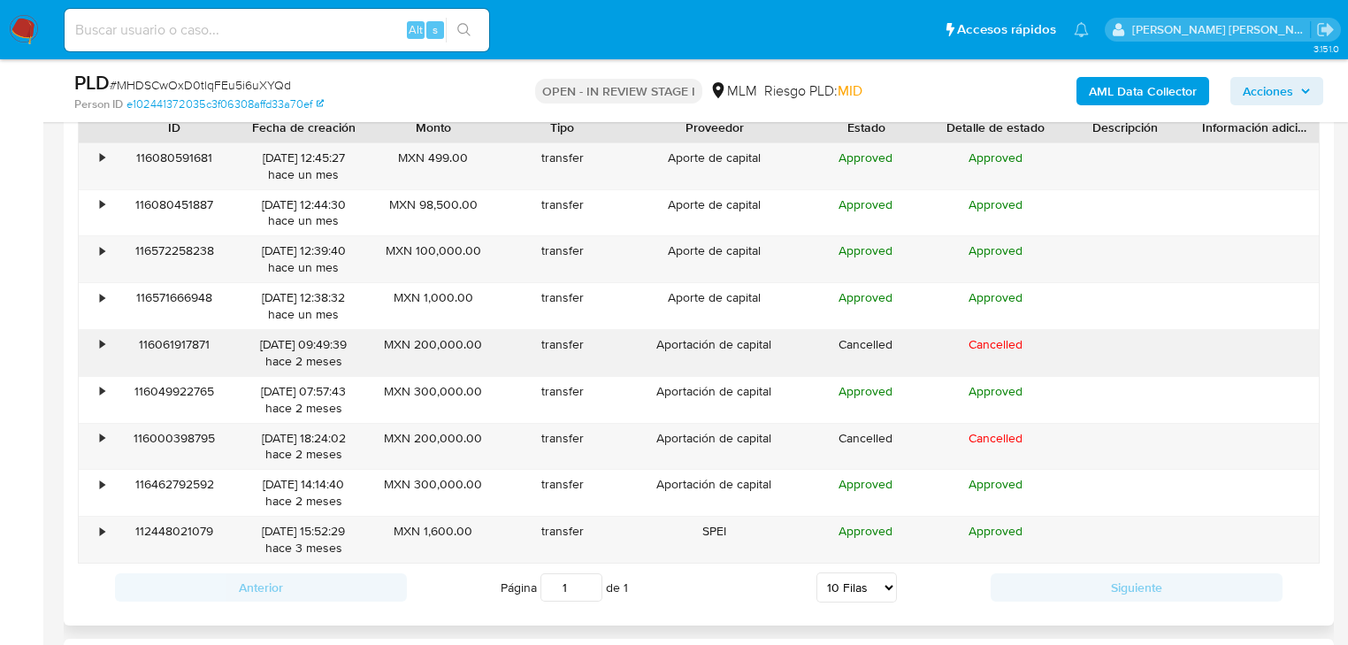
drag, startPoint x: 97, startPoint y: 393, endPoint x: 105, endPoint y: 346, distance: 47.5
click at [98, 382] on div "•" at bounding box center [94, 400] width 31 height 46
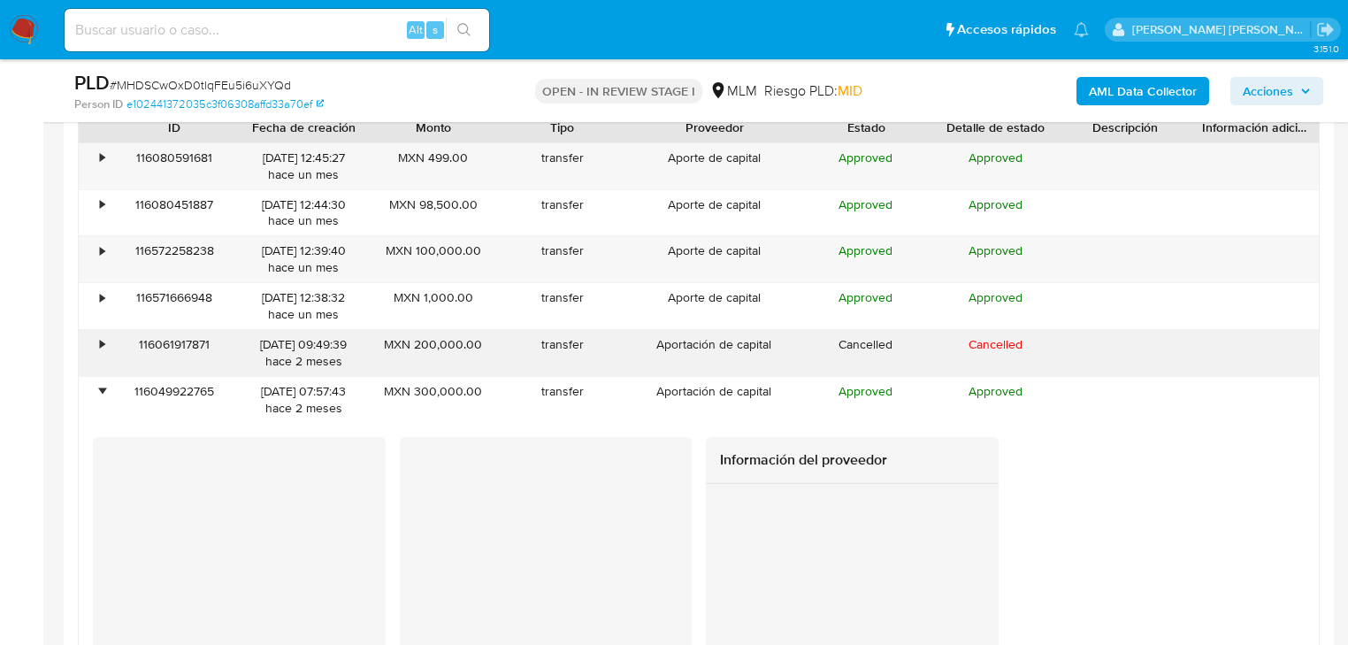
click at [103, 342] on div "•" at bounding box center [102, 344] width 4 height 17
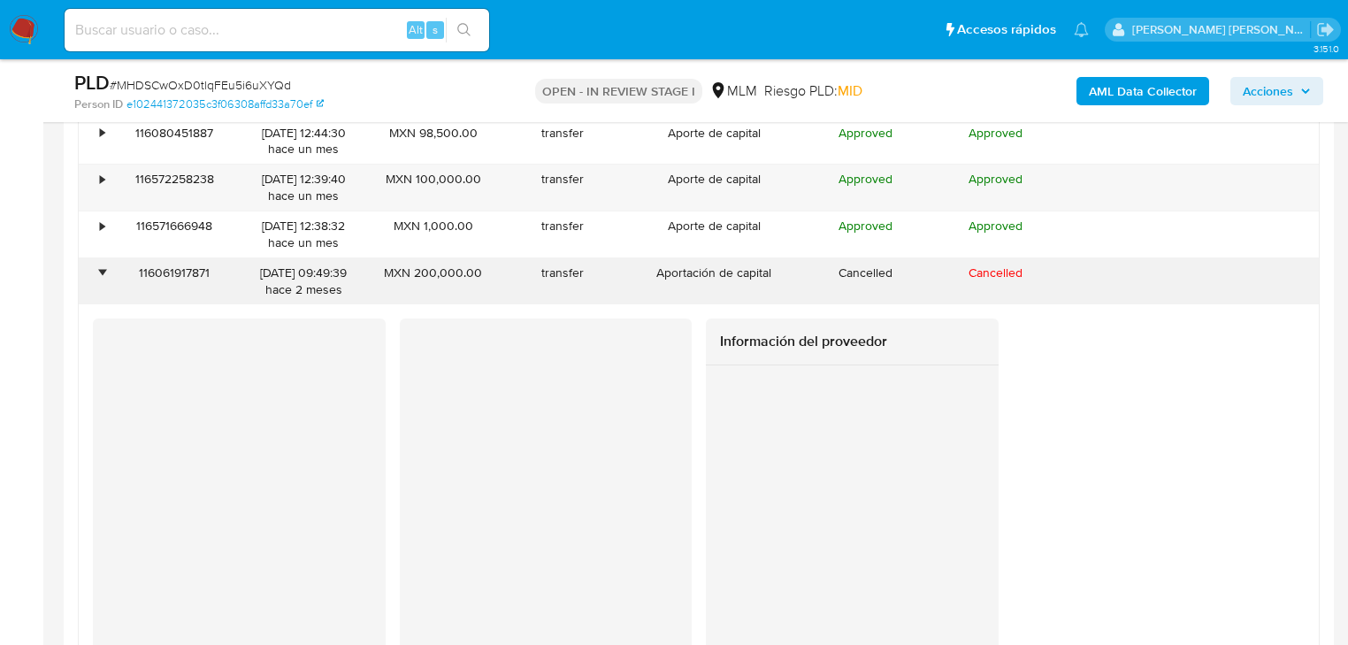
scroll to position [2232, 0]
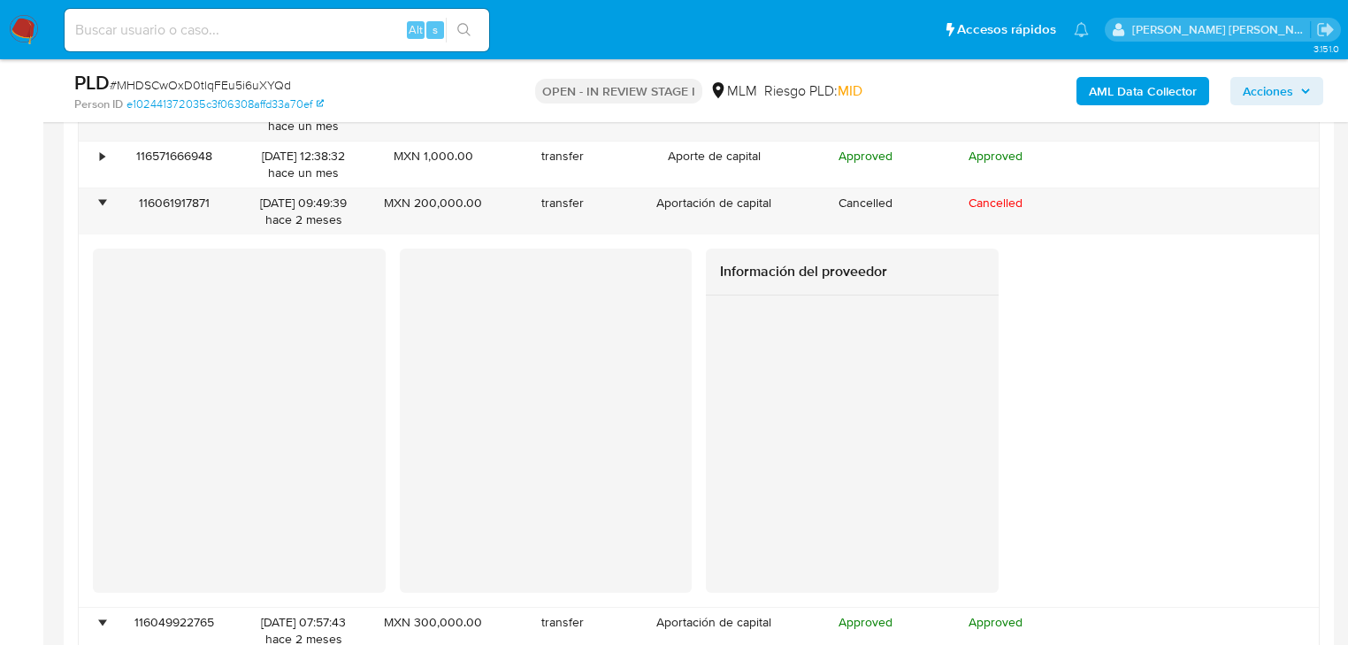
click at [73, 286] on div at bounding box center [699, 170] width 1270 height 2118
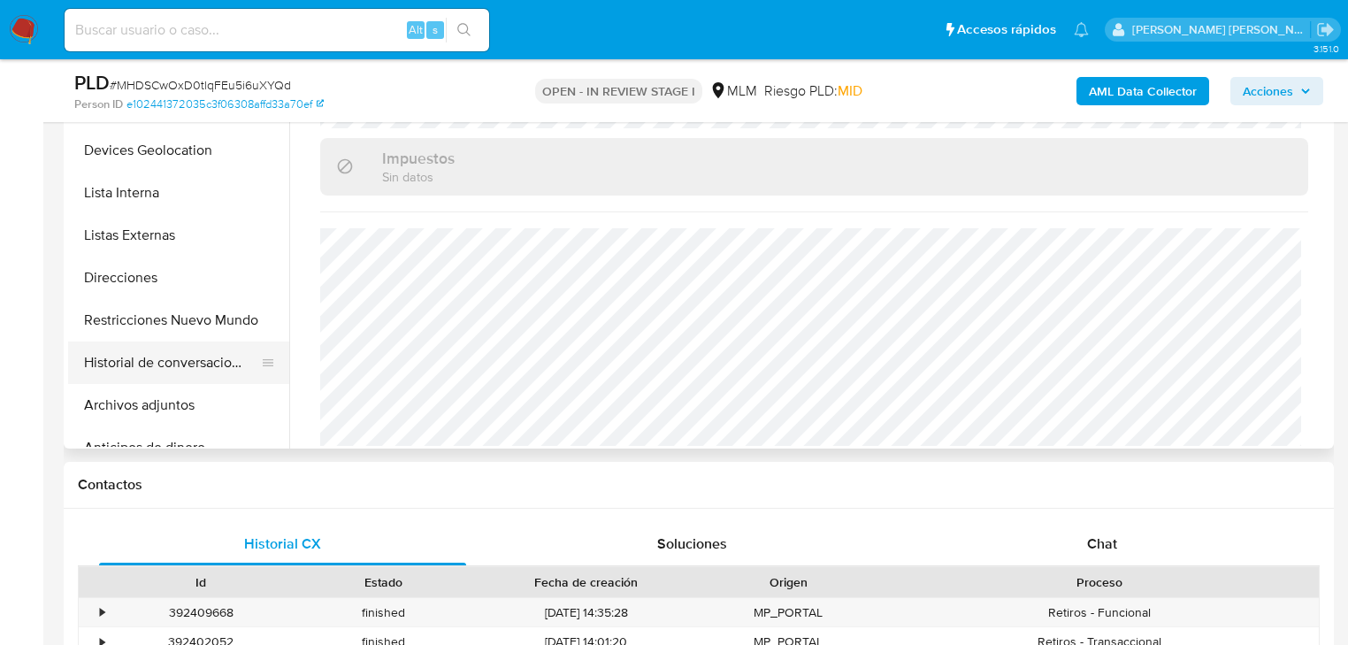
scroll to position [142, 0]
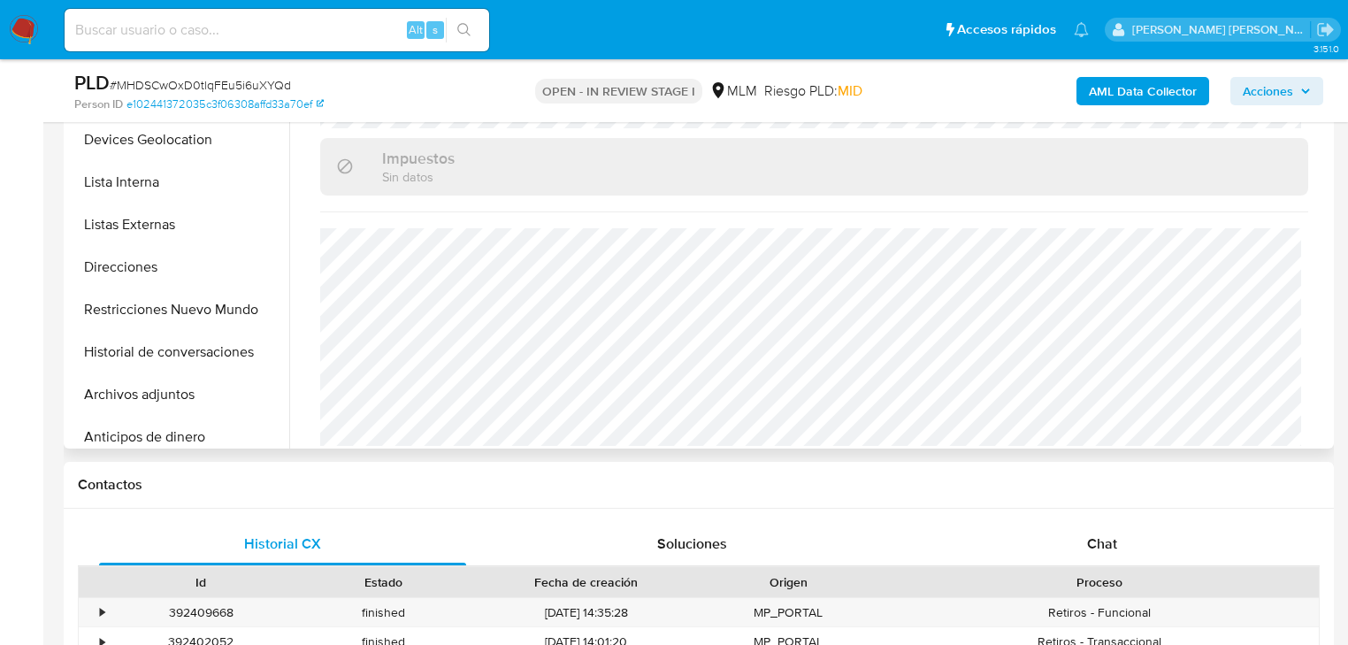
drag, startPoint x: 191, startPoint y: 399, endPoint x: 839, endPoint y: 385, distance: 648.4
click at [191, 396] on button "Archivos adjuntos" at bounding box center [178, 394] width 221 height 42
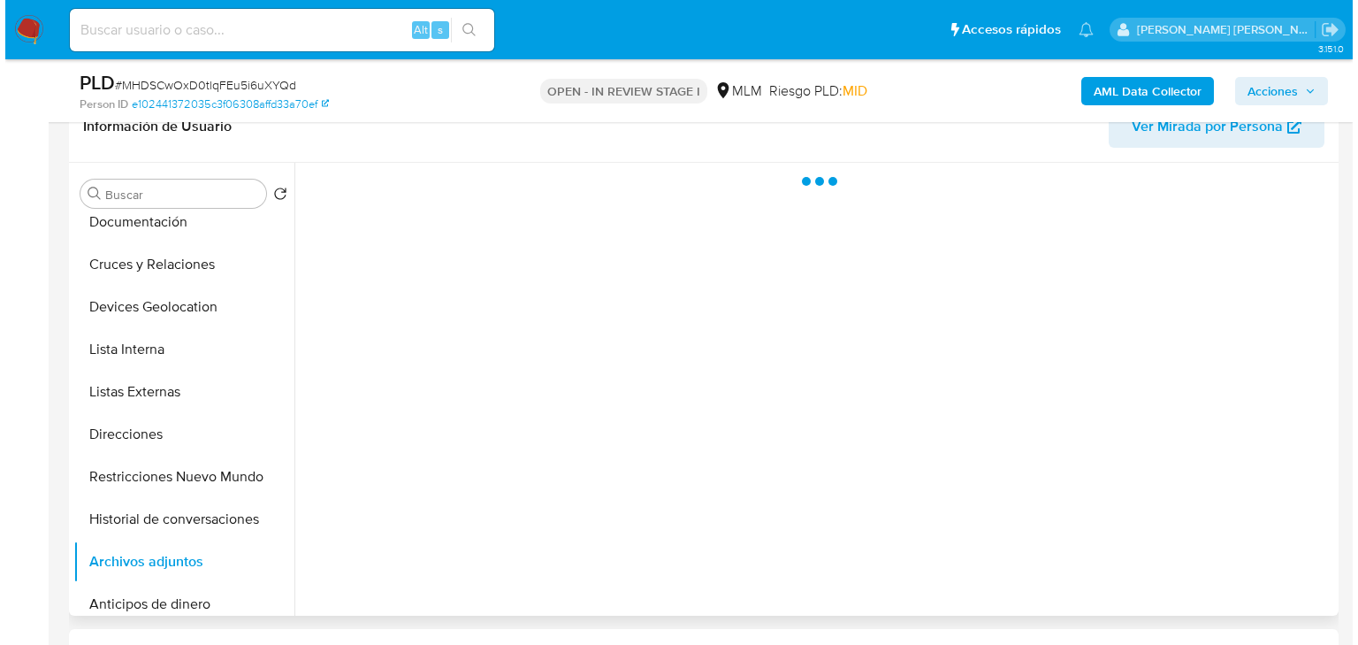
scroll to position [322, 0]
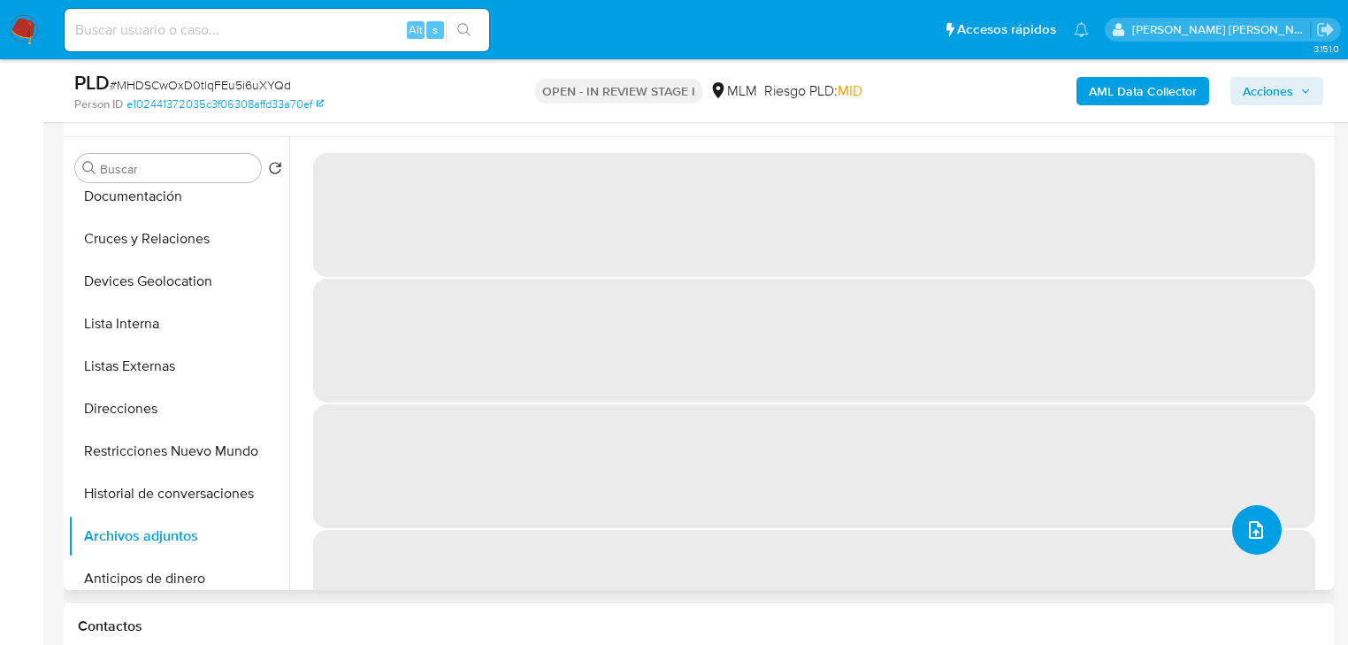
click at [1245, 533] on icon "upload-file" at bounding box center [1255, 529] width 21 height 21
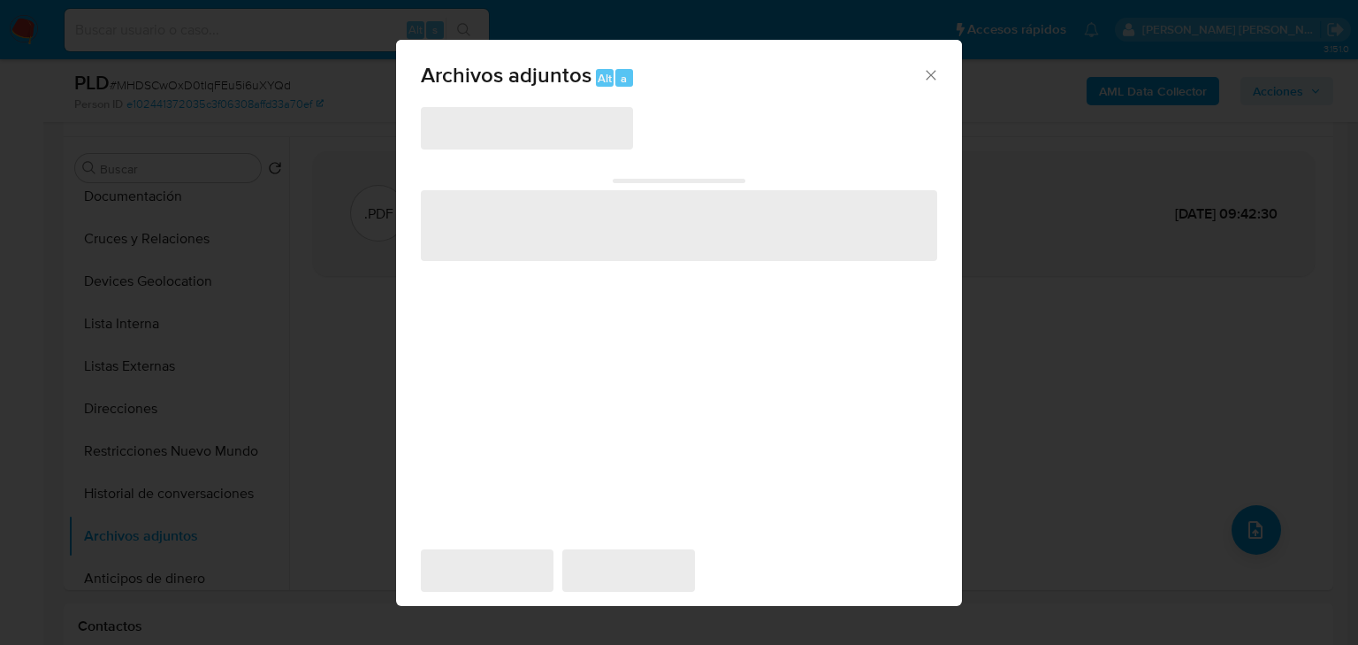
click at [482, 137] on span "‌" at bounding box center [527, 128] width 212 height 42
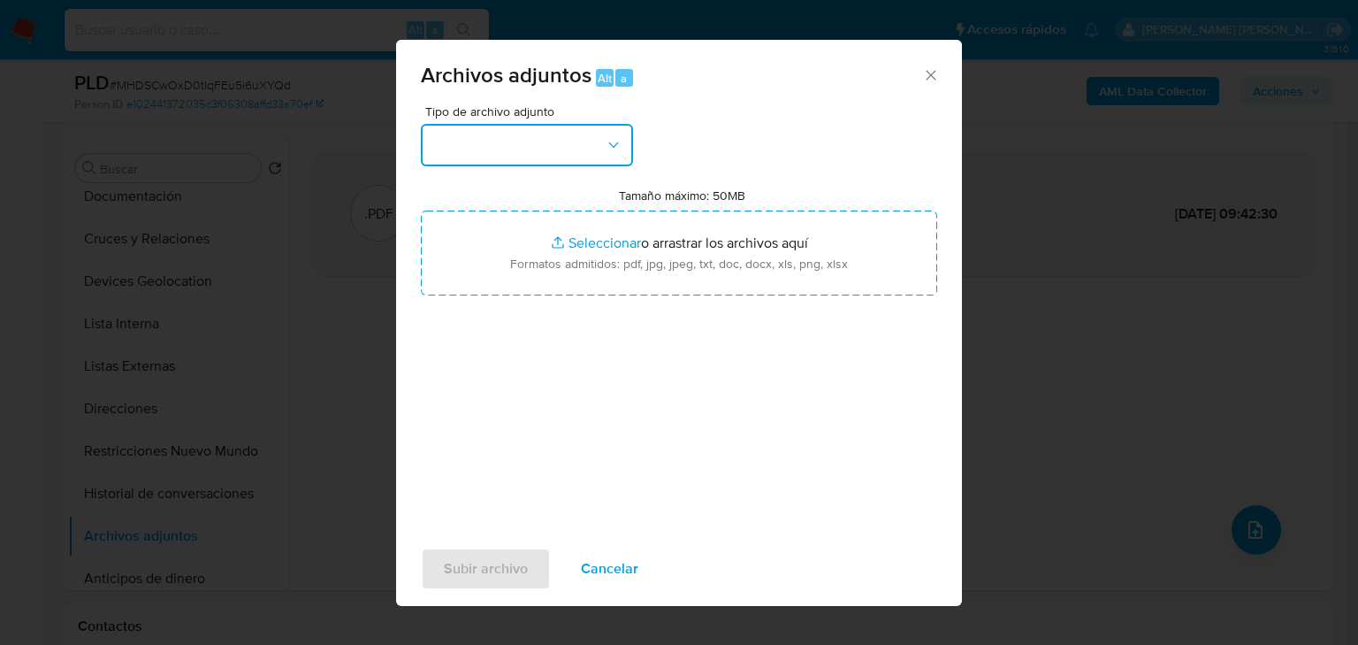
click at [484, 134] on button "button" at bounding box center [527, 145] width 212 height 42
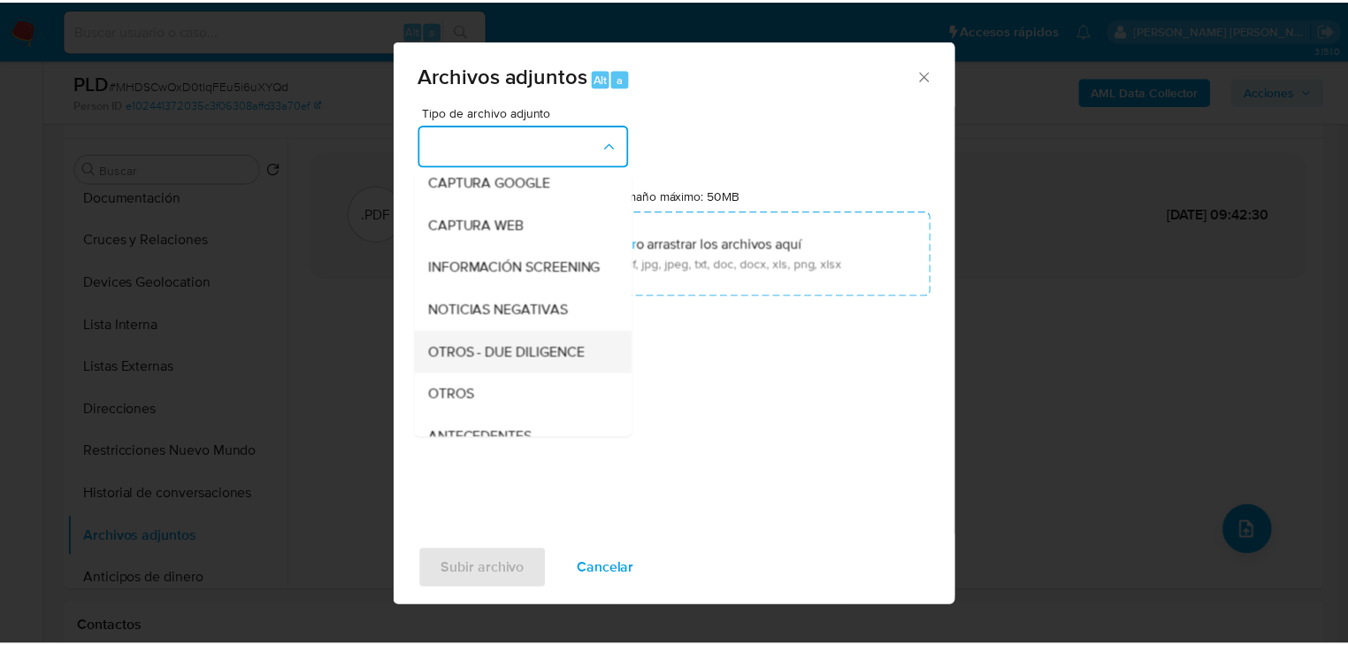
scroll to position [120, 0]
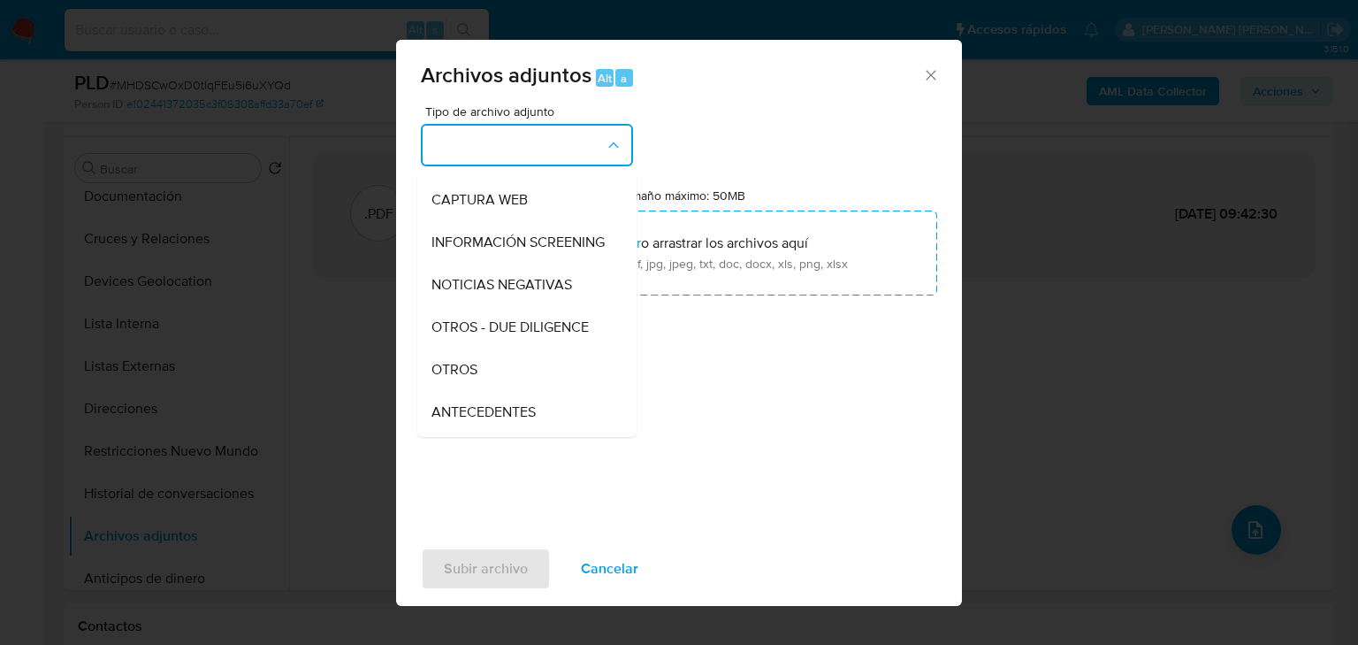
click at [467, 377] on span "OTROS" at bounding box center [455, 370] width 46 height 18
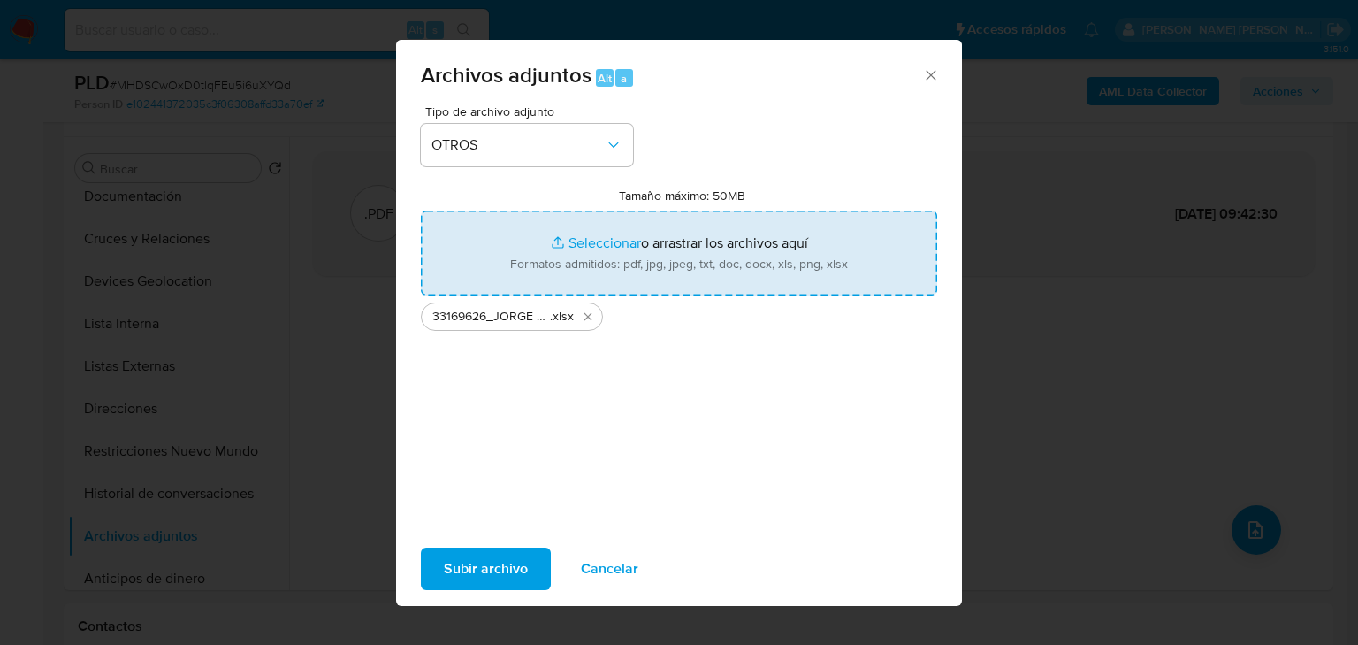
type input "C:\fakepath\33169626_JORGE MEDELLIN SCHWAB_JUL25.pdf"
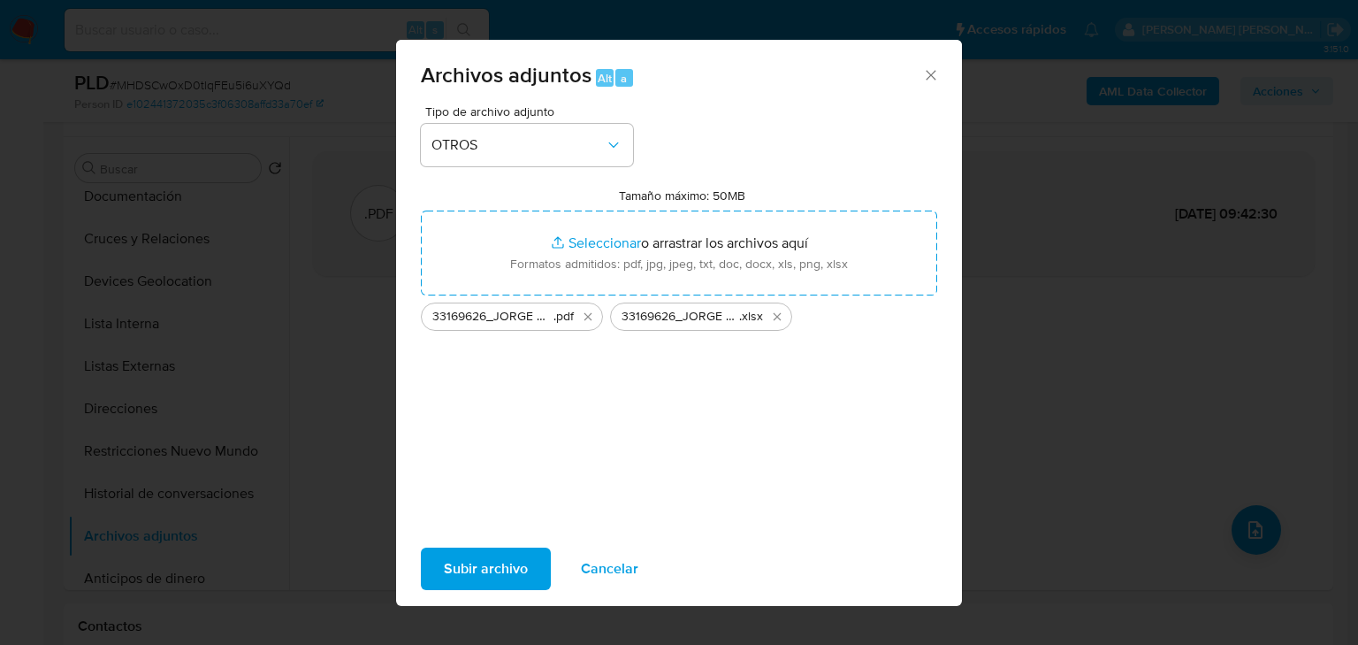
click at [470, 574] on span "Subir archivo" at bounding box center [486, 568] width 84 height 39
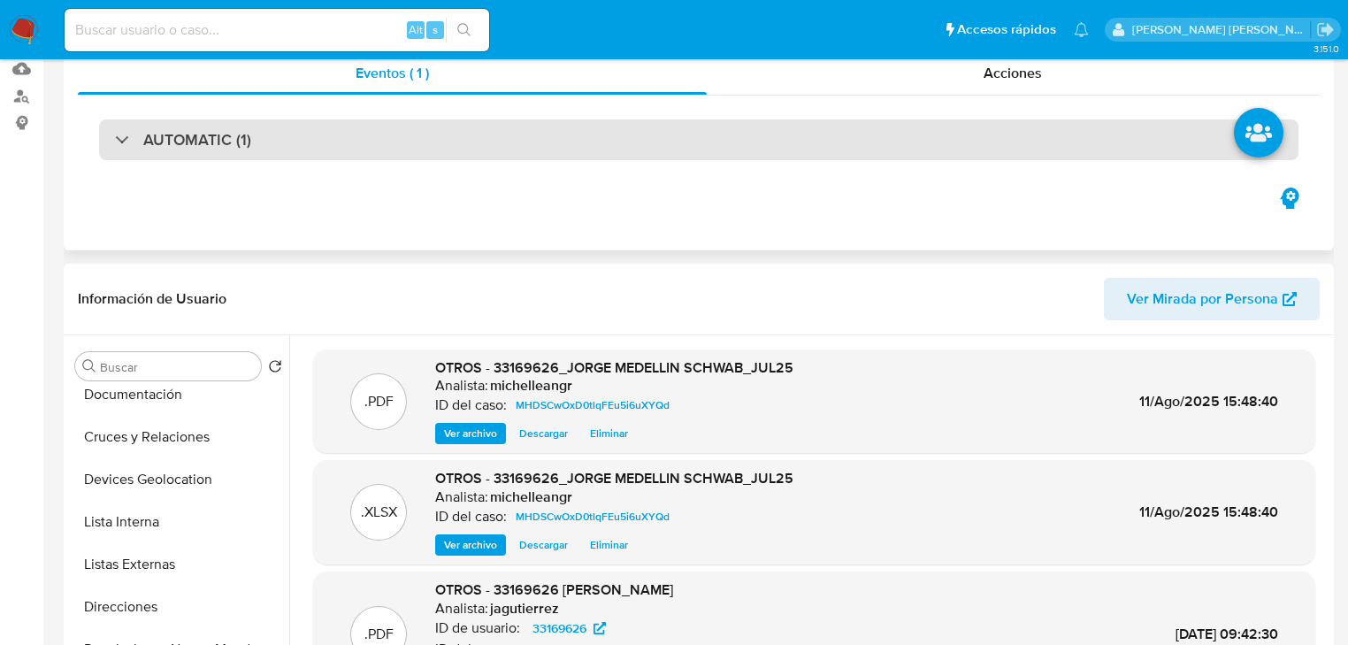
scroll to position [39, 0]
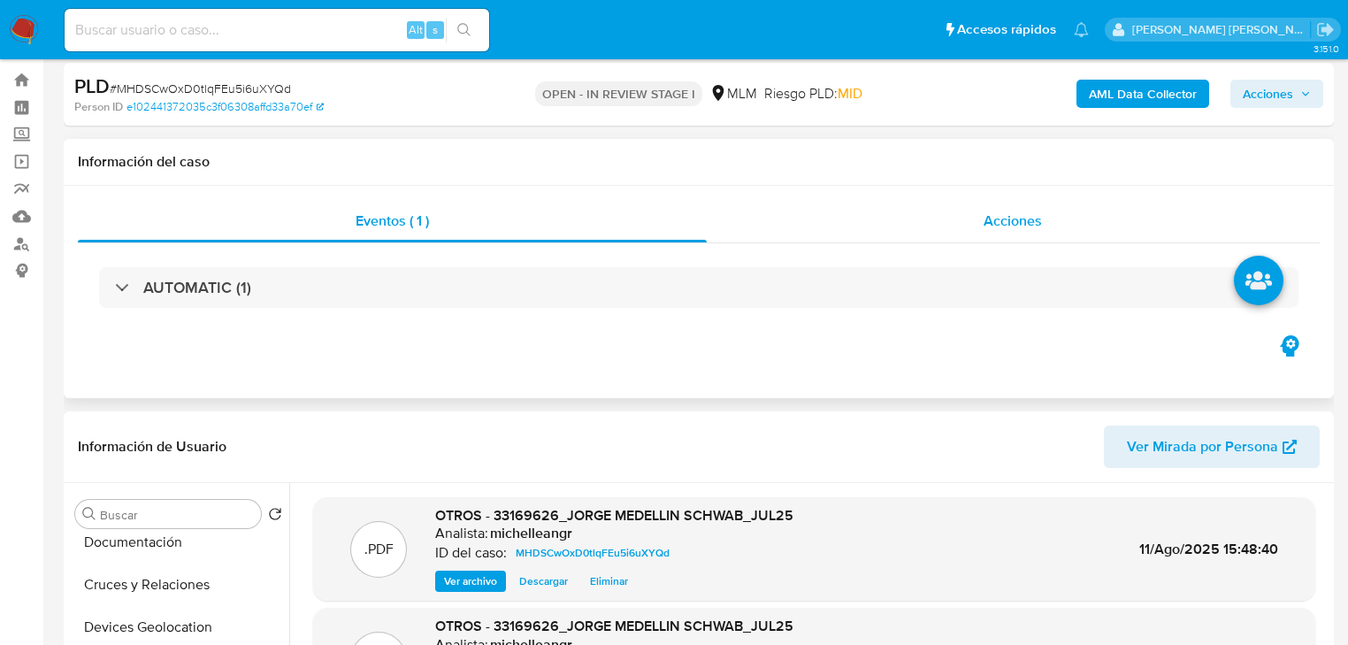
click at [976, 217] on div "Acciones" at bounding box center [1014, 221] width 614 height 42
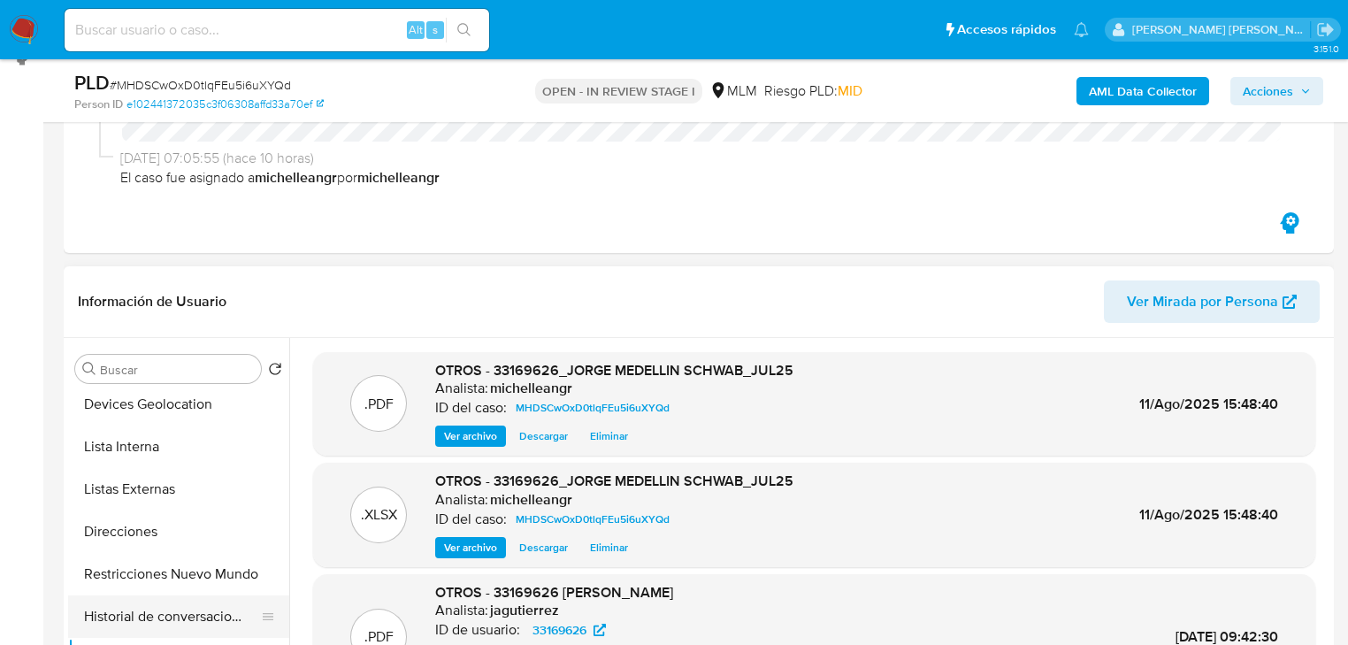
scroll to position [283, 0]
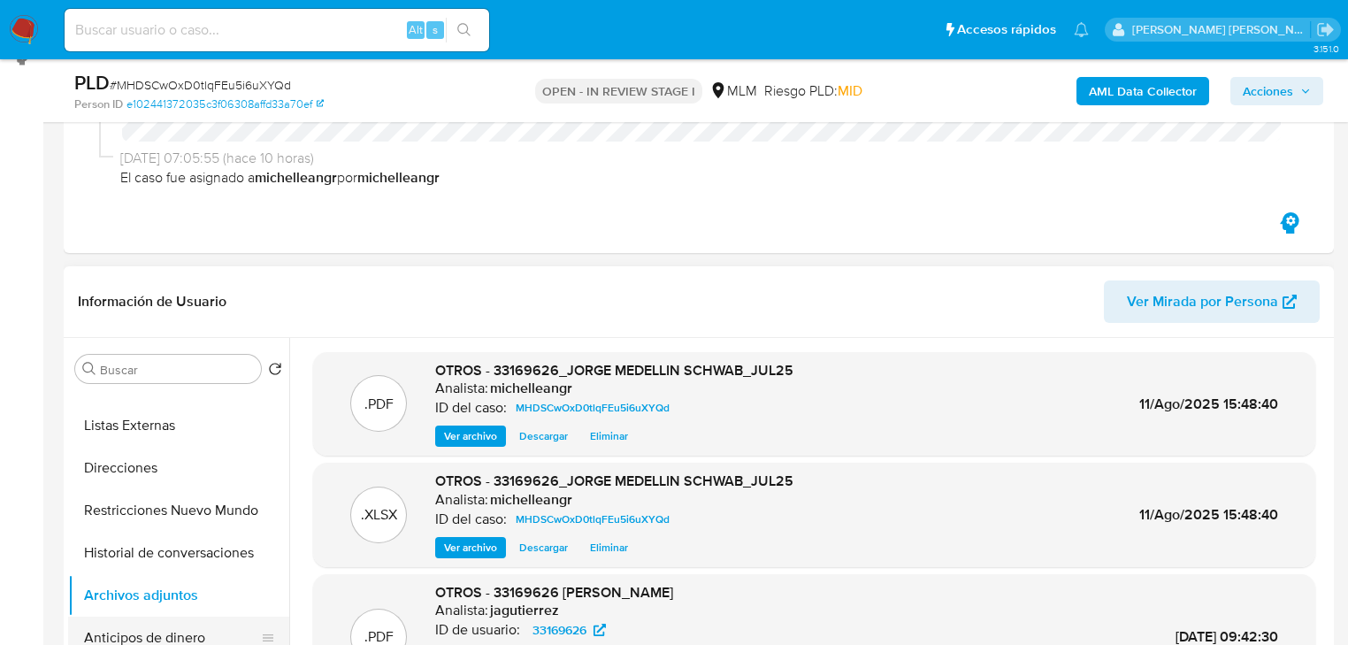
click at [185, 623] on button "Anticipos de dinero" at bounding box center [171, 637] width 207 height 42
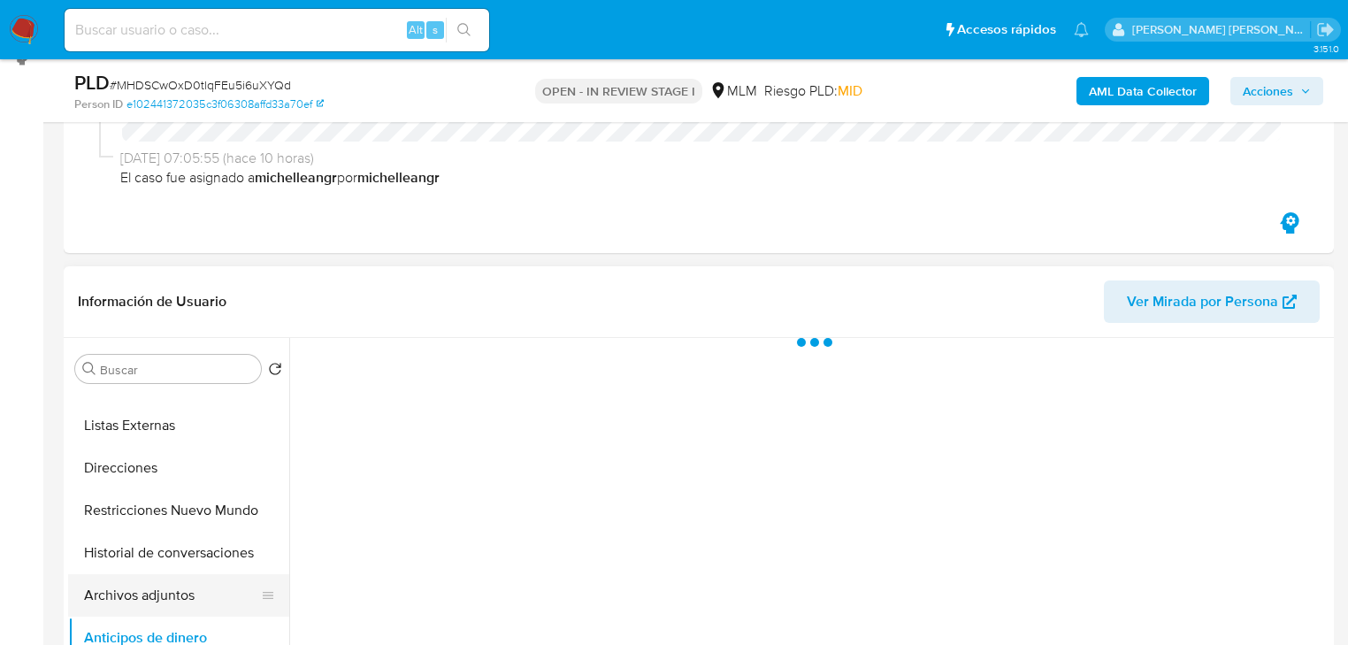
click at [188, 605] on button "Archivos adjuntos" at bounding box center [171, 595] width 207 height 42
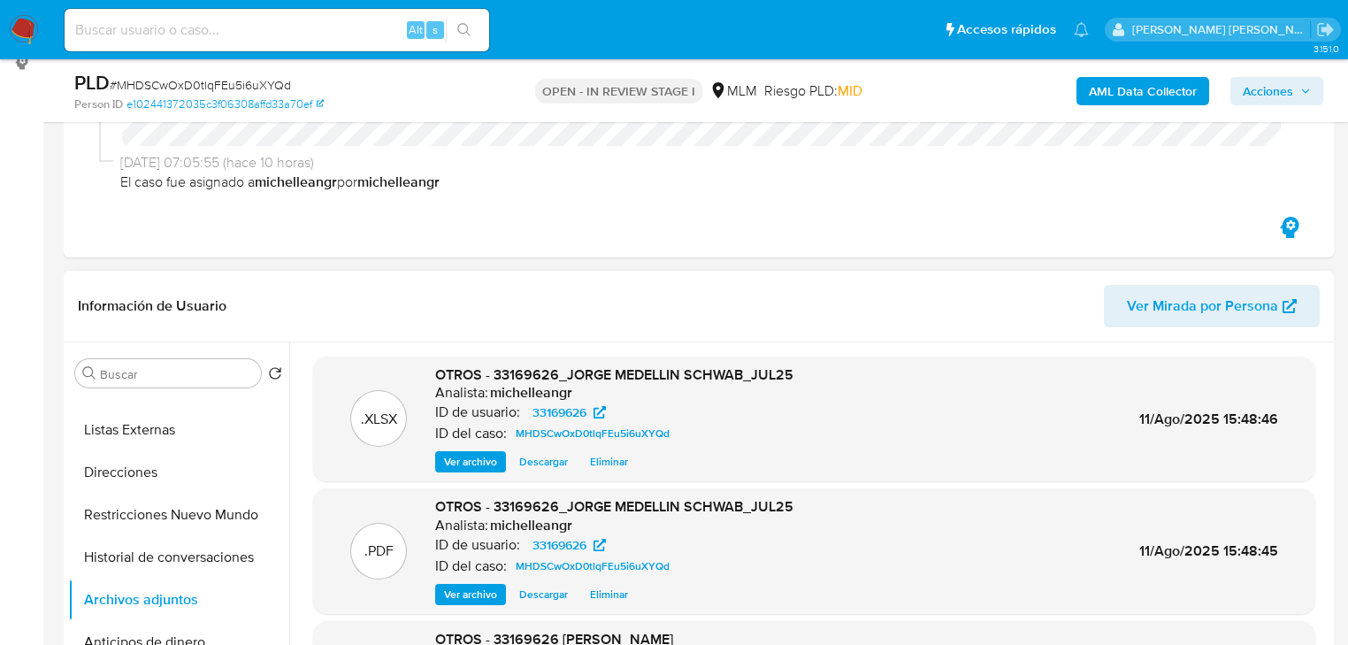
scroll to position [0, 0]
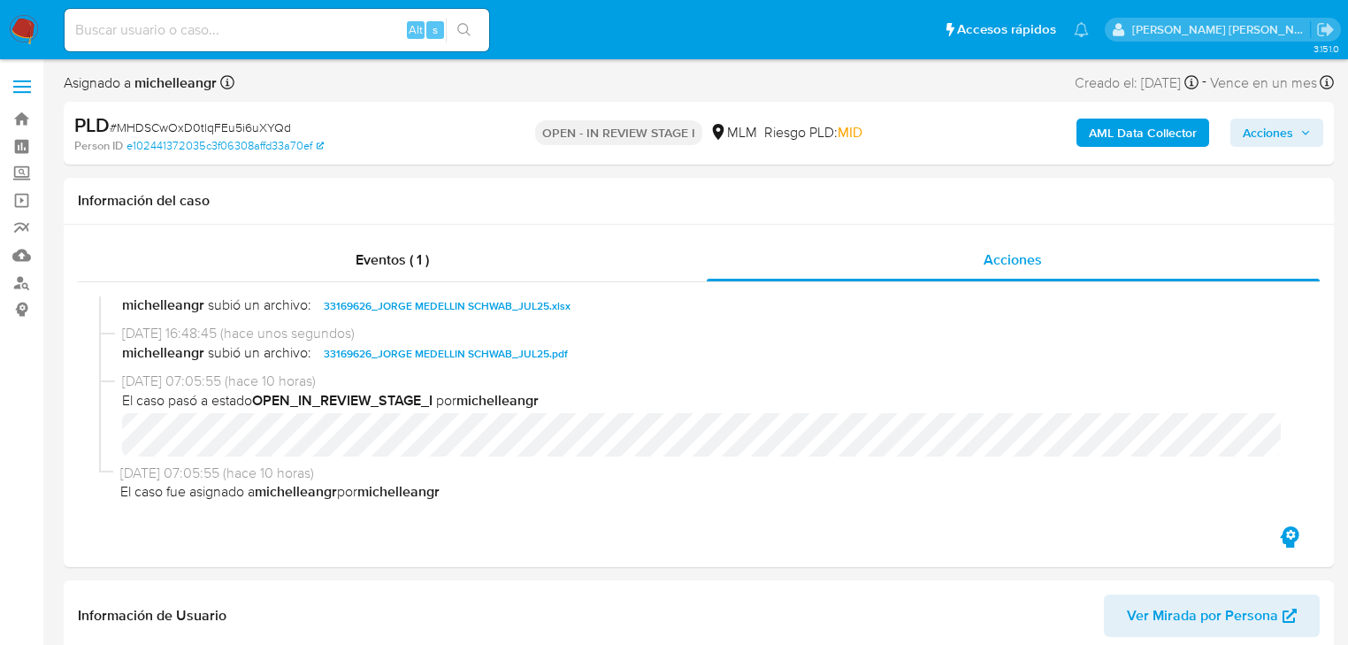
click at [1304, 112] on div "AML Data Collector Acciones" at bounding box center [1117, 133] width 411 height 42
click at [1283, 129] on span "Acciones" at bounding box center [1268, 133] width 50 height 28
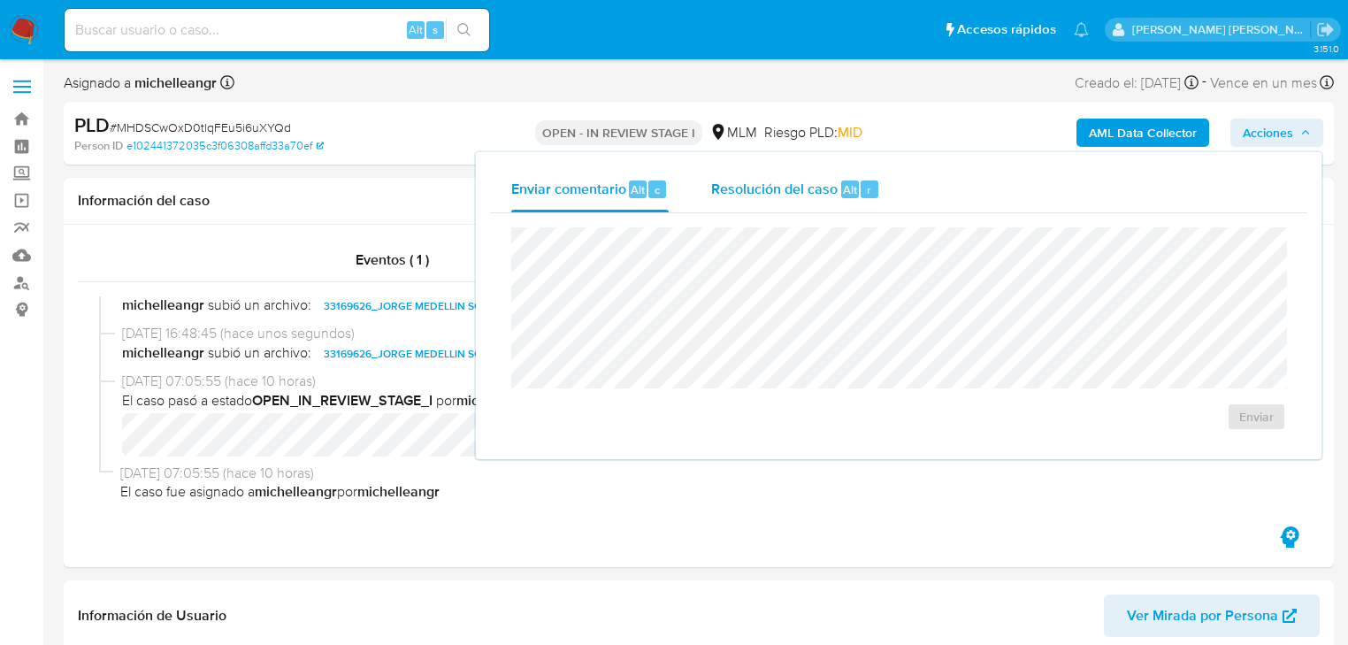
click at [762, 202] on div "Resolución del caso Alt r" at bounding box center [795, 189] width 169 height 46
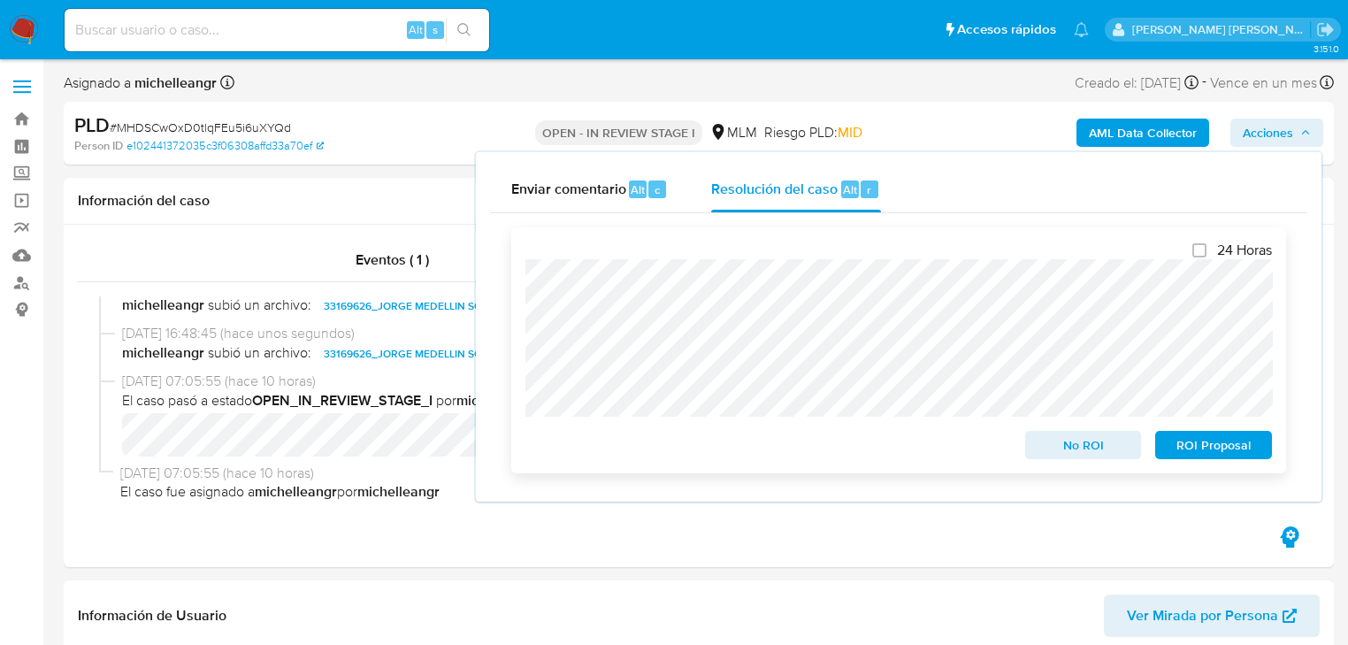
click at [1061, 446] on span "No ROI" at bounding box center [1083, 444] width 92 height 25
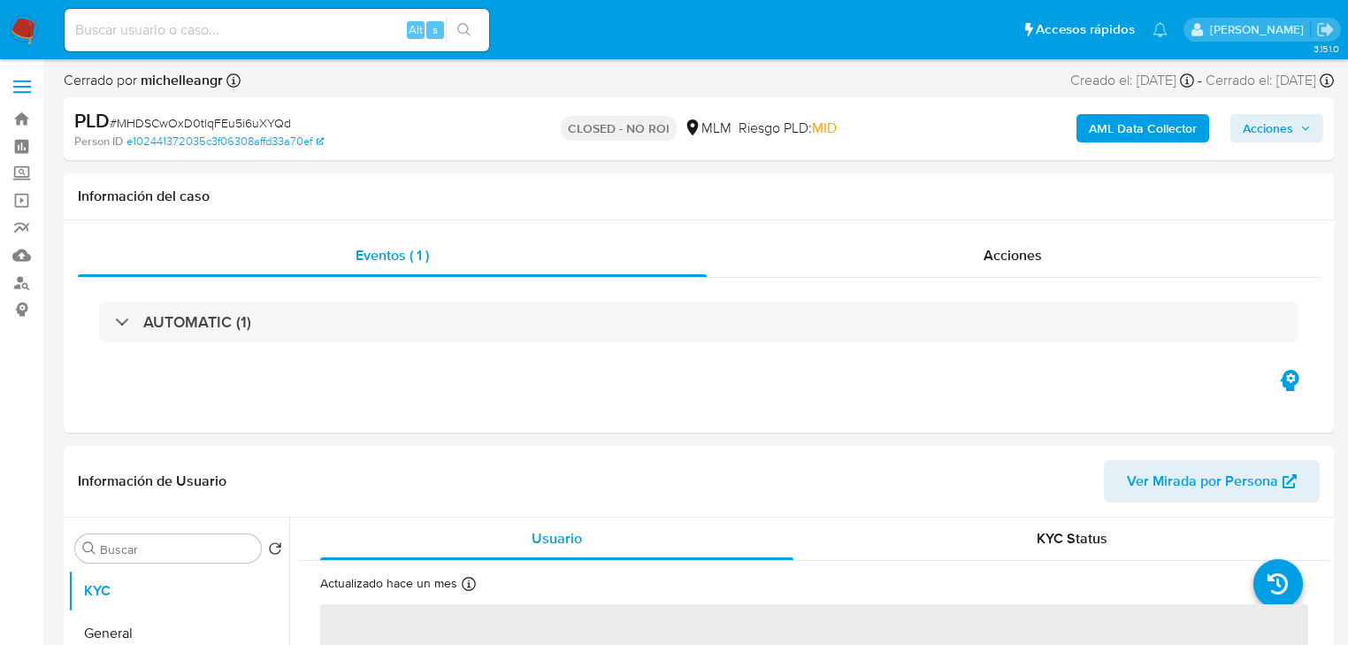
select select "10"
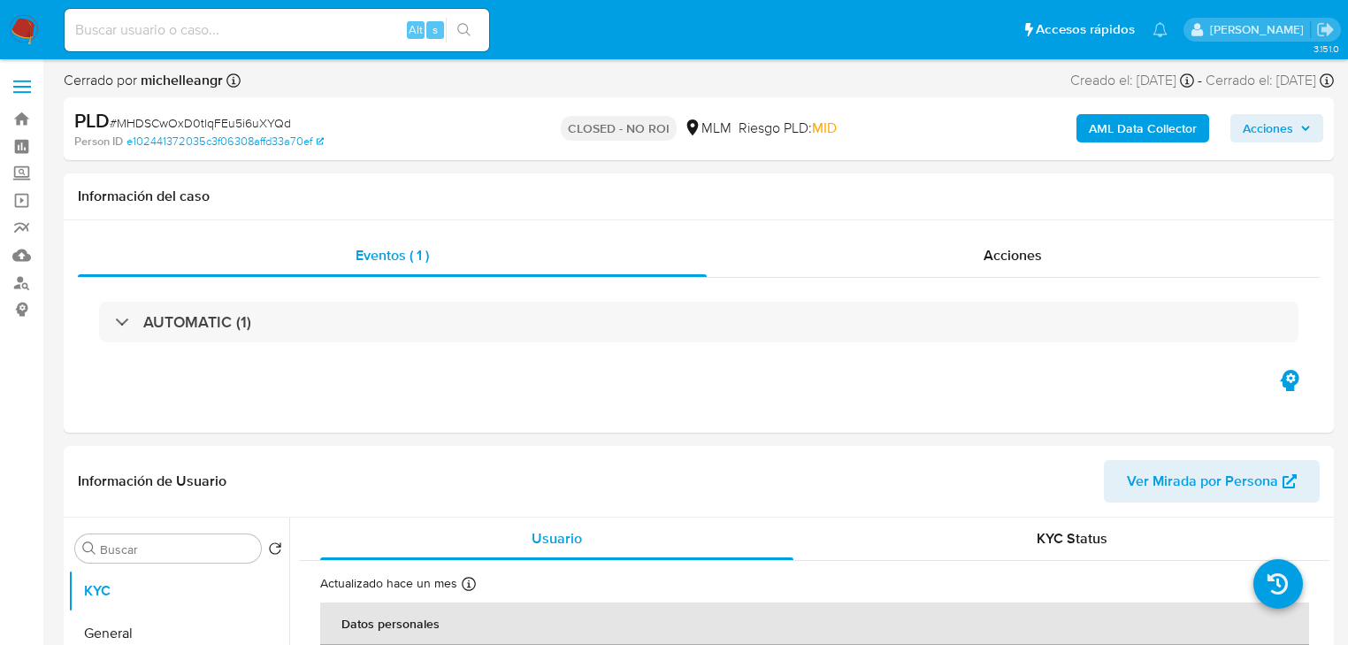
click at [274, 25] on input at bounding box center [277, 30] width 425 height 23
paste input "emZHZvEh9qinI4UMB5kA4hrj"
type input "emZHZvEh9qinI4UMB5kA4hrj"
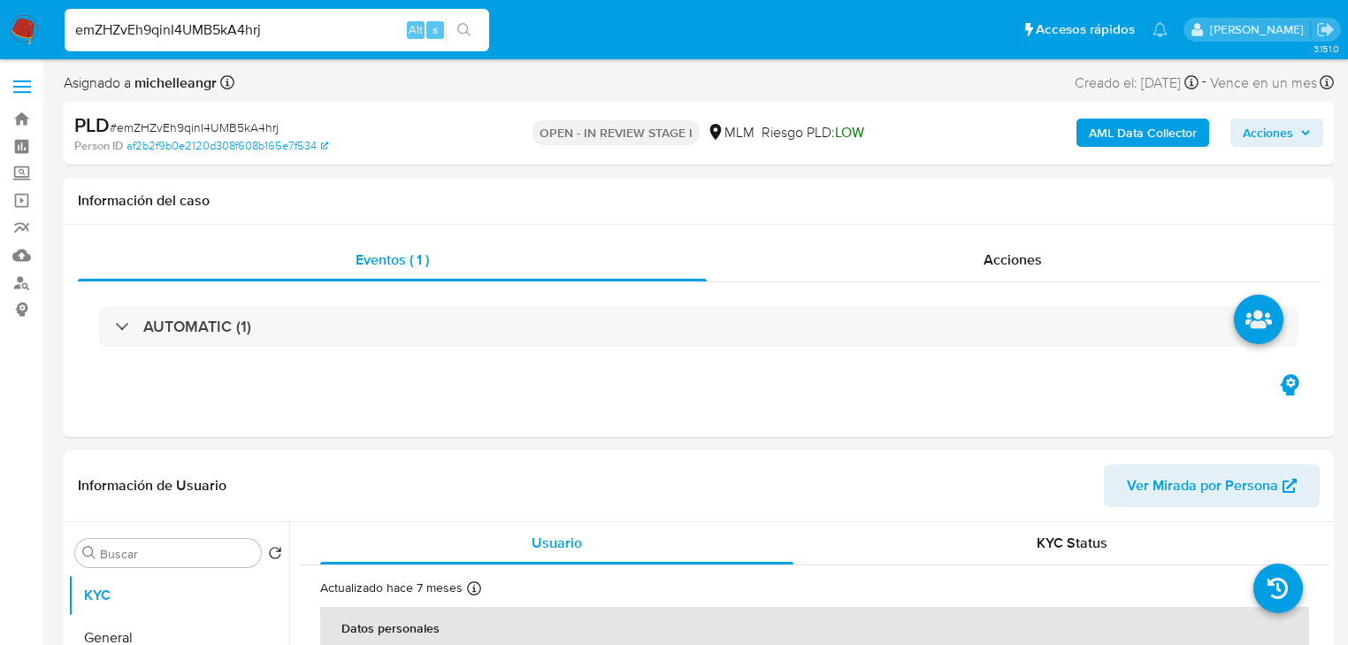
select select "10"
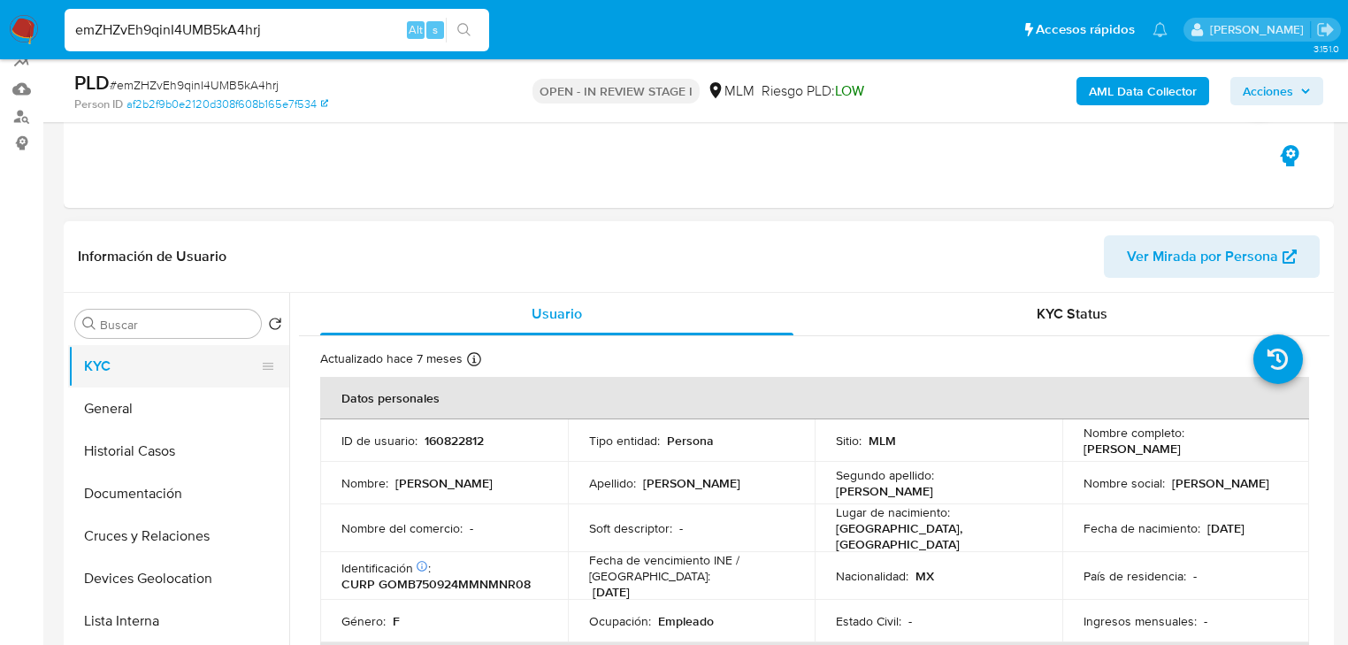
scroll to position [212, 0]
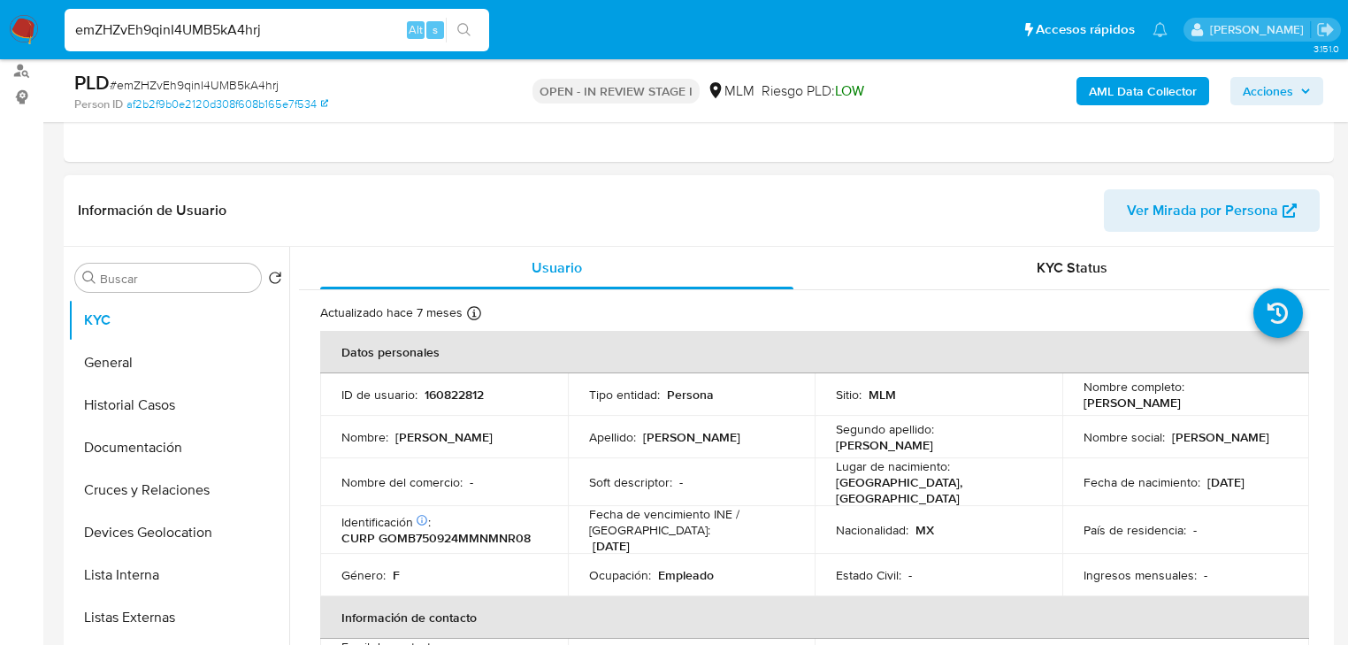
click at [470, 403] on td "ID de usuario : 160822812" at bounding box center [444, 394] width 248 height 42
click at [468, 402] on p "160822812" at bounding box center [454, 395] width 59 height 16
copy p "160822812"
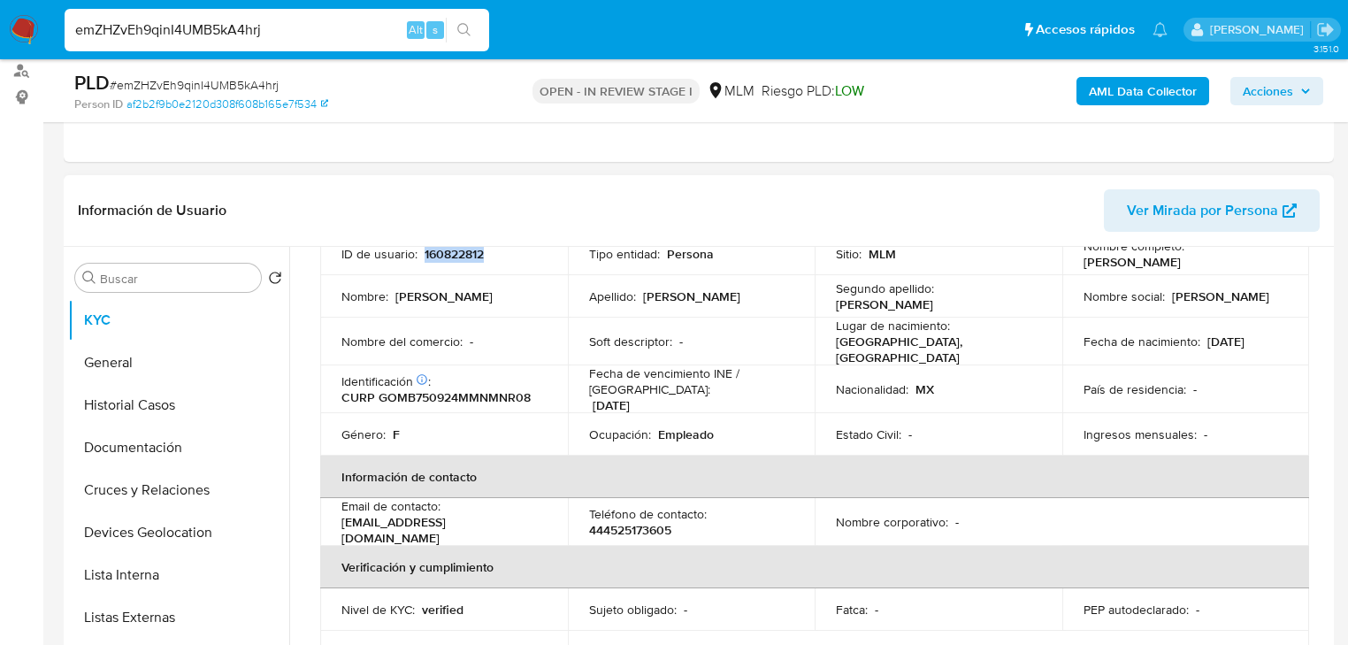
scroll to position [142, 0]
drag, startPoint x: 864, startPoint y: 417, endPoint x: 941, endPoint y: 396, distance: 79.6
click at [864, 415] on td "Estado Civil : -" at bounding box center [939, 433] width 248 height 42
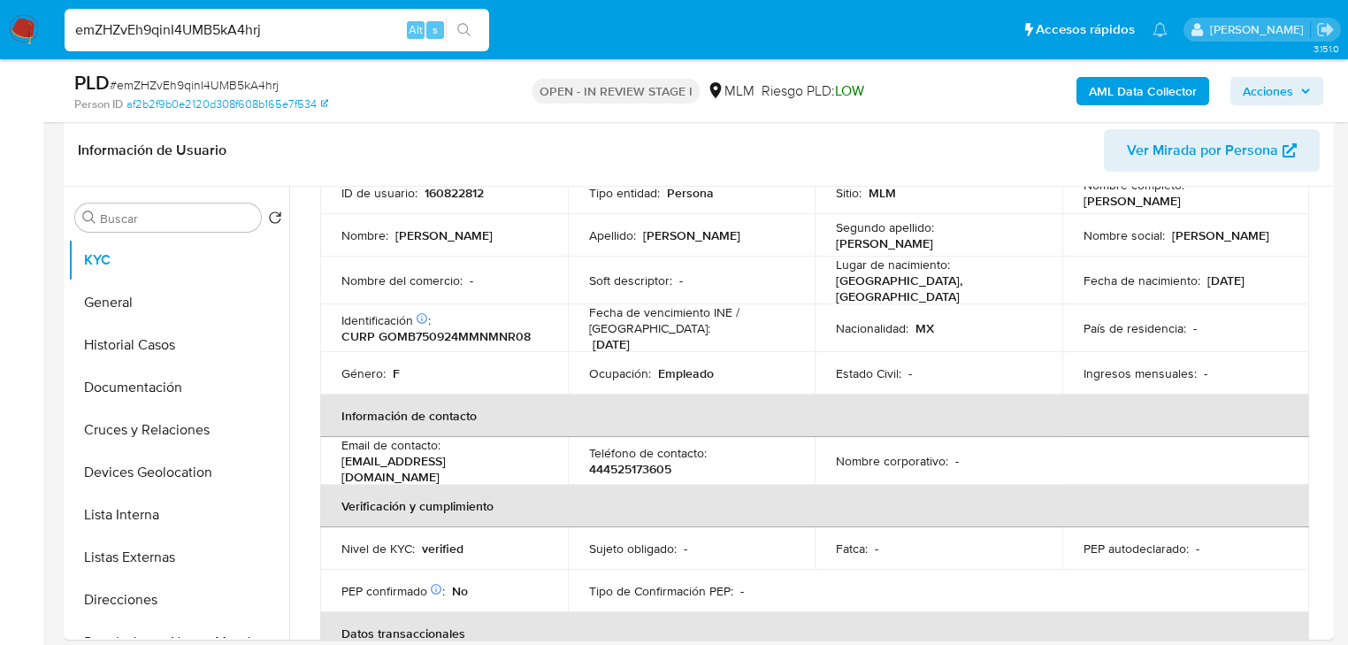
scroll to position [276, 0]
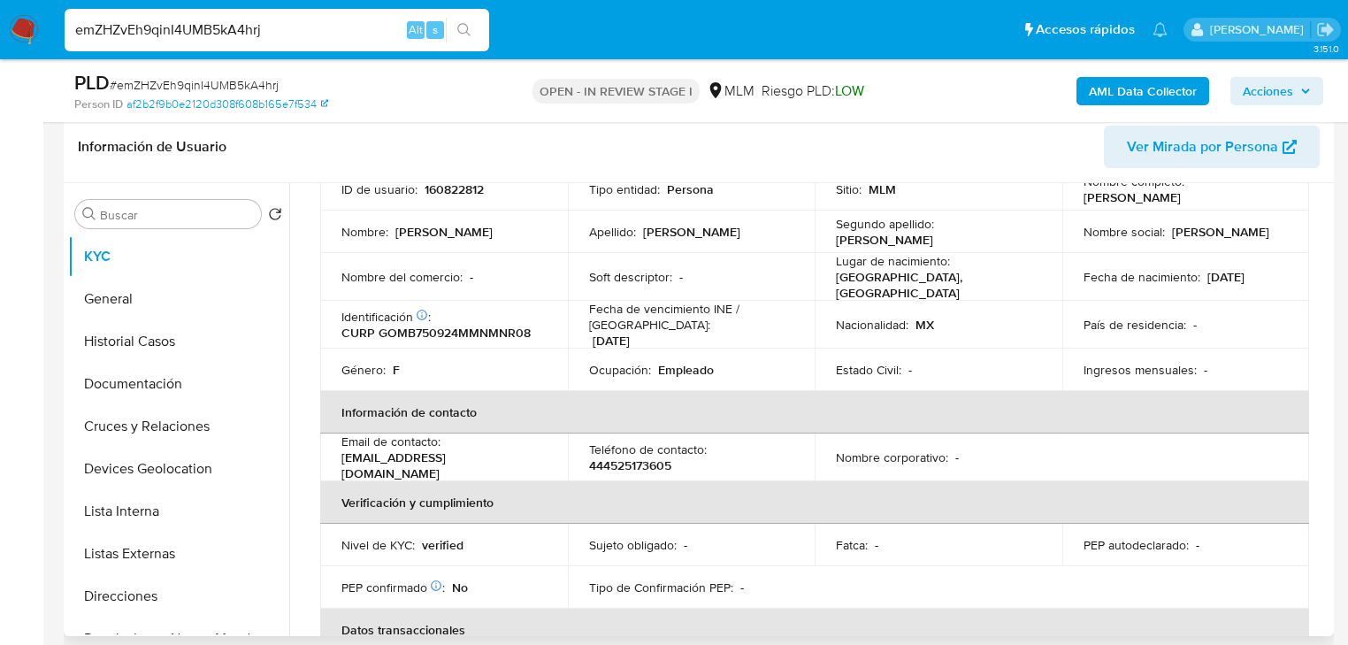
click at [897, 362] on p "Estado Civil :" at bounding box center [868, 370] width 65 height 16
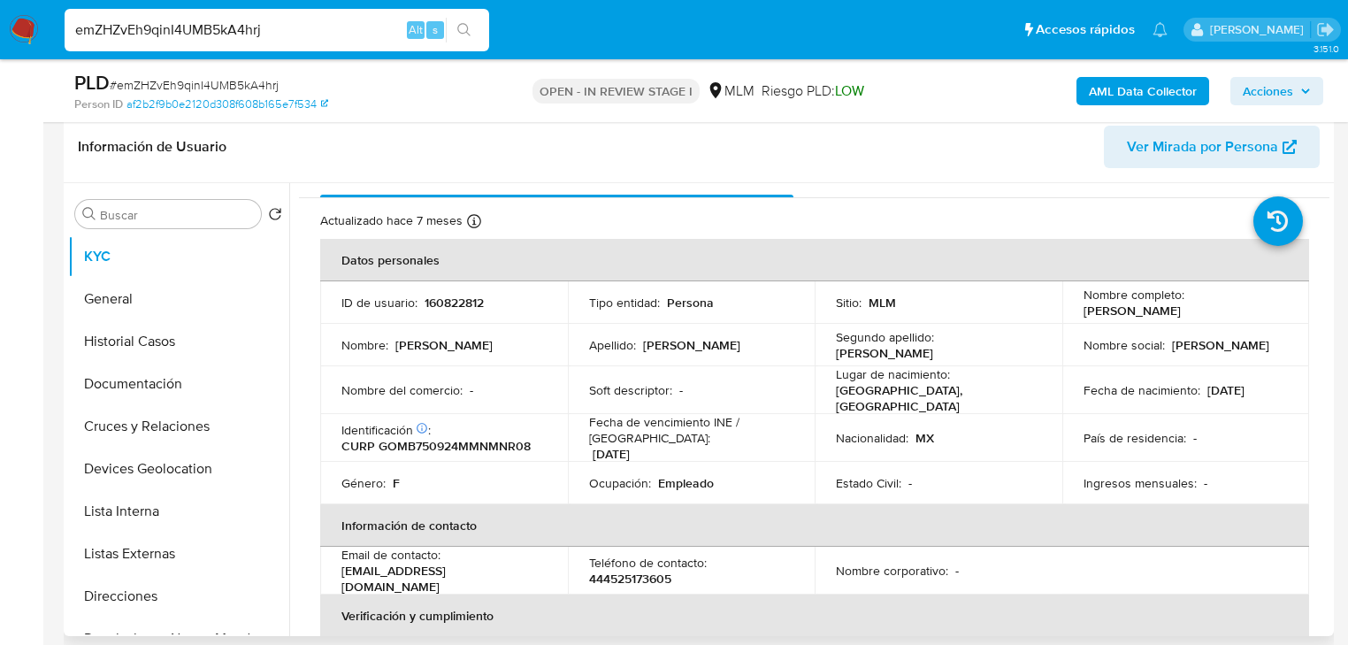
scroll to position [0, 0]
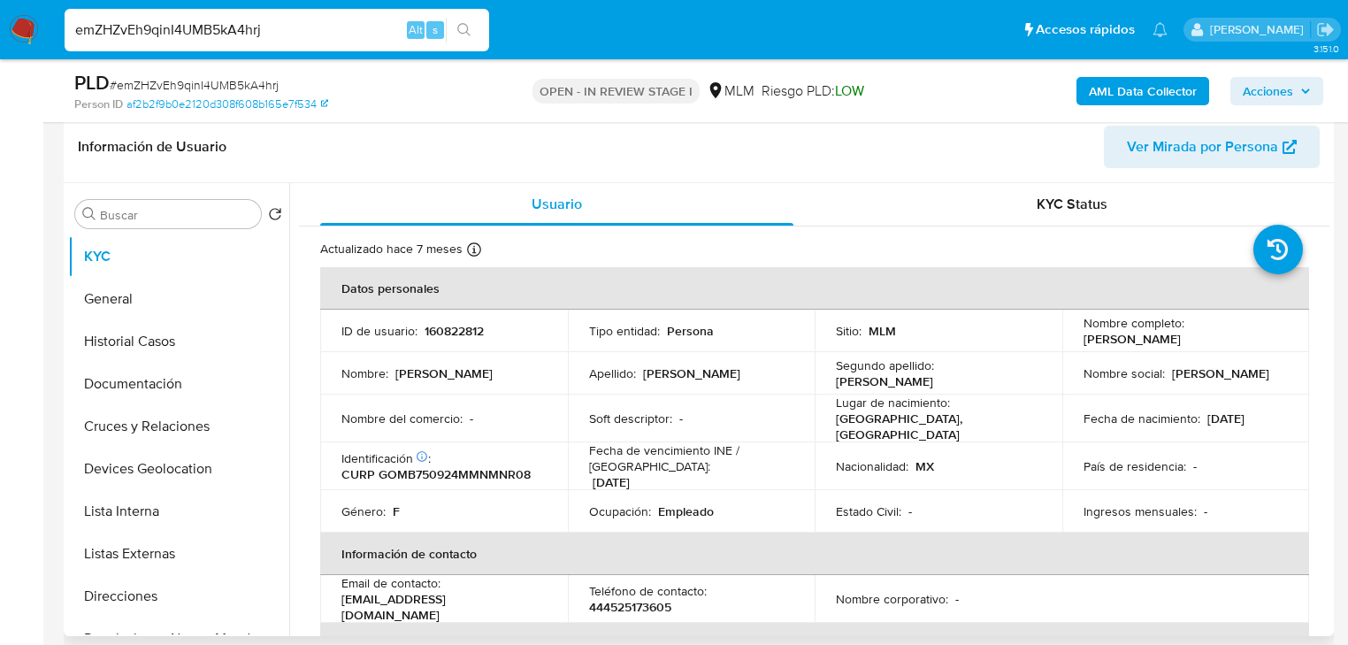
click at [1209, 393] on td "Nombre social : [PERSON_NAME]" at bounding box center [1186, 373] width 248 height 42
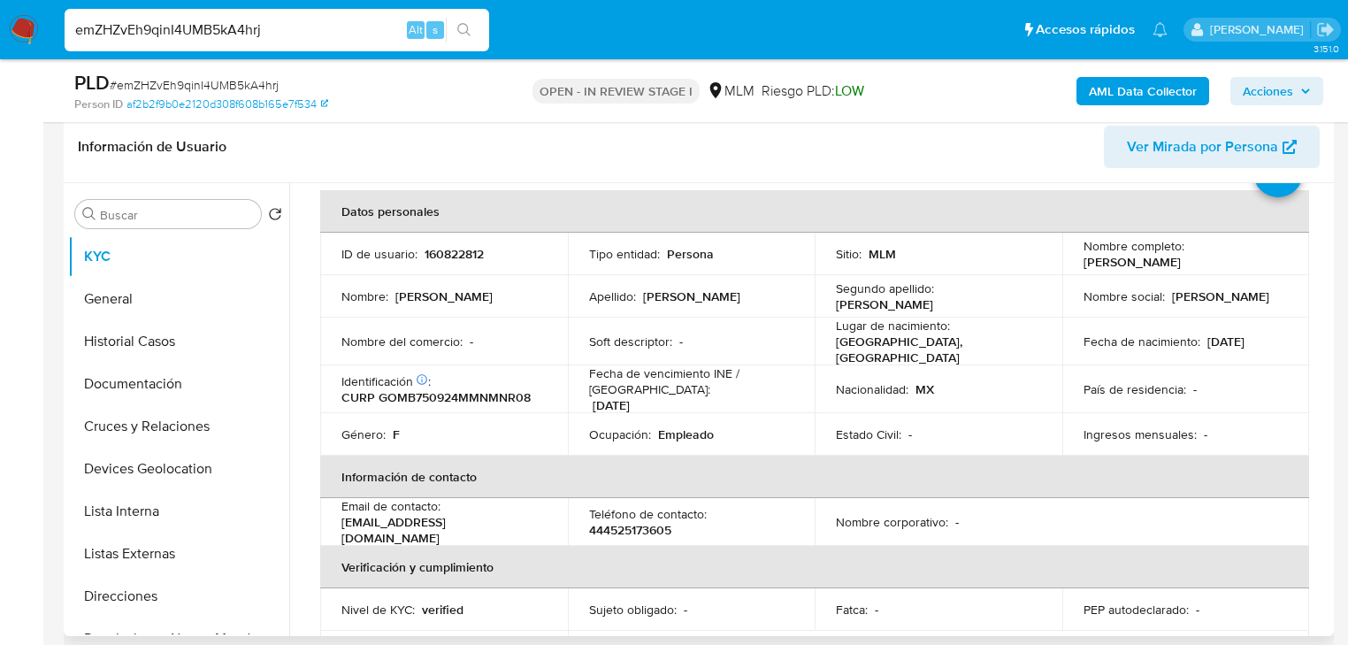
scroll to position [71, 0]
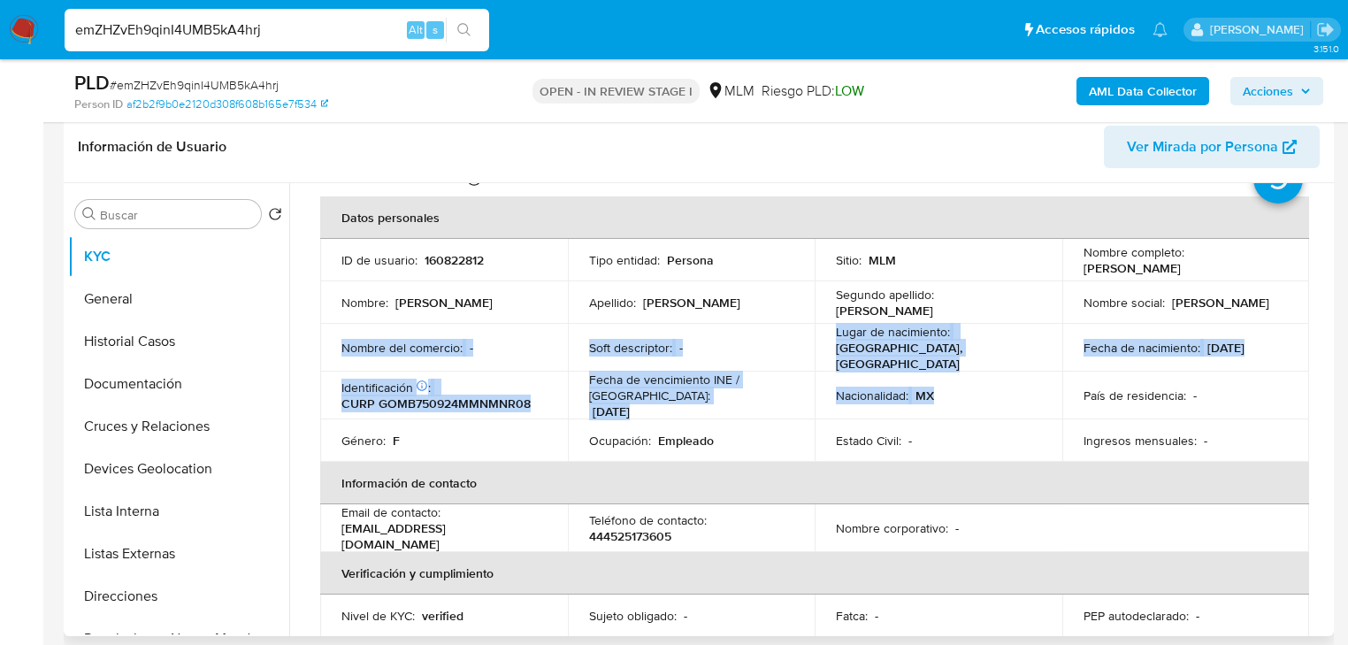
drag, startPoint x: 416, startPoint y: 330, endPoint x: 938, endPoint y: 389, distance: 525.2
click at [938, 389] on tbody "ID de usuario : 160822812 Tipo entidad : Persona Sitio : MLM Nombre completo : …" at bounding box center [814, 350] width 989 height 223
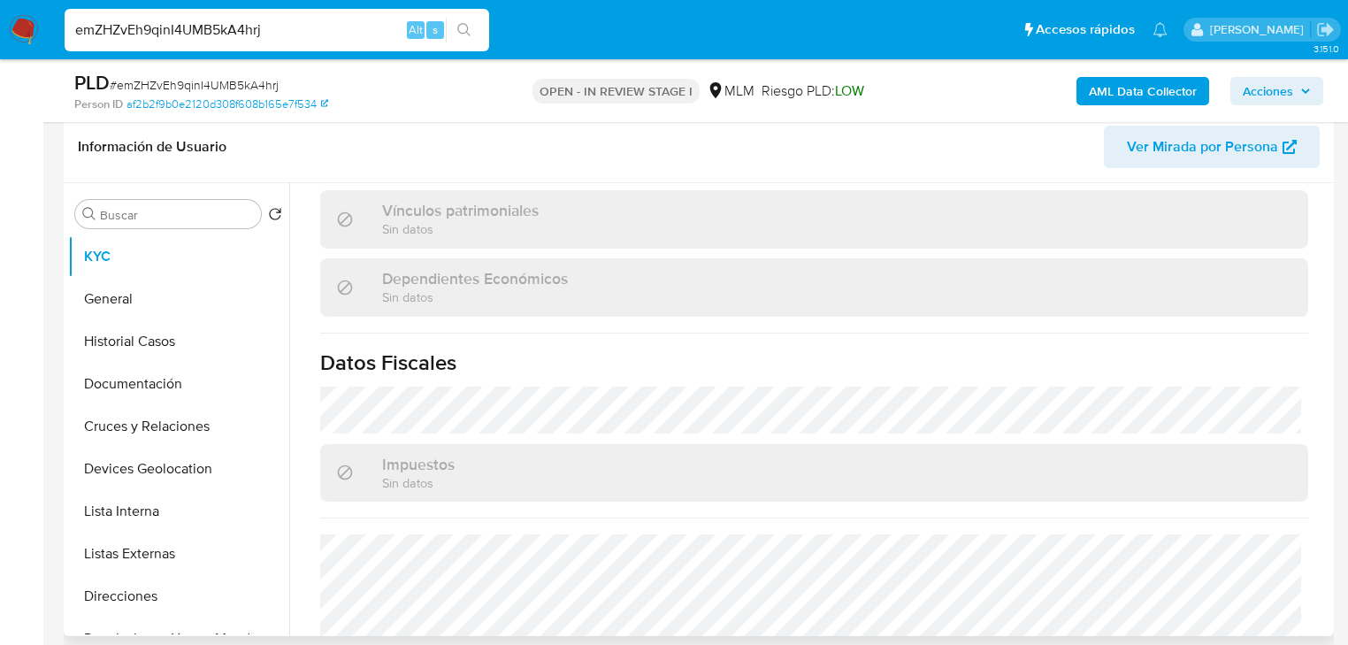
scroll to position [1116, 0]
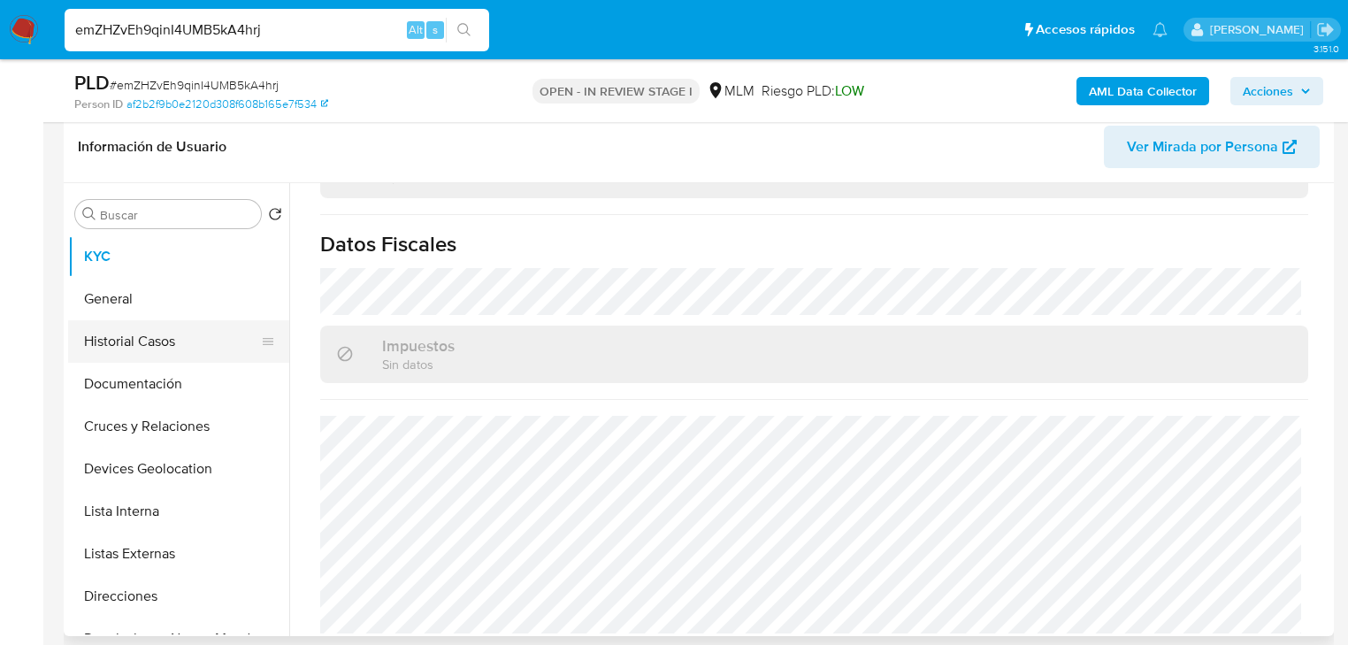
drag, startPoint x: 55, startPoint y: 329, endPoint x: 131, endPoint y: 324, distance: 76.2
drag, startPoint x: 142, startPoint y: 301, endPoint x: 221, endPoint y: 306, distance: 79.8
click at [142, 300] on button "General" at bounding box center [171, 299] width 207 height 42
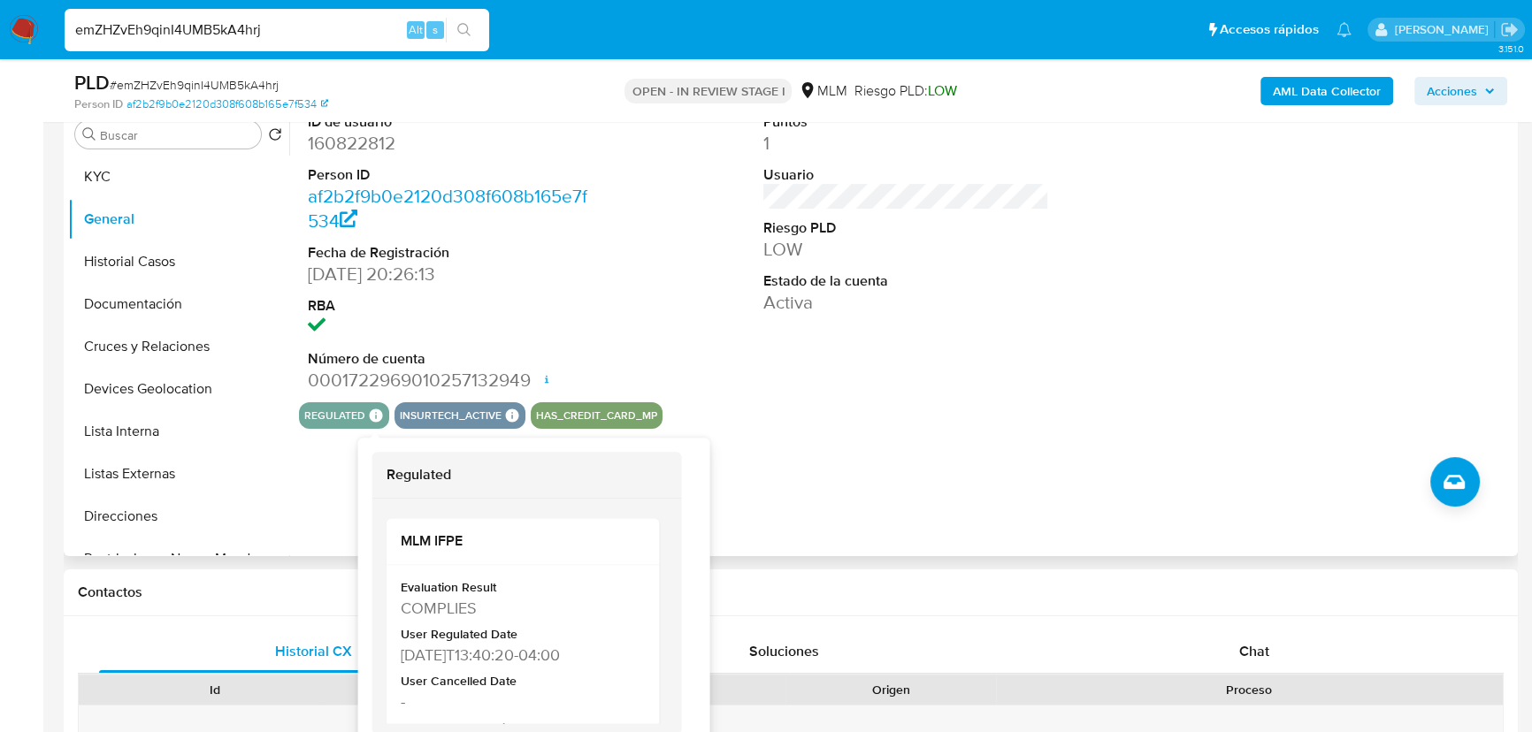
scroll to position [356, 0]
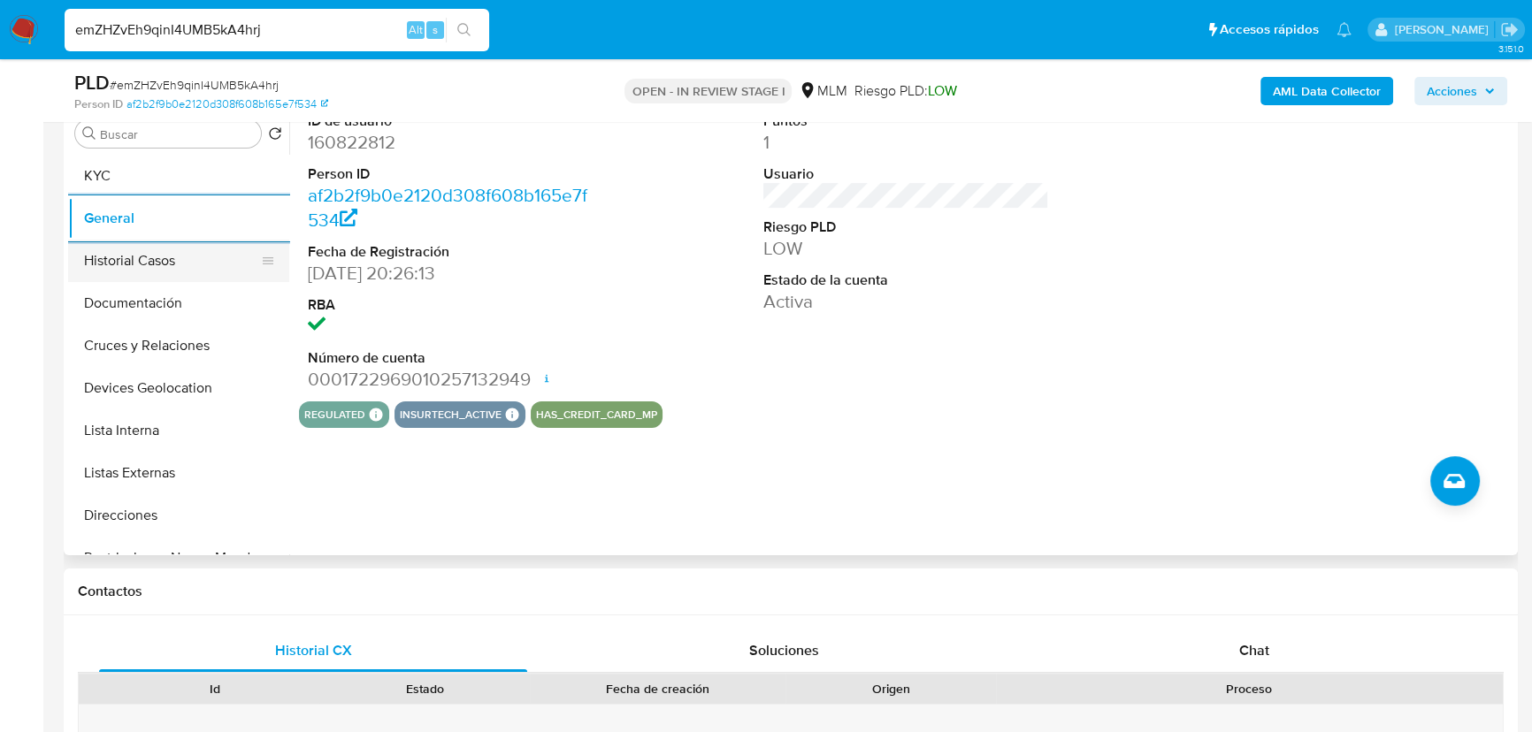
drag, startPoint x: 141, startPoint y: 248, endPoint x: 159, endPoint y: 280, distance: 37.6
click at [141, 249] on button "Historial Casos" at bounding box center [178, 261] width 221 height 42
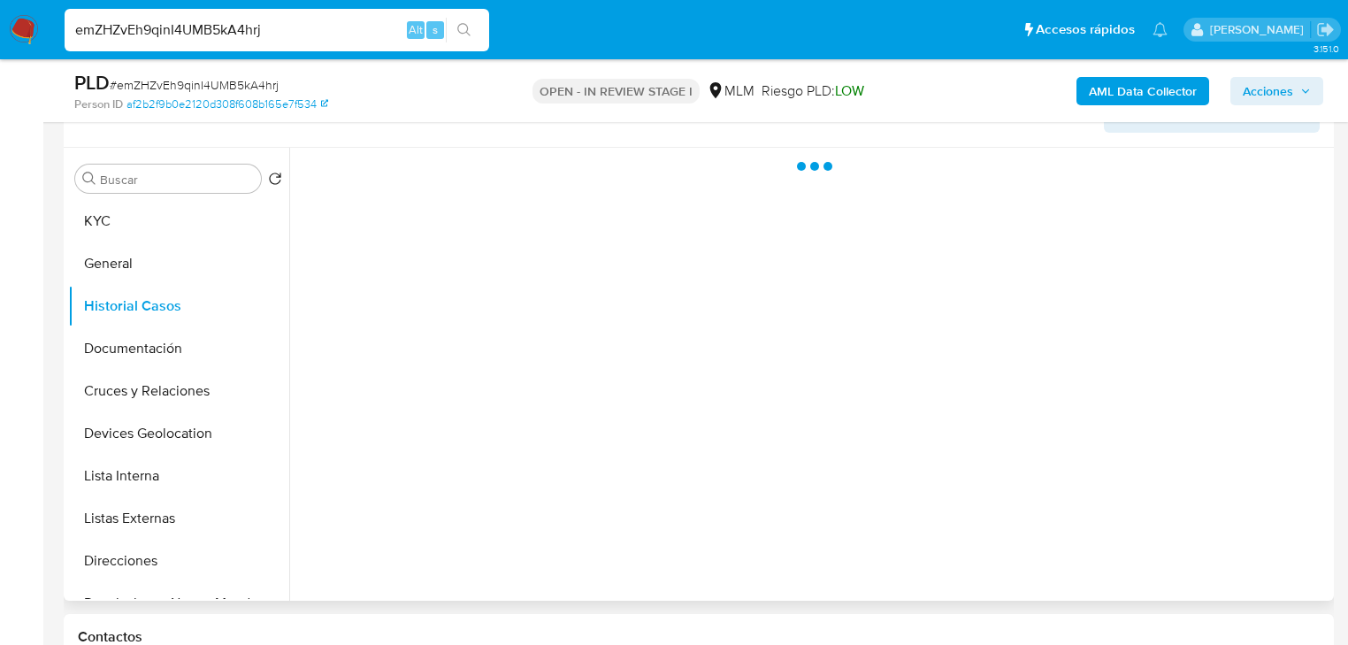
scroll to position [287, 0]
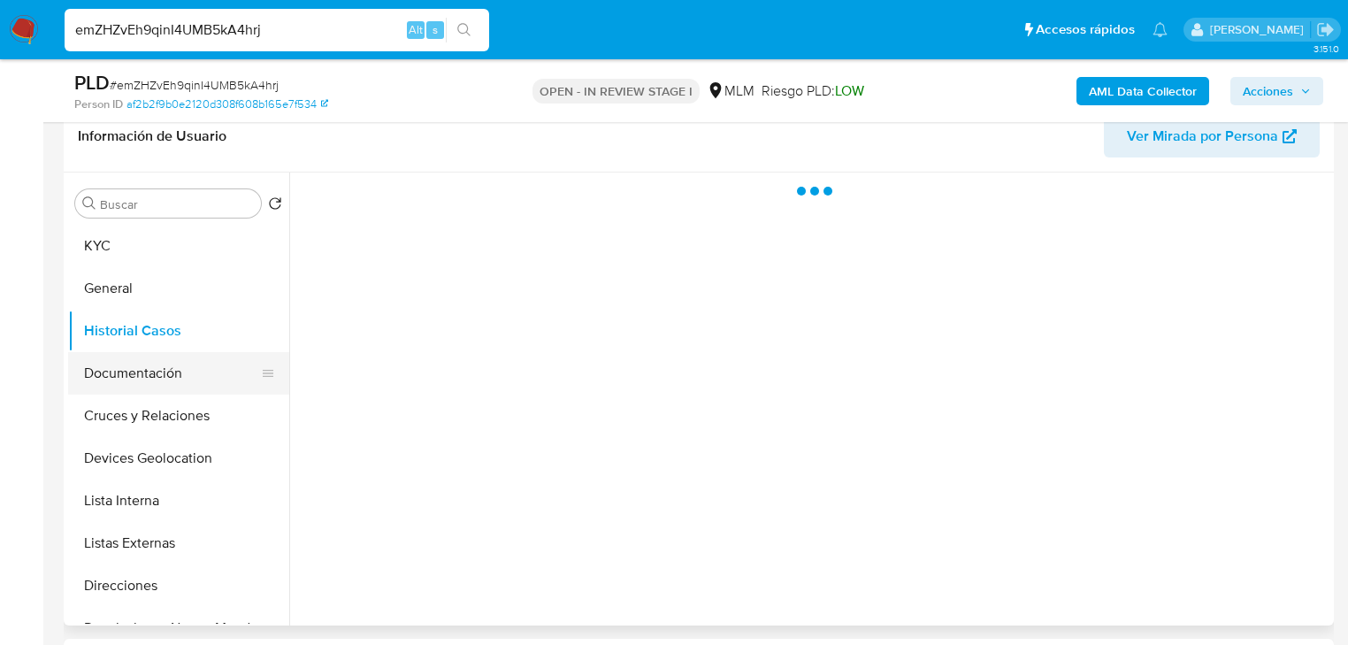
click at [110, 391] on button "Documentación" at bounding box center [171, 373] width 207 height 42
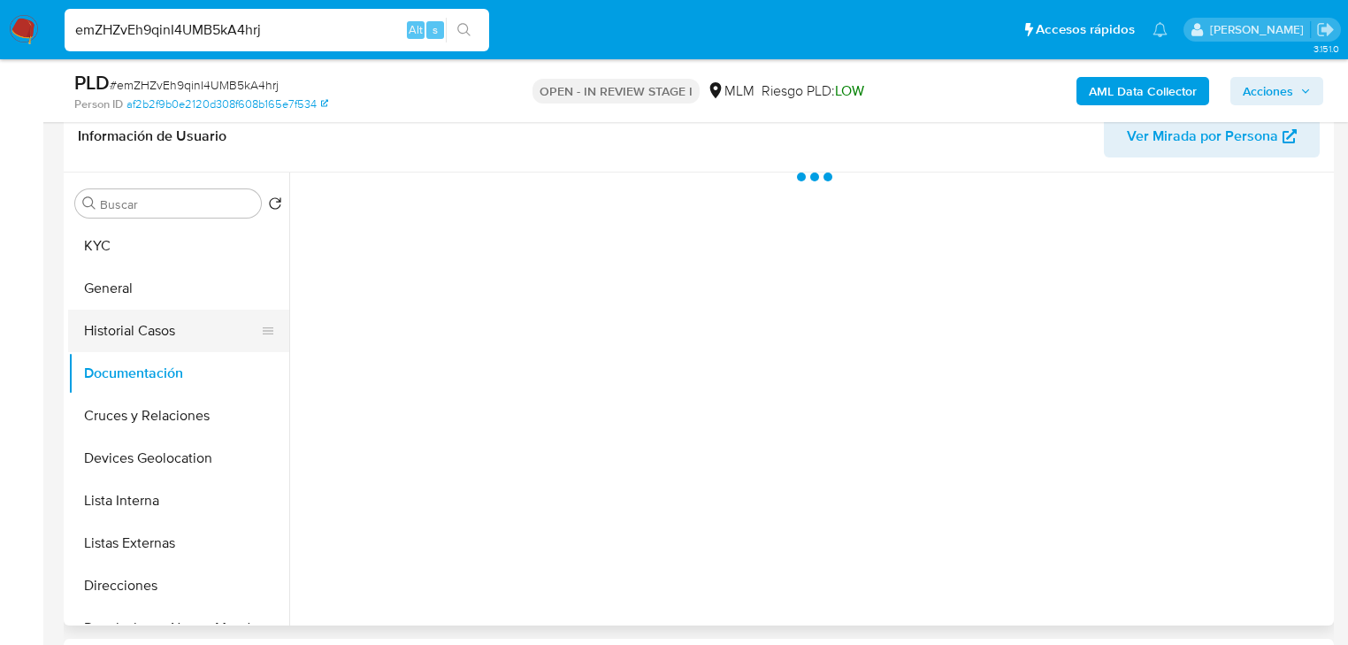
click at [132, 341] on button "Historial Casos" at bounding box center [171, 331] width 207 height 42
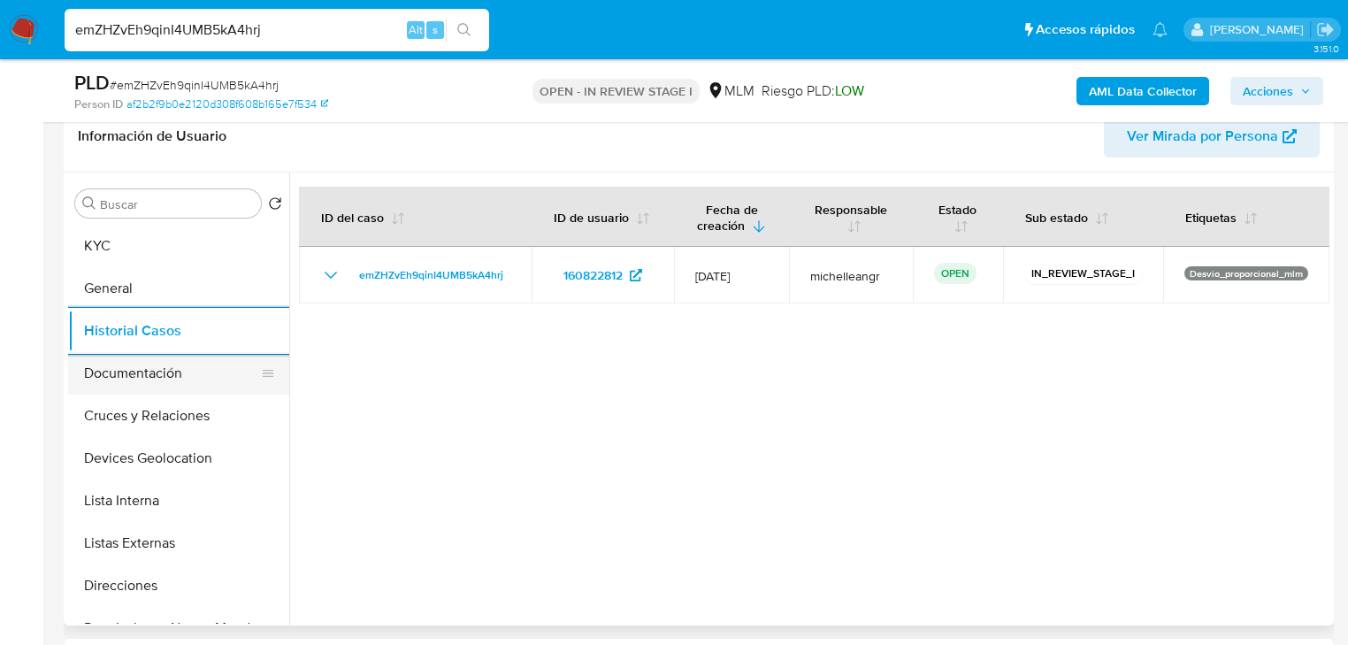
click at [142, 389] on button "Documentación" at bounding box center [171, 373] width 207 height 42
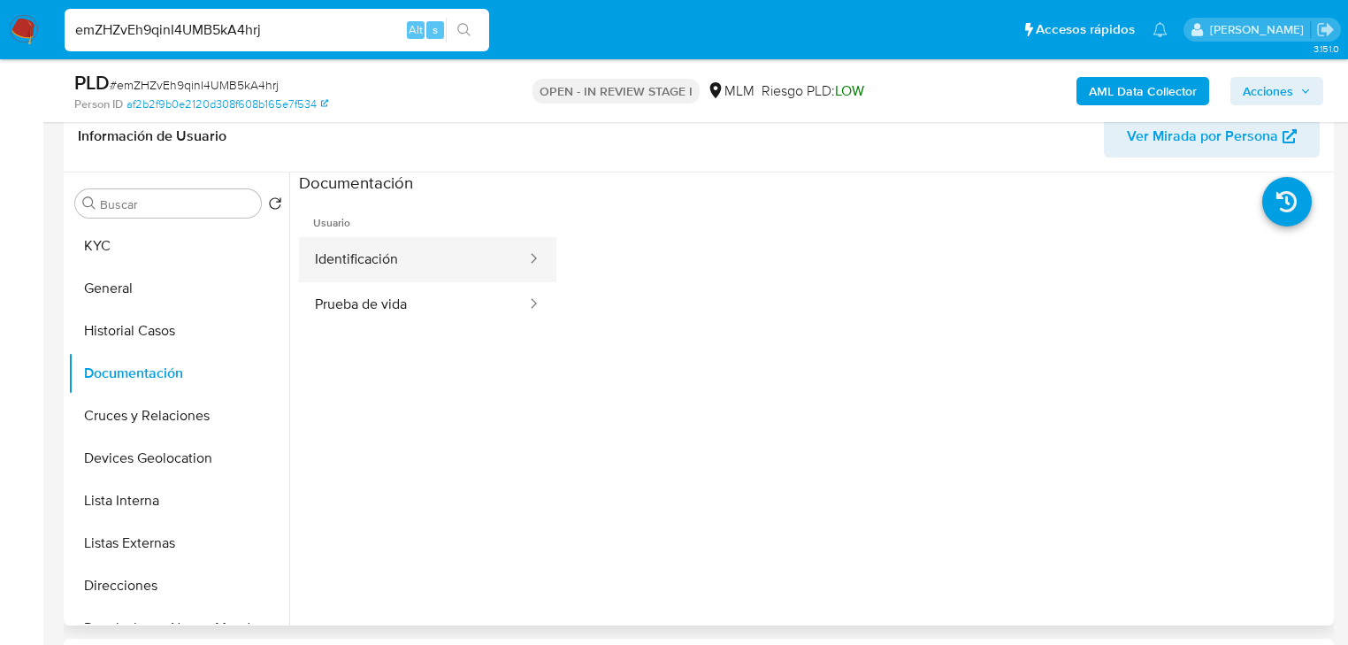
click at [360, 266] on button "Identificación" at bounding box center [413, 259] width 229 height 45
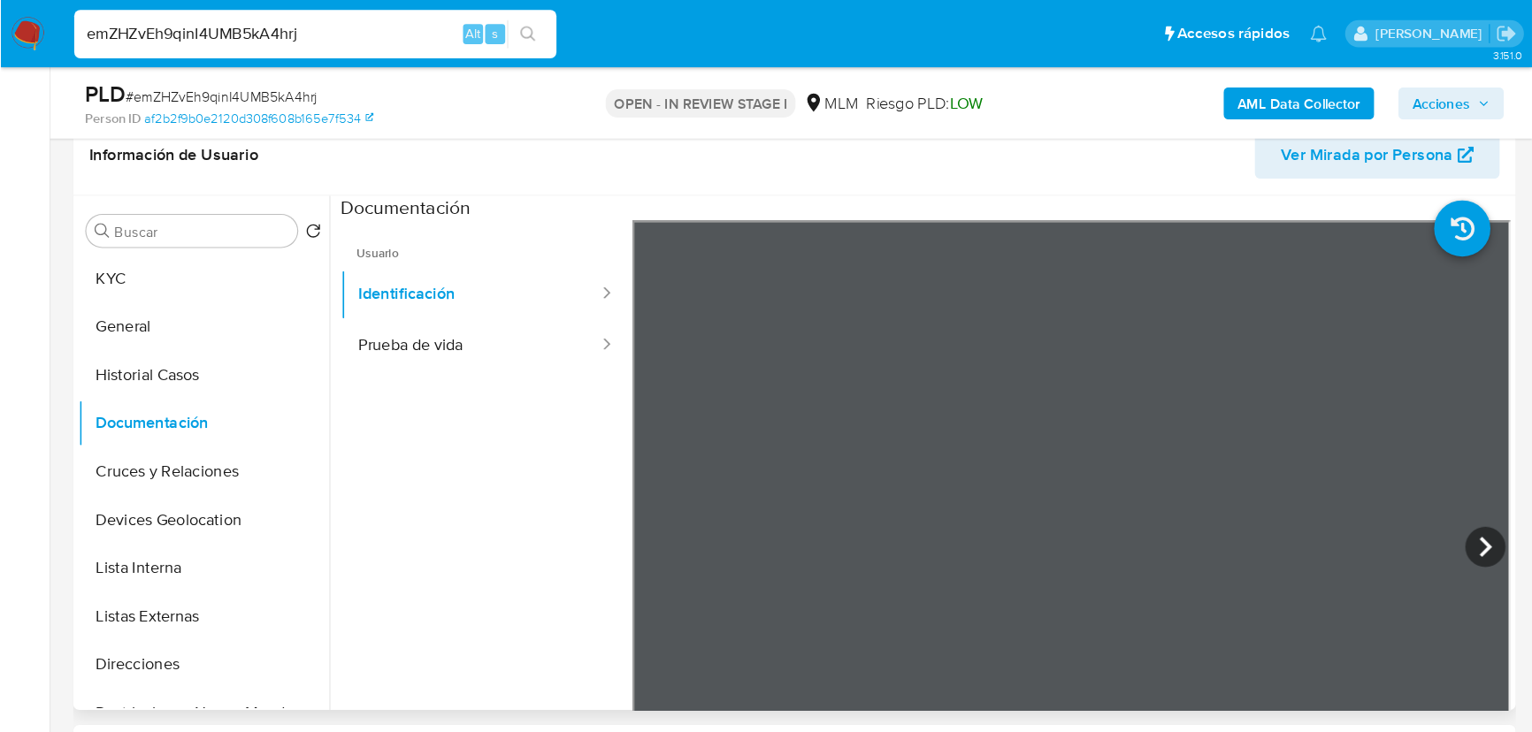
scroll to position [286, 0]
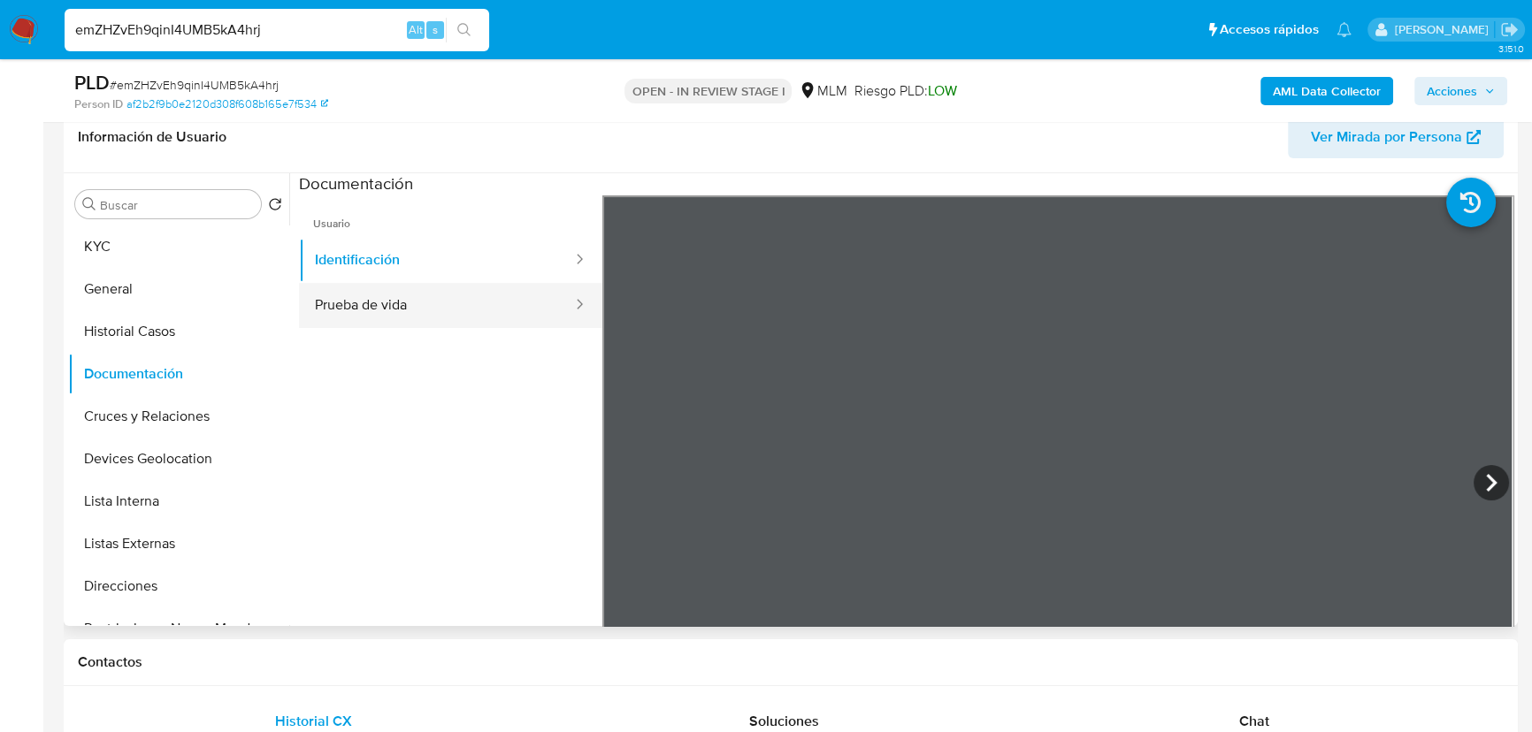
click at [402, 313] on button "Prueba de vida" at bounding box center [436, 305] width 275 height 45
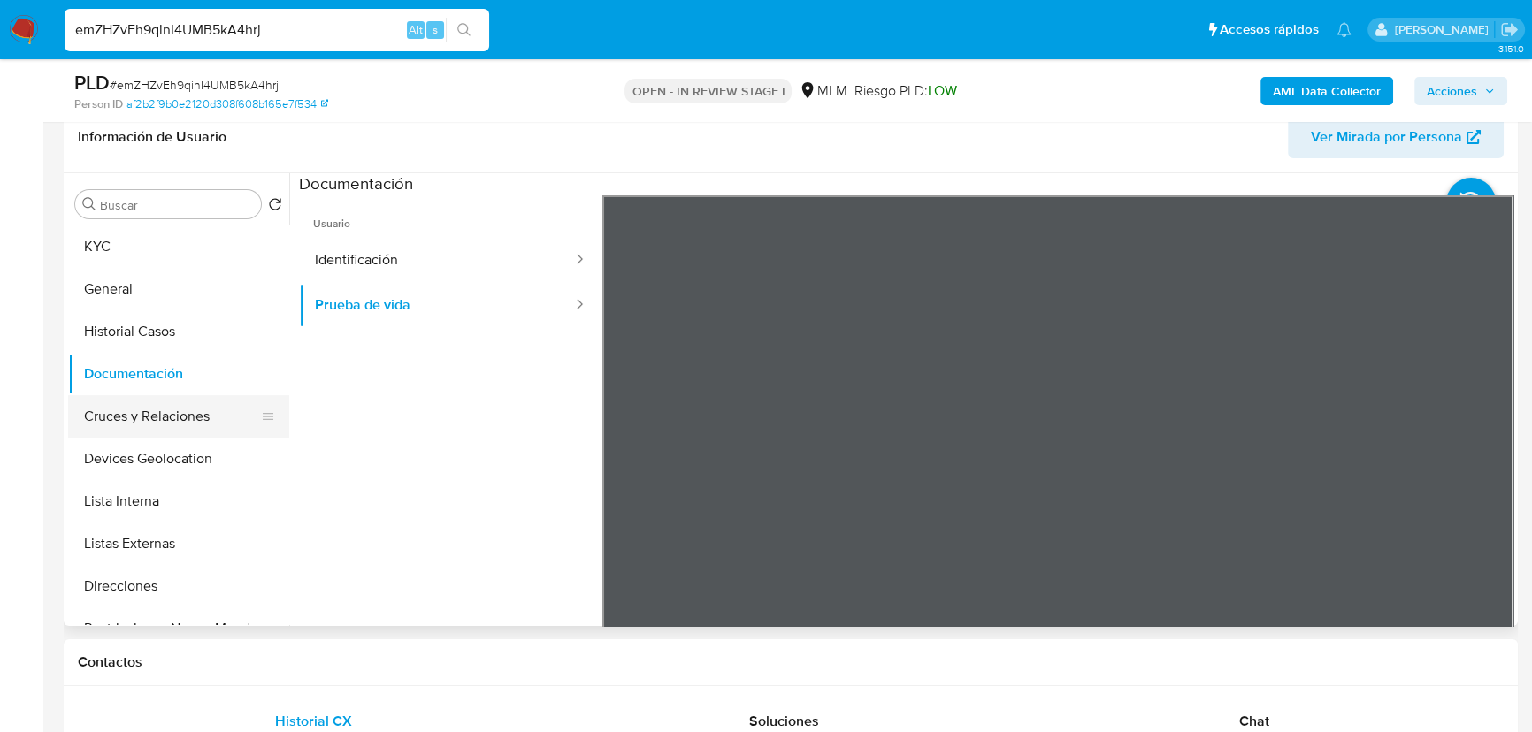
click at [145, 415] on button "Cruces y Relaciones" at bounding box center [171, 416] width 207 height 42
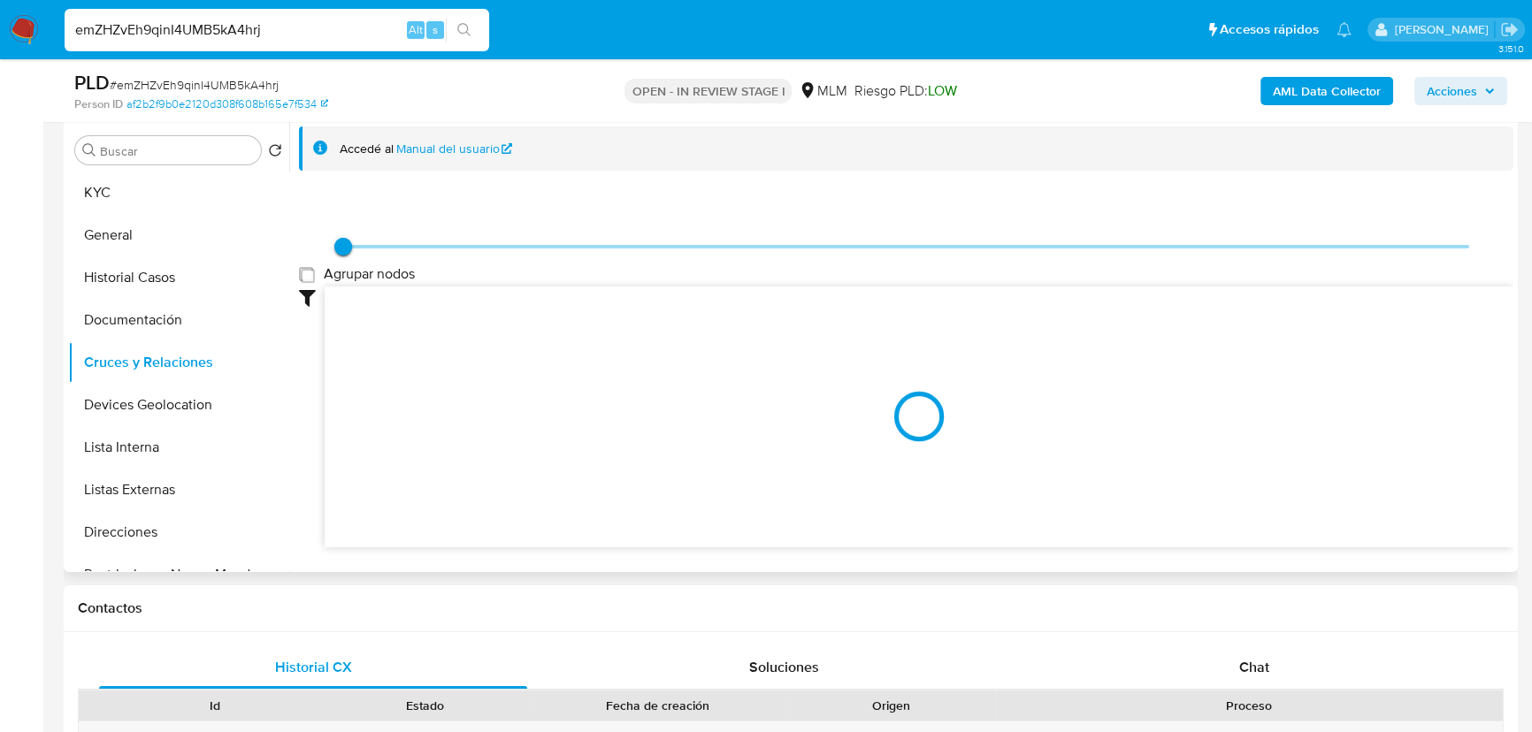
scroll to position [366, 0]
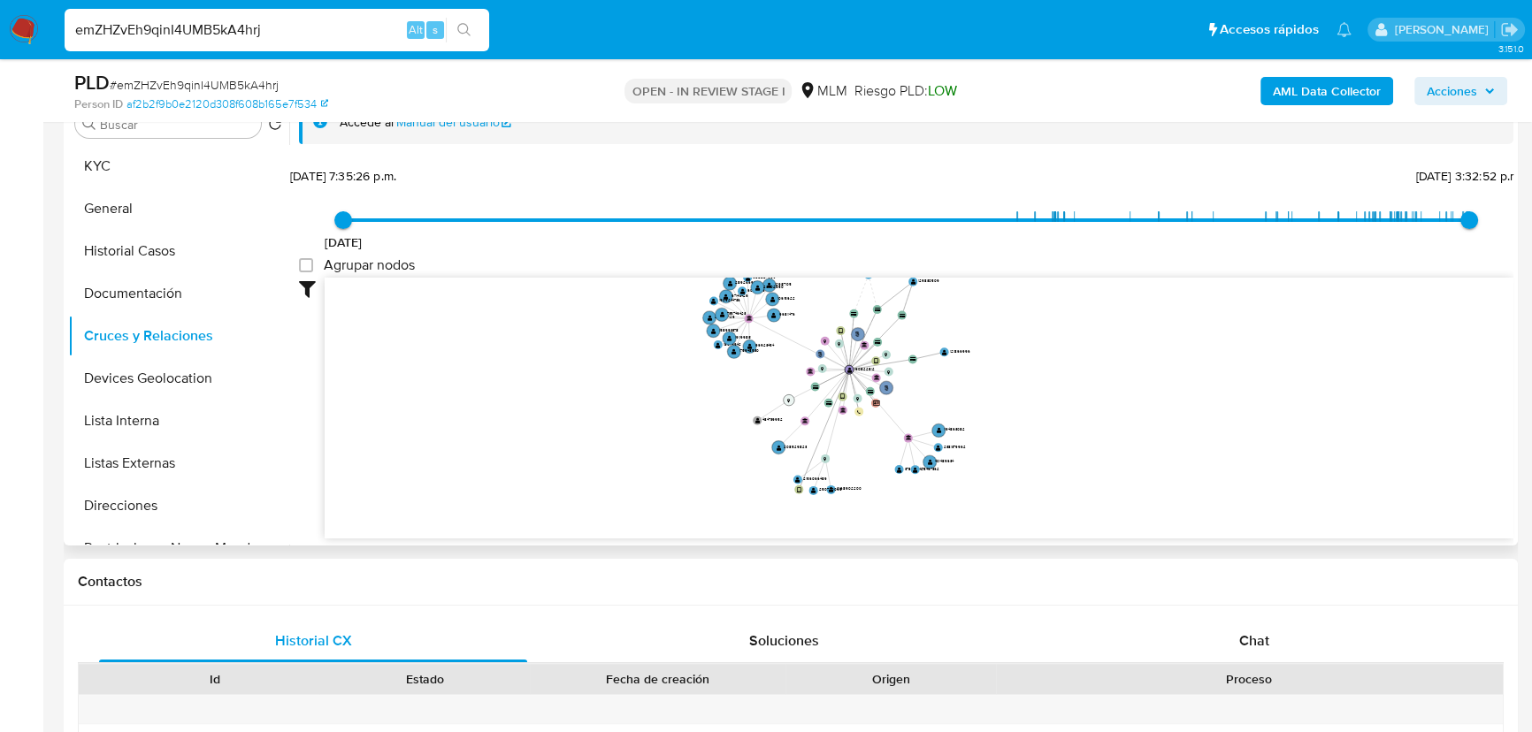
drag, startPoint x: 810, startPoint y: 366, endPoint x: 787, endPoint y: 395, distance: 37.2
click at [794, 485] on circle at bounding box center [798, 489] width 9 height 9
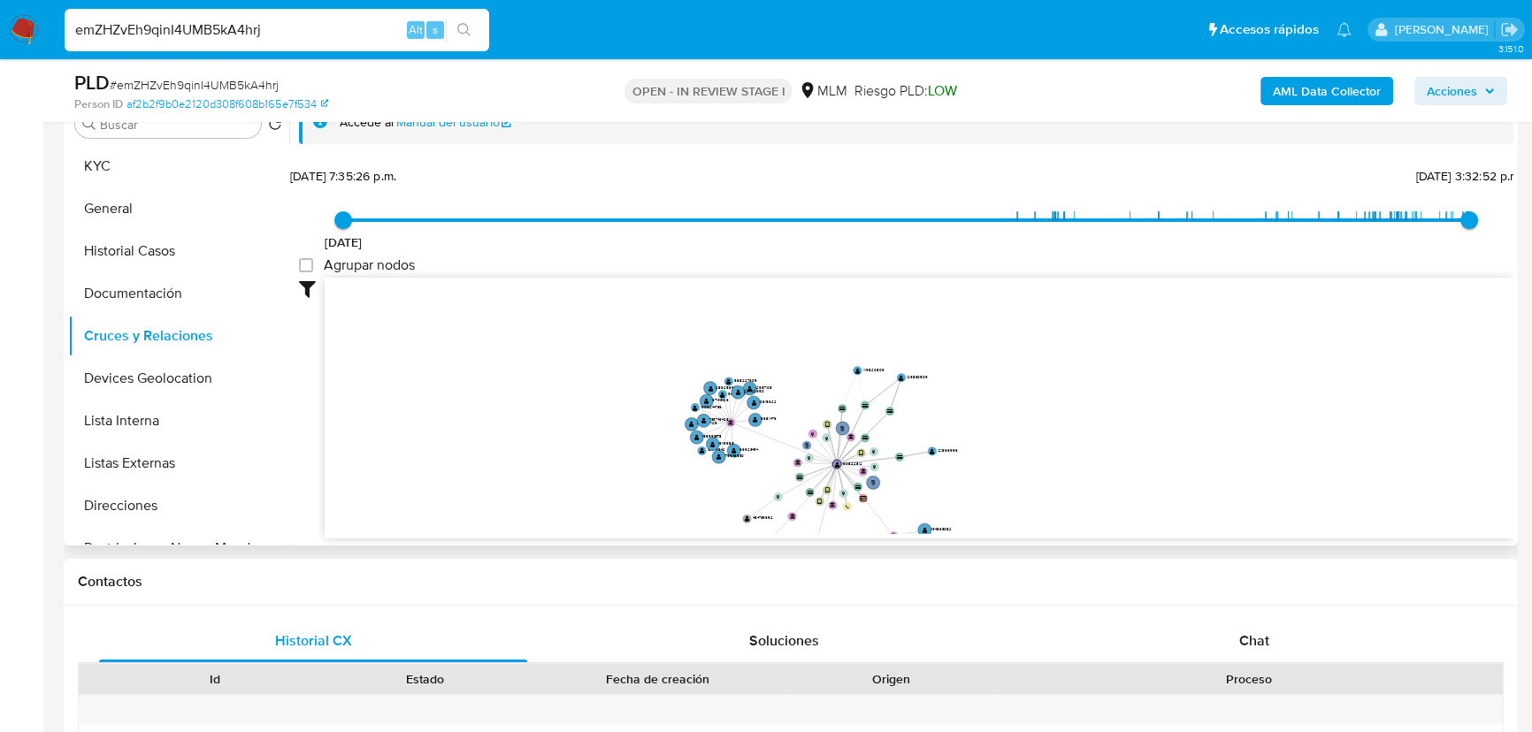
drag, startPoint x: 759, startPoint y: 388, endPoint x: 746, endPoint y: 460, distance: 72.7
click at [748, 461] on icon "phone-48a87f0849730a4f18c9344fec4ba5c0  phone-4e81d59030ae824a119288f939940383…" at bounding box center [919, 406] width 1189 height 256
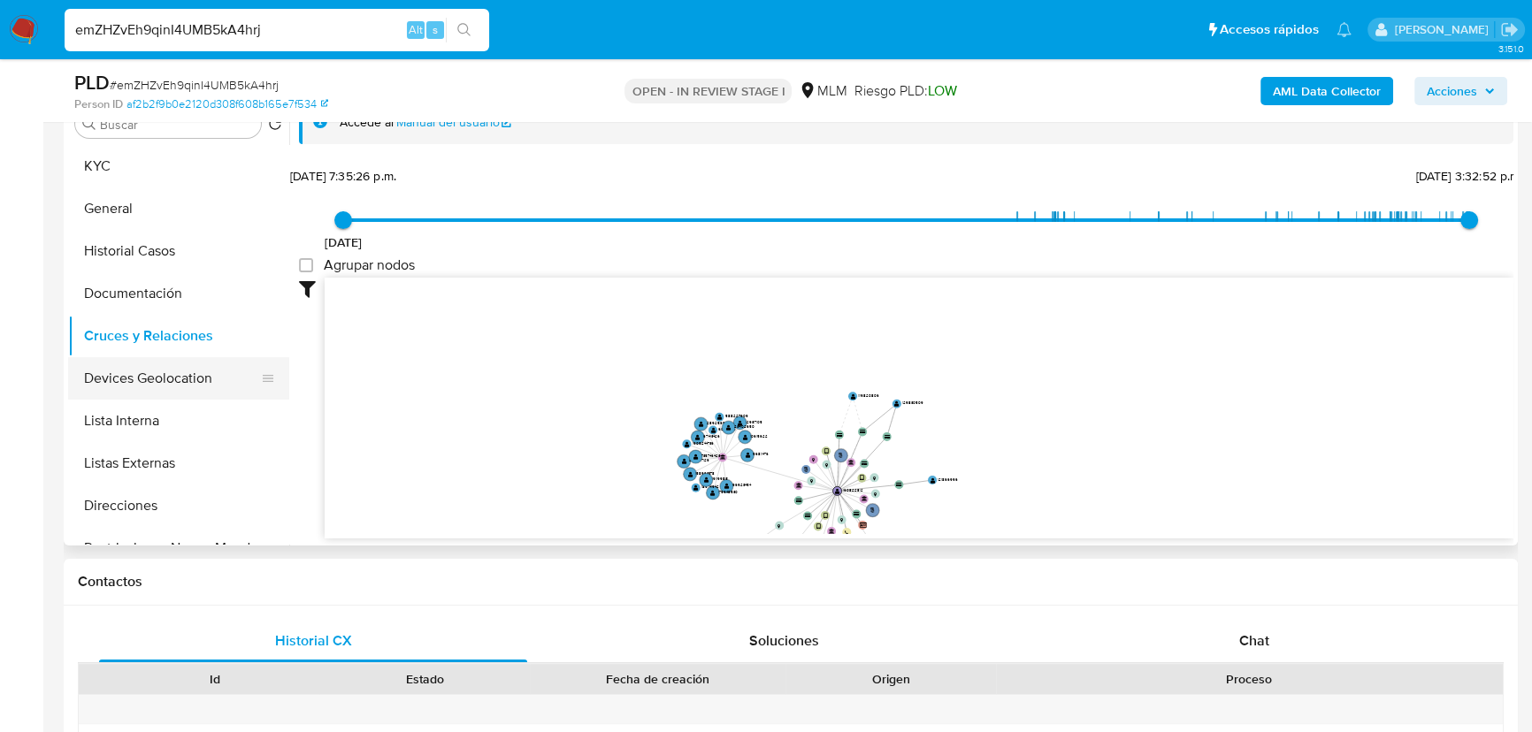
drag, startPoint x: 186, startPoint y: 358, endPoint x: 607, endPoint y: 349, distance: 421.1
click at [186, 357] on button "Devices Geolocation" at bounding box center [178, 378] width 221 height 42
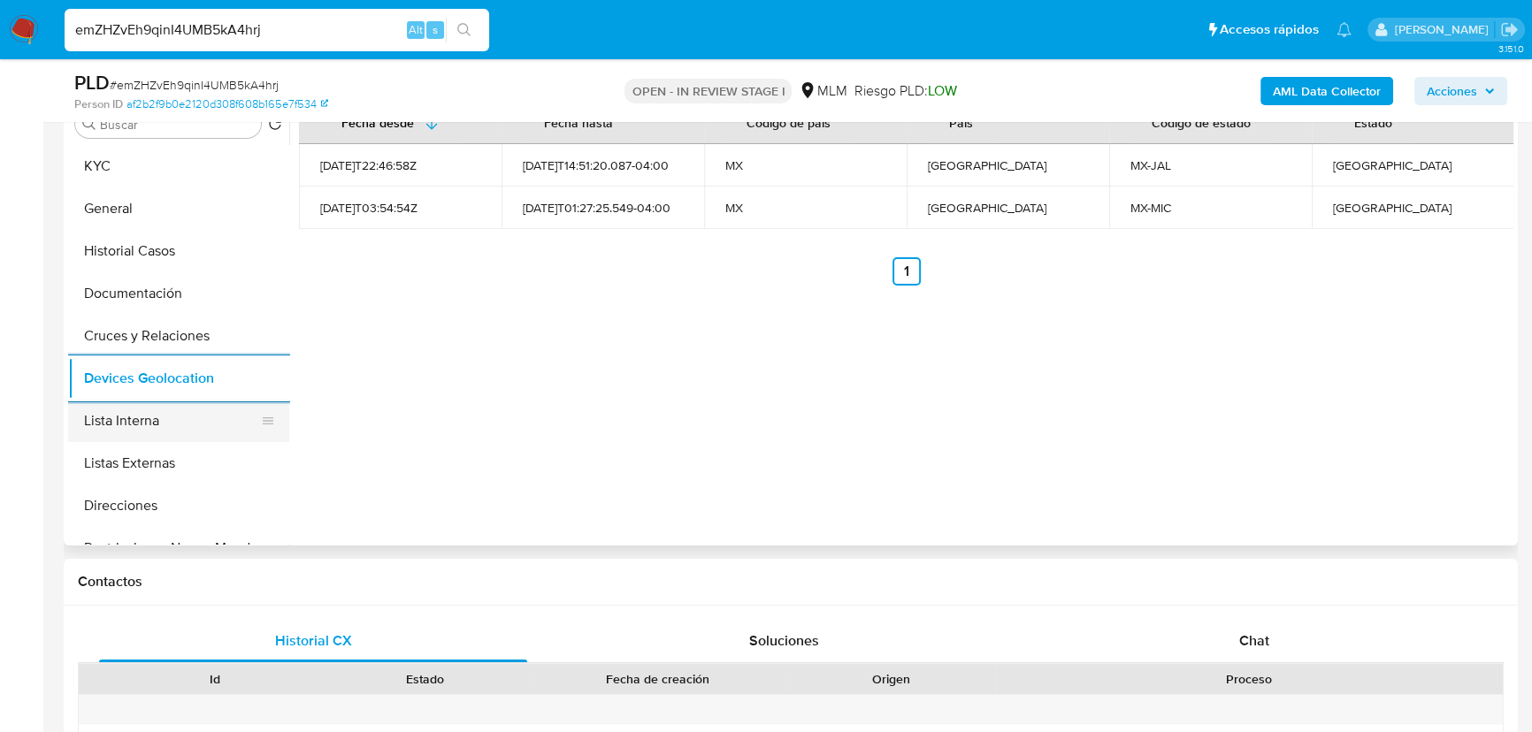
click at [118, 427] on button "Lista Interna" at bounding box center [171, 421] width 207 height 42
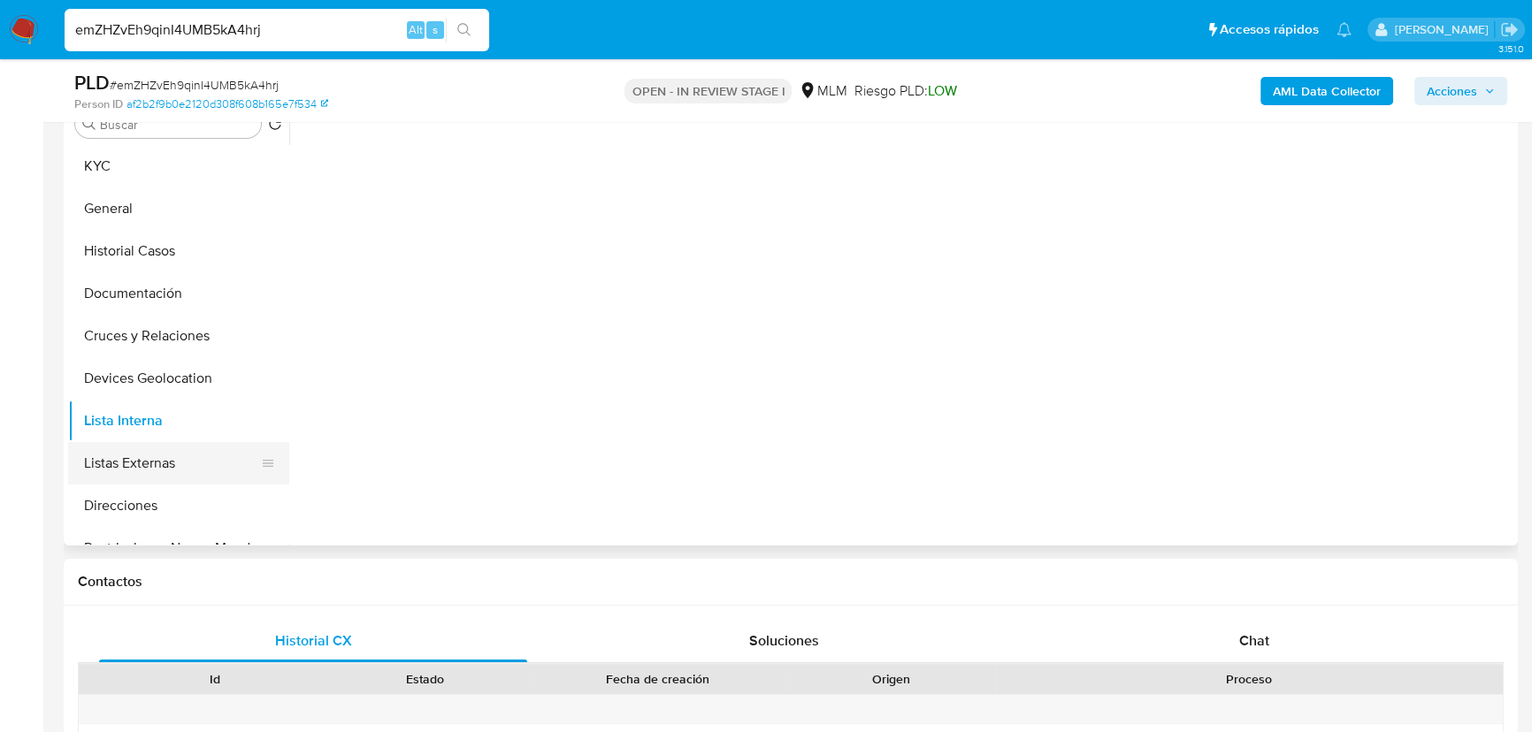
drag, startPoint x: 157, startPoint y: 462, endPoint x: 243, endPoint y: 442, distance: 88.0
click at [159, 460] on button "Listas Externas" at bounding box center [171, 463] width 207 height 42
click at [707, 296] on div at bounding box center [901, 319] width 1224 height 453
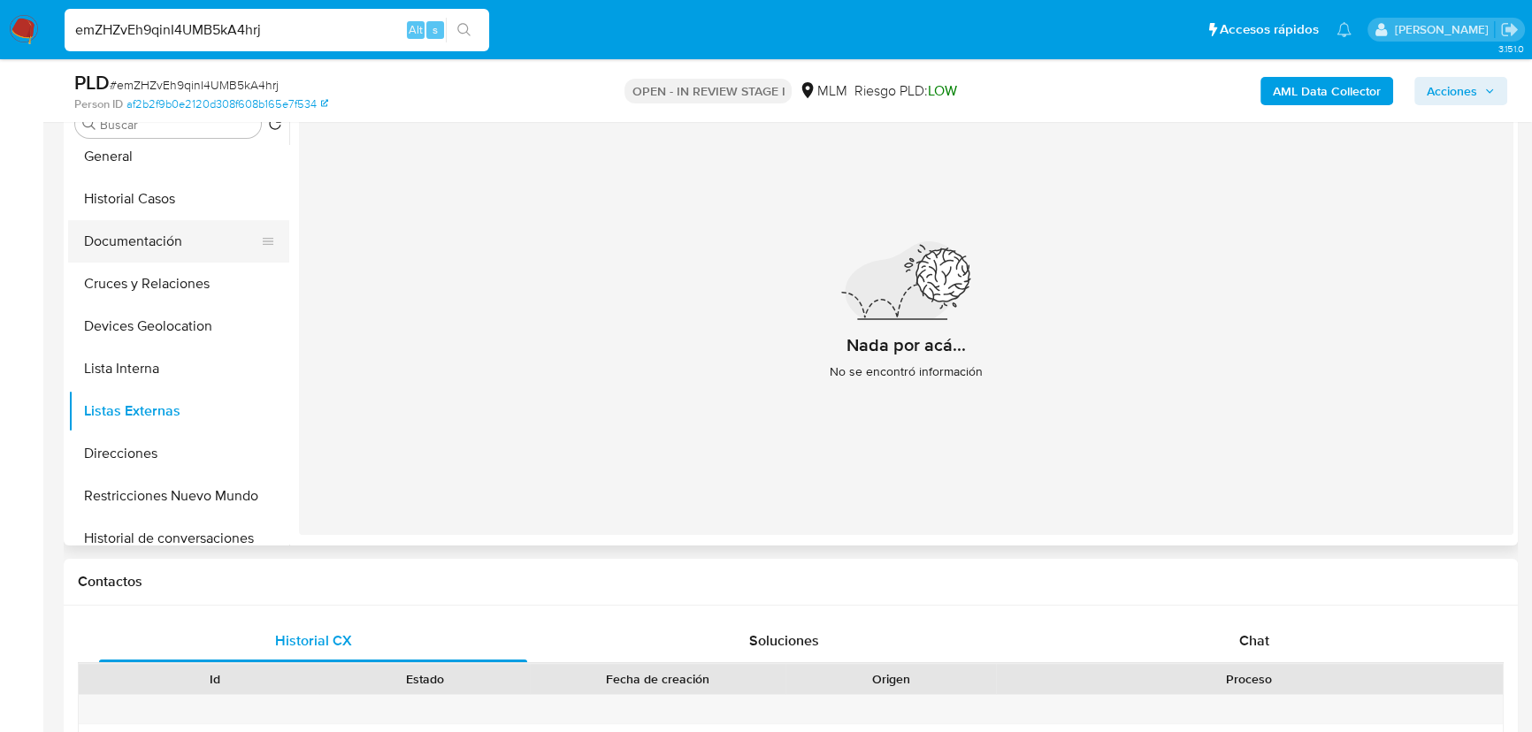
scroll to position [0, 0]
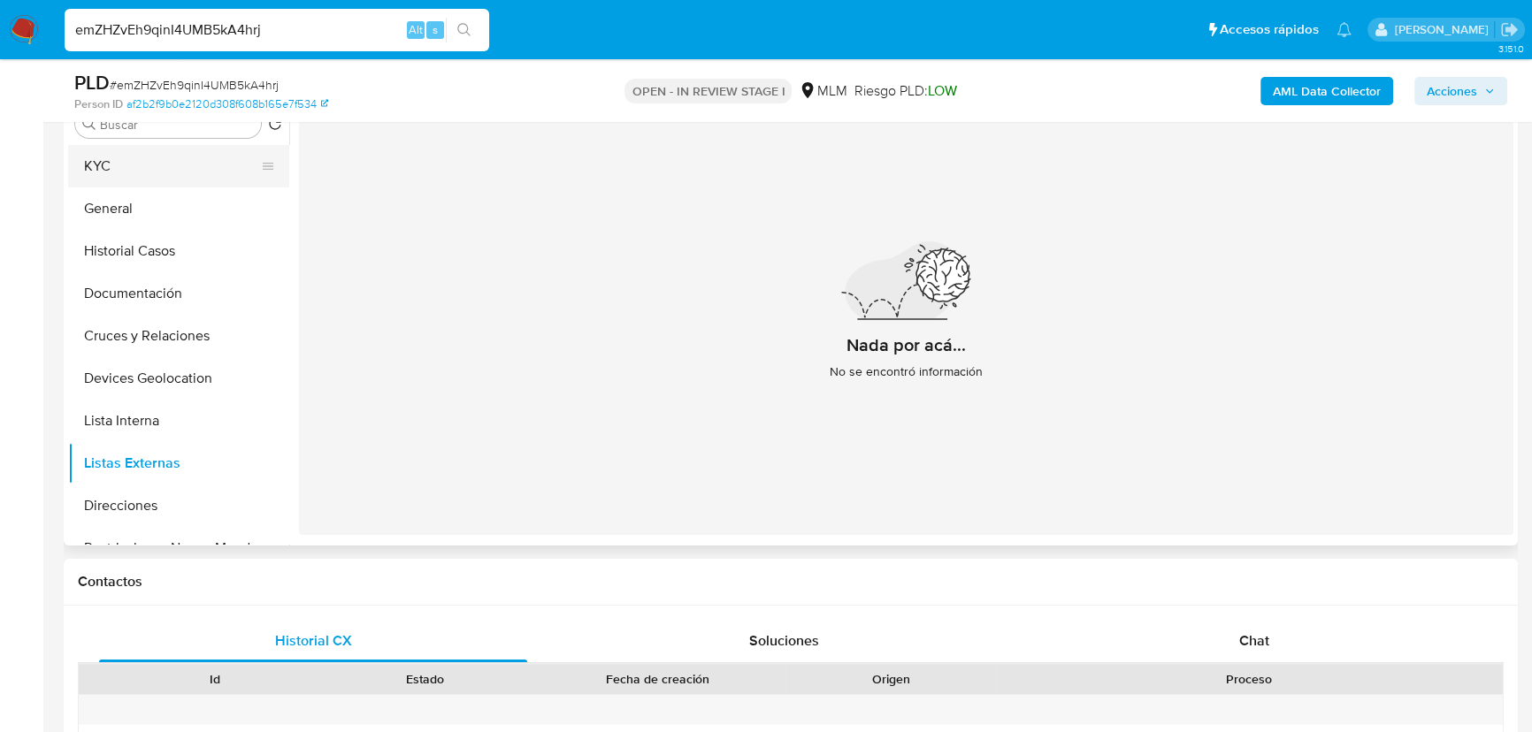
click at [138, 179] on button "KYC" at bounding box center [171, 166] width 207 height 42
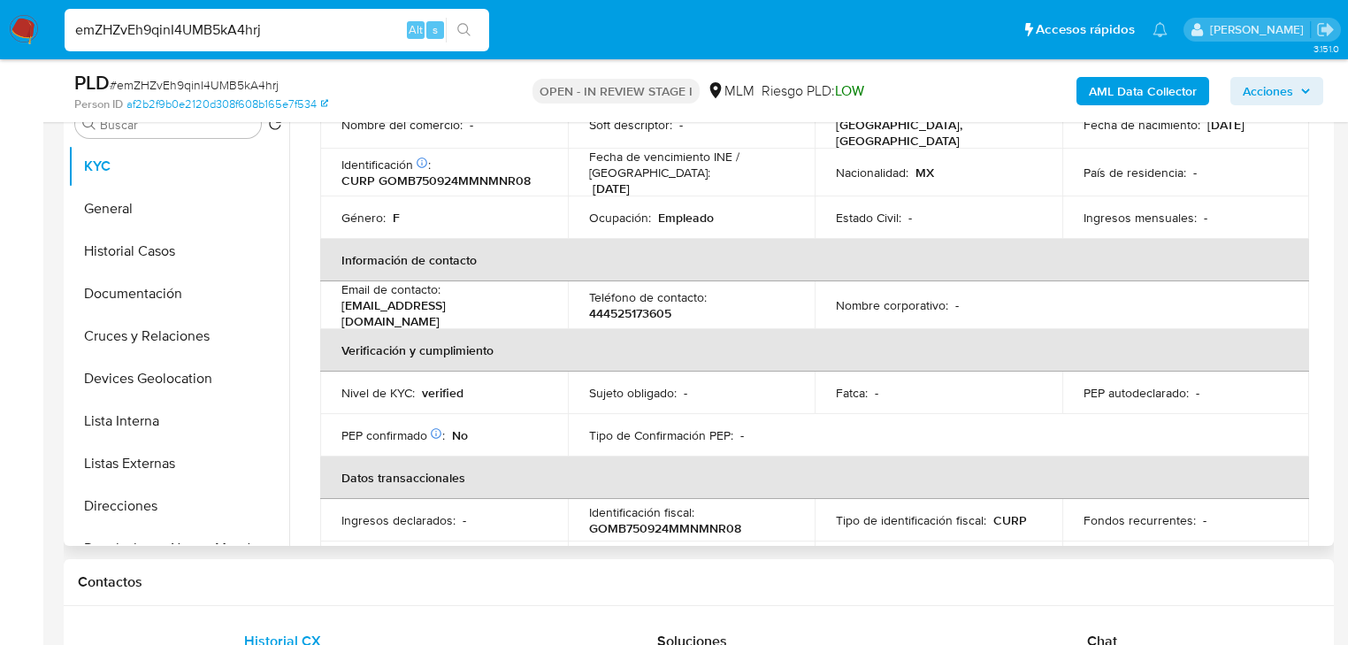
scroll to position [71, 0]
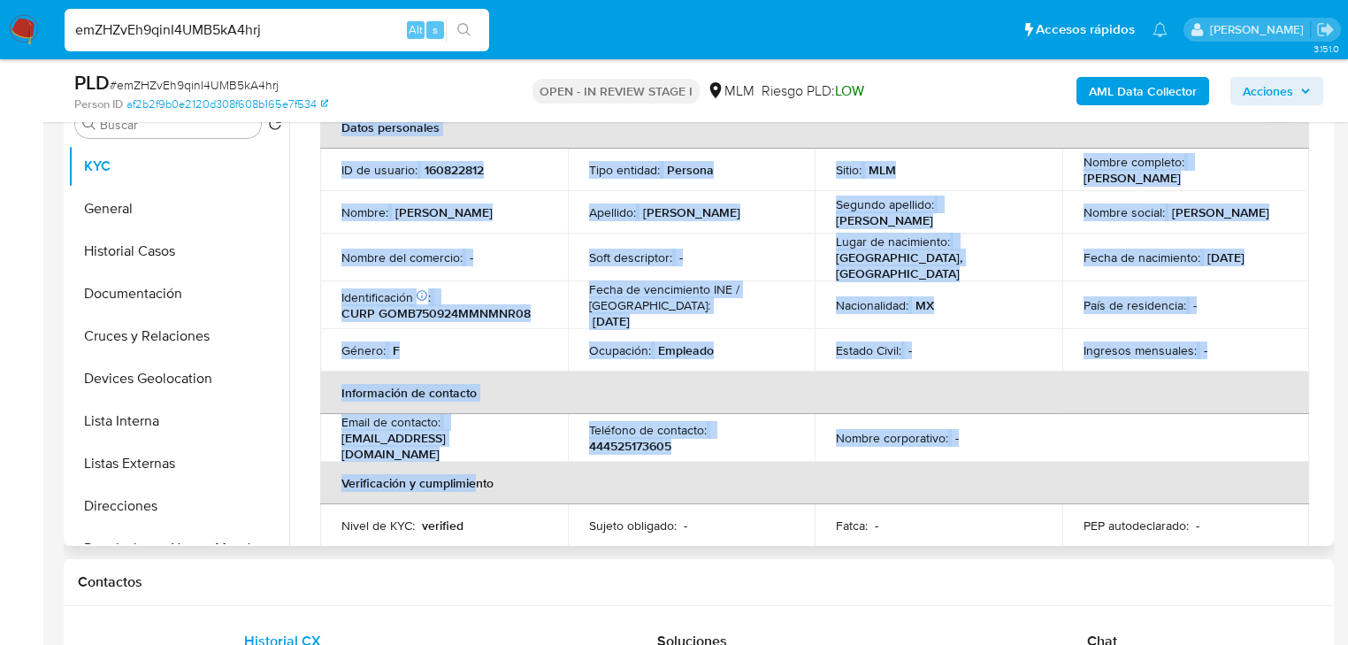
drag, startPoint x: 478, startPoint y: 451, endPoint x: 367, endPoint y: 443, distance: 110.8
click at [371, 441] on p "[EMAIL_ADDRESS][DOMAIN_NAME]" at bounding box center [440, 446] width 198 height 32
click at [371, 440] on p "[EMAIL_ADDRESS][DOMAIN_NAME]" at bounding box center [440, 446] width 198 height 32
click at [368, 440] on p "[EMAIL_ADDRESS][DOMAIN_NAME]" at bounding box center [440, 446] width 198 height 32
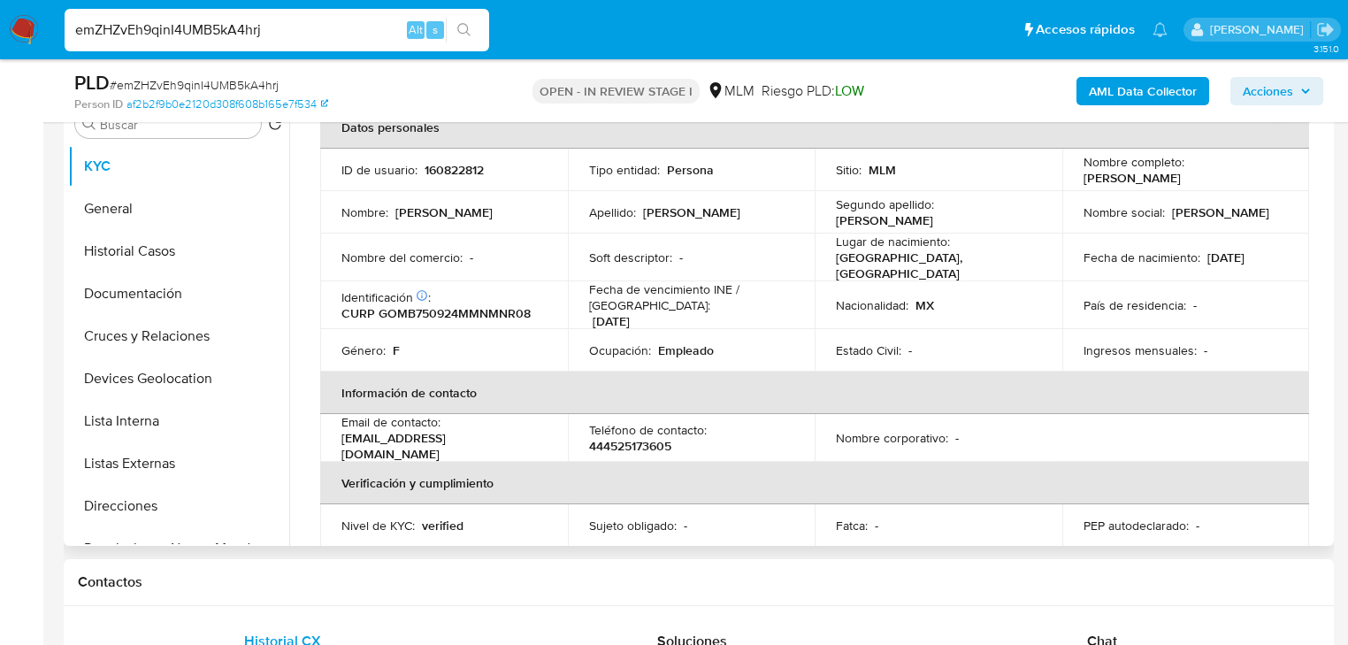
click at [348, 442] on p "[EMAIL_ADDRESS][DOMAIN_NAME]" at bounding box center [440, 446] width 198 height 32
drag, startPoint x: 343, startPoint y: 440, endPoint x: 471, endPoint y: 420, distance: 128.8
click at [496, 435] on div "Email de contacto : [EMAIL_ADDRESS][DOMAIN_NAME]" at bounding box center [443, 438] width 205 height 48
copy p "[EMAIL_ADDRESS][DOMAIN_NAME]"
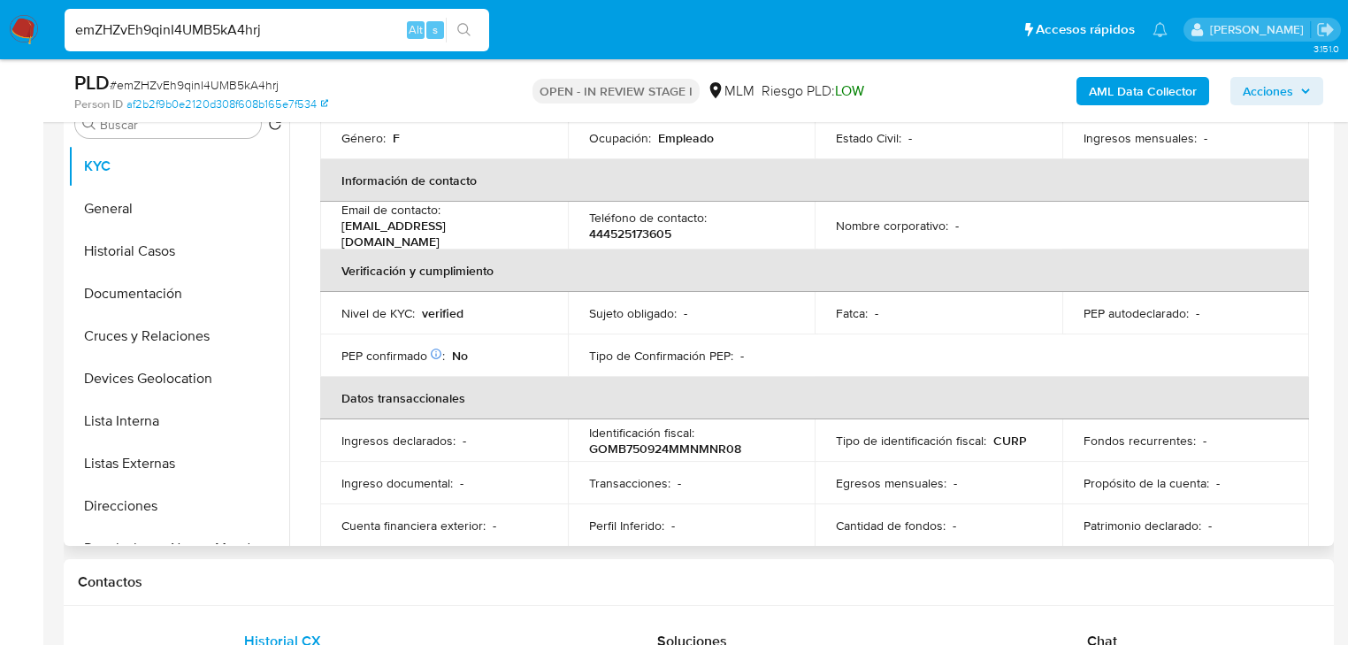
click at [651, 233] on td "Teléfono de contacto : [PHONE_NUMBER]" at bounding box center [692, 226] width 248 height 48
click at [654, 226] on p "444525173605" at bounding box center [630, 234] width 82 height 16
copy p "444525173605"
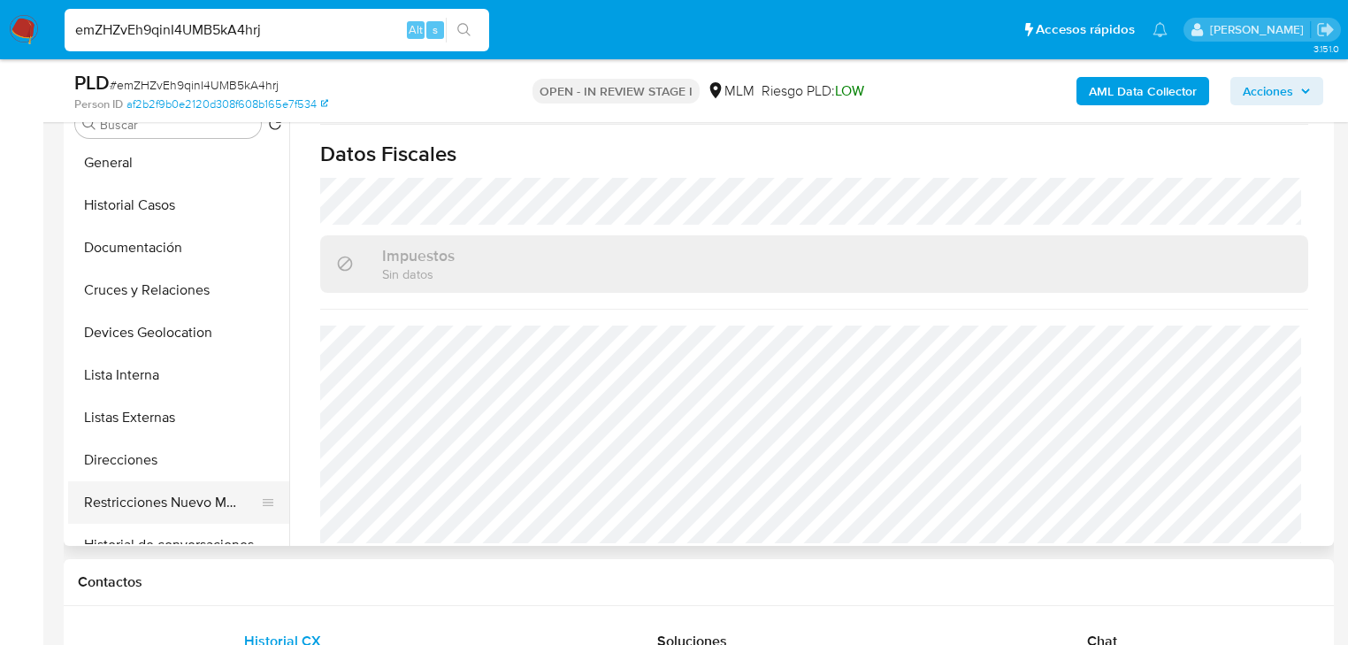
scroll to position [71, 0]
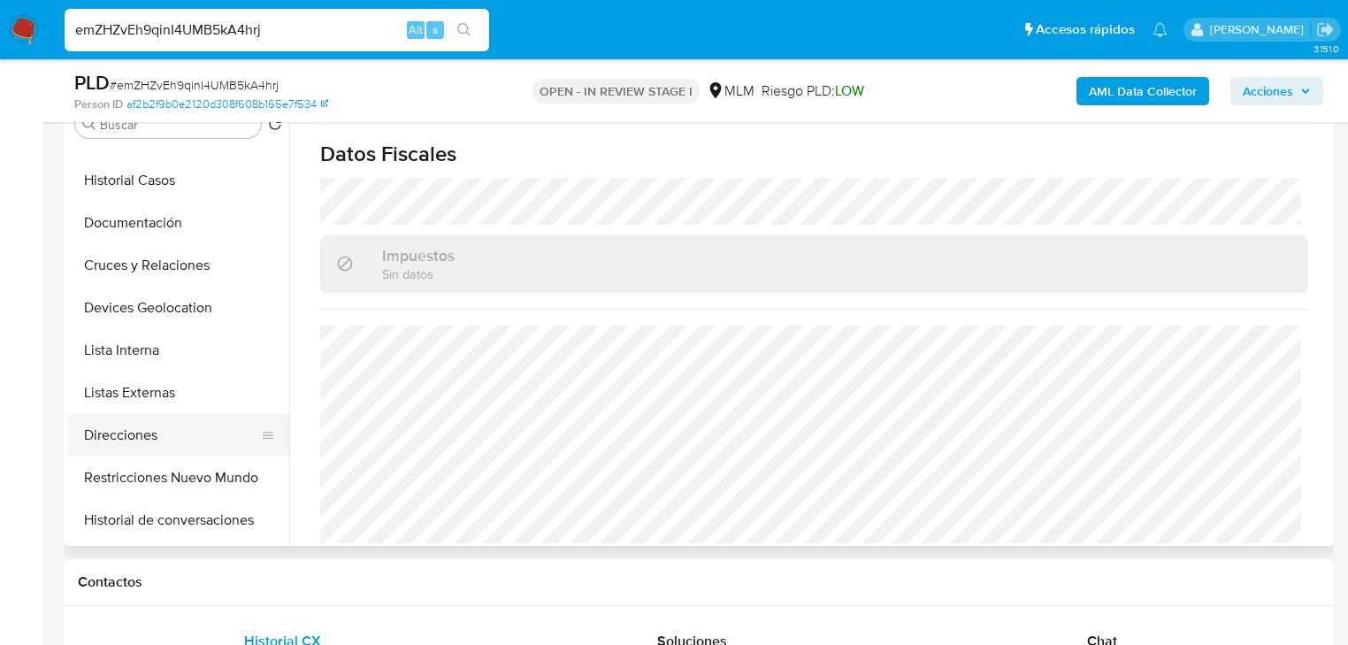
drag, startPoint x: 137, startPoint y: 451, endPoint x: 145, endPoint y: 442, distance: 11.9
click at [137, 448] on button "Direcciones" at bounding box center [171, 435] width 207 height 42
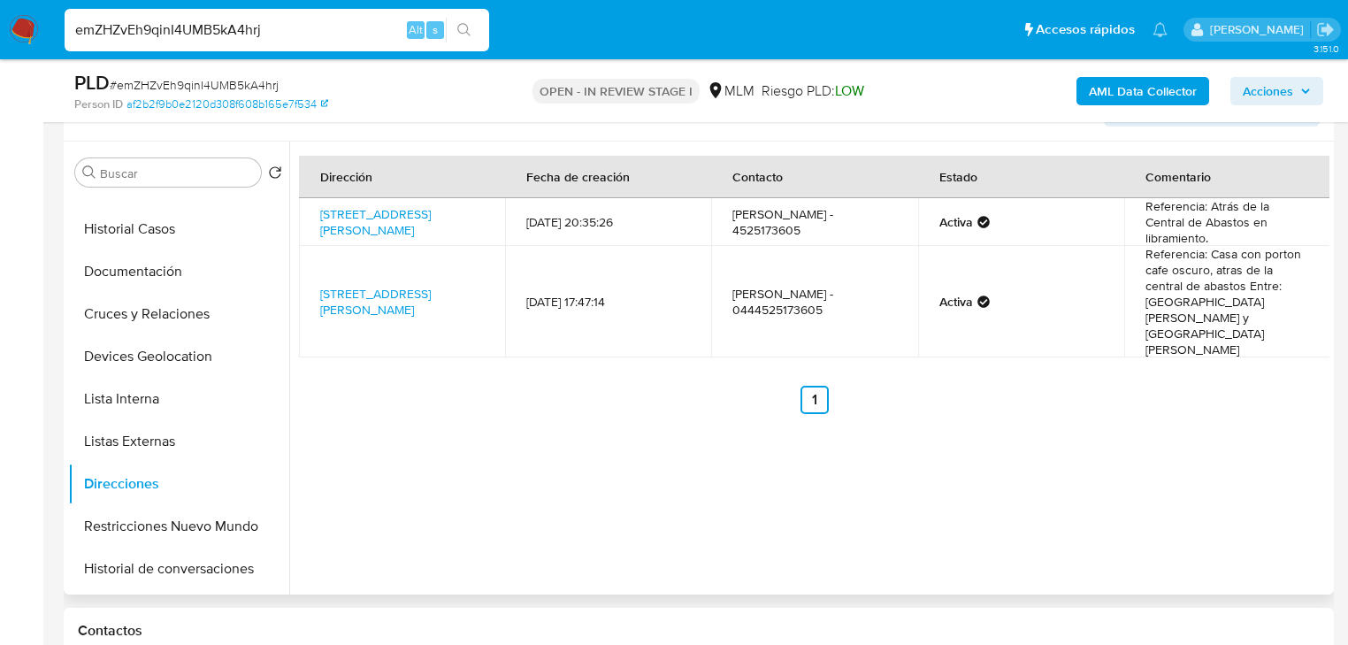
scroll to position [295, 0]
